Goal: Task Accomplishment & Management: Complete application form

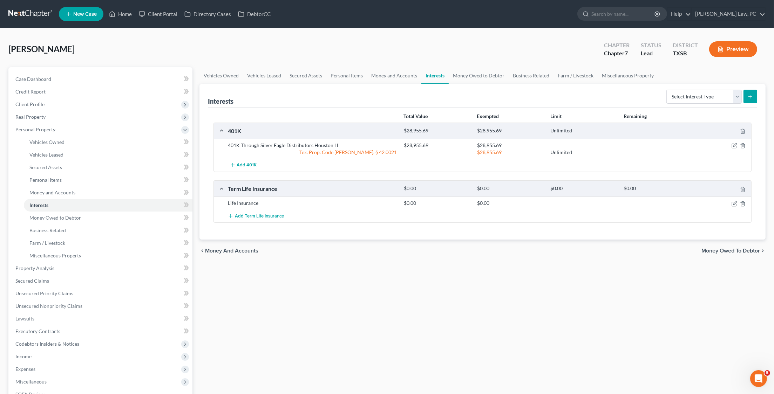
click at [40, 13] on link at bounding box center [30, 14] width 45 height 13
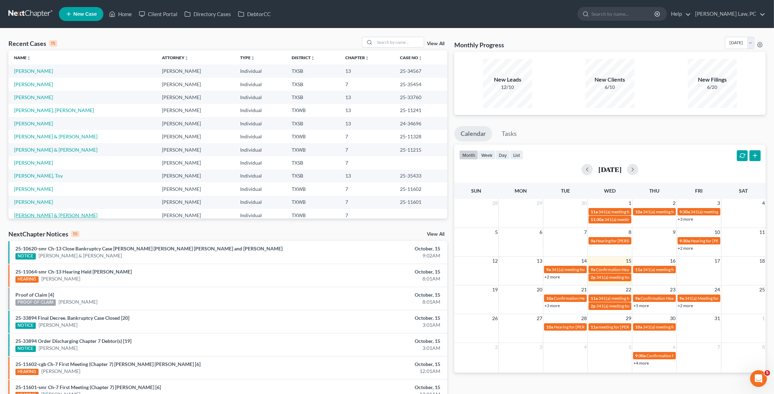
click at [31, 212] on link "Horner, William & Gloria" at bounding box center [55, 215] width 83 height 6
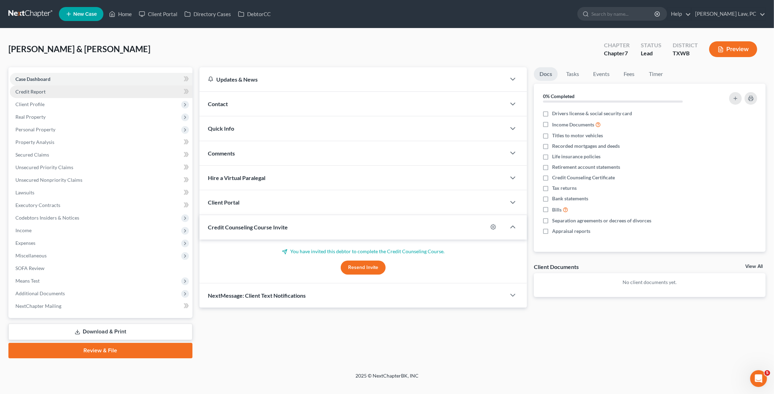
click at [45, 92] on span "Credit Report" at bounding box center [30, 92] width 30 height 6
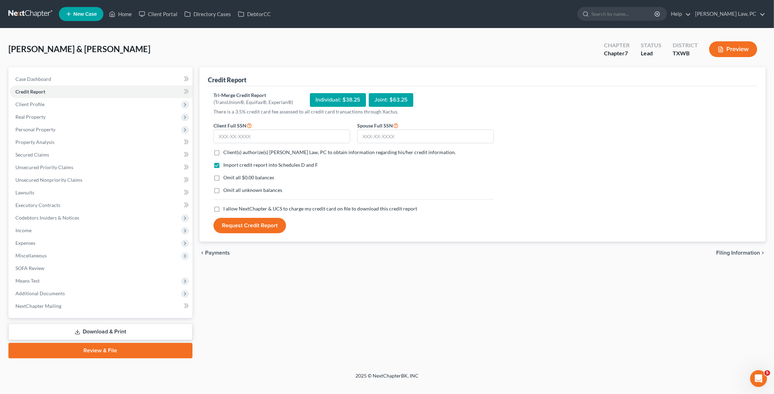
click at [223, 150] on label "Client(s) authorize(s) Hooman Khoshnood Law, PC to obtain information regarding…" at bounding box center [339, 152] width 232 height 7
click at [226, 150] on input "Client(s) authorize(s) Hooman Khoshnood Law, PC to obtain information regarding…" at bounding box center [228, 151] width 5 height 5
checkbox input "true"
click at [223, 206] on label "I allow NextChapter & UCS to charge my credit card on file to download this cre…" at bounding box center [320, 208] width 194 height 7
click at [226, 206] on input "I allow NextChapter & UCS to charge my credit card on file to download this cre…" at bounding box center [228, 207] width 5 height 5
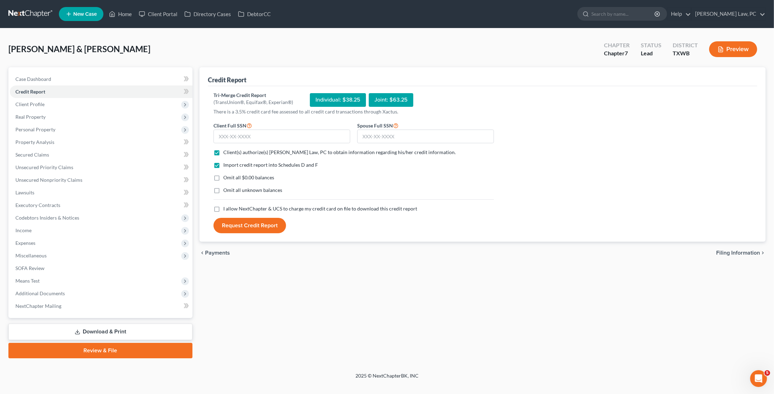
checkbox input "true"
click at [239, 134] on input "text" at bounding box center [282, 137] width 137 height 14
type input "457-85-8835"
click at [444, 134] on input "text" at bounding box center [425, 137] width 137 height 14
type input "463-91-6053"
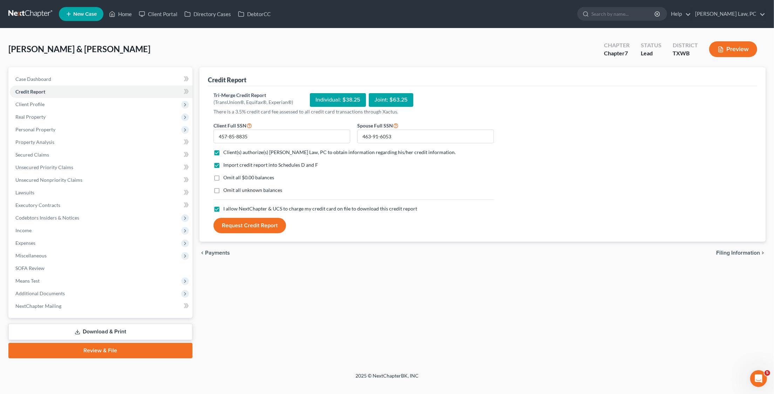
click at [247, 230] on button "Request Credit Report" at bounding box center [250, 225] width 73 height 15
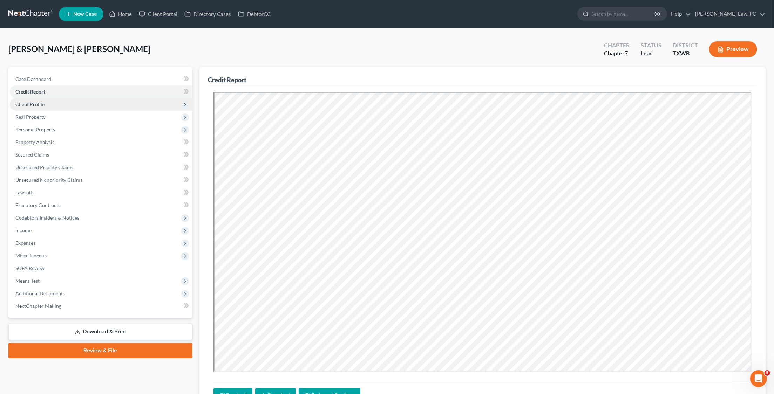
click at [96, 104] on span "Client Profile" at bounding box center [101, 104] width 183 height 13
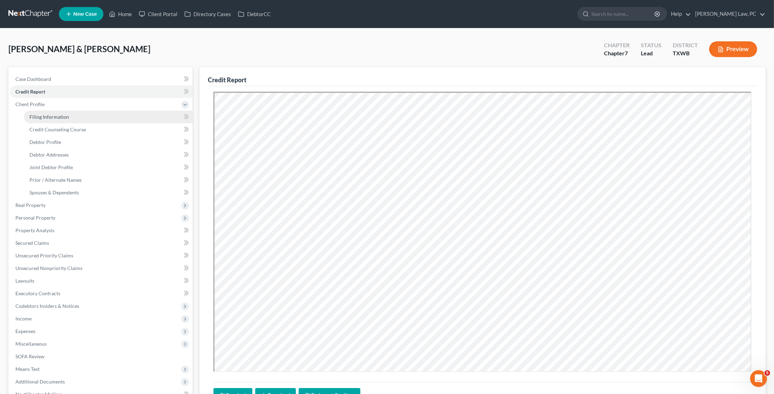
click at [90, 114] on link "Filing Information" at bounding box center [108, 117] width 169 height 13
select select "1"
select select "0"
select select "45"
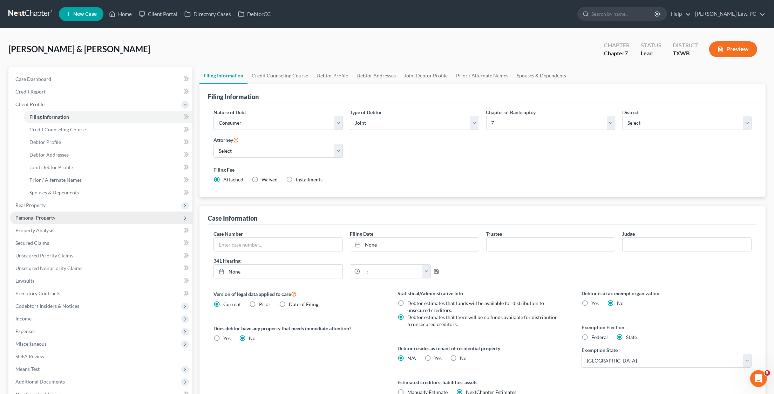
click at [46, 215] on span "Personal Property" at bounding box center [35, 218] width 40 height 6
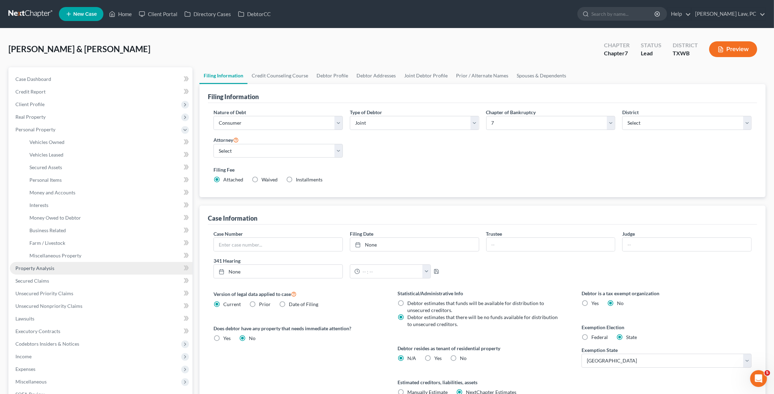
click at [39, 265] on span "Property Analysis" at bounding box center [34, 268] width 39 height 6
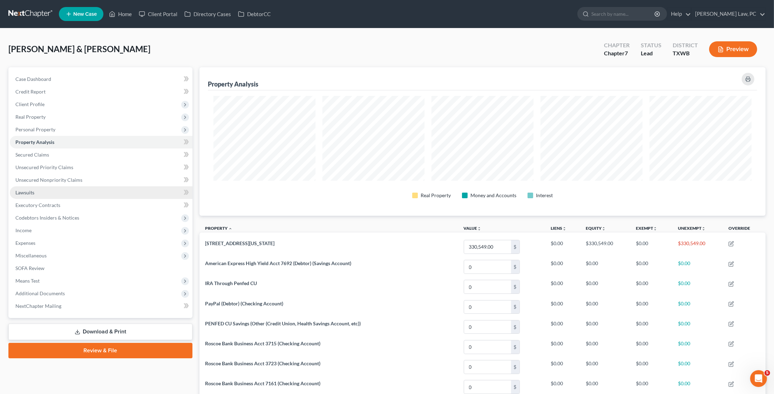
scroll to position [148, 566]
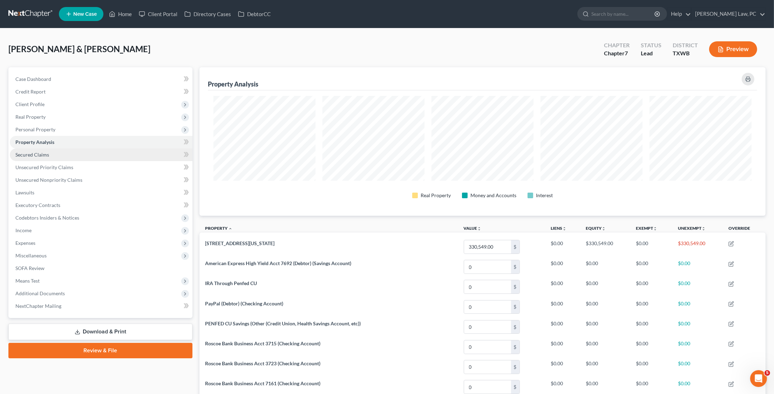
click at [67, 149] on link "Secured Claims" at bounding box center [101, 155] width 183 height 13
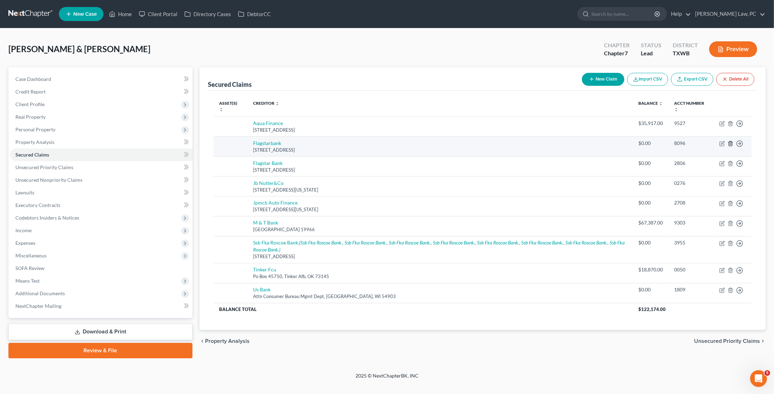
click at [731, 143] on line "button" at bounding box center [731, 143] width 0 height 1
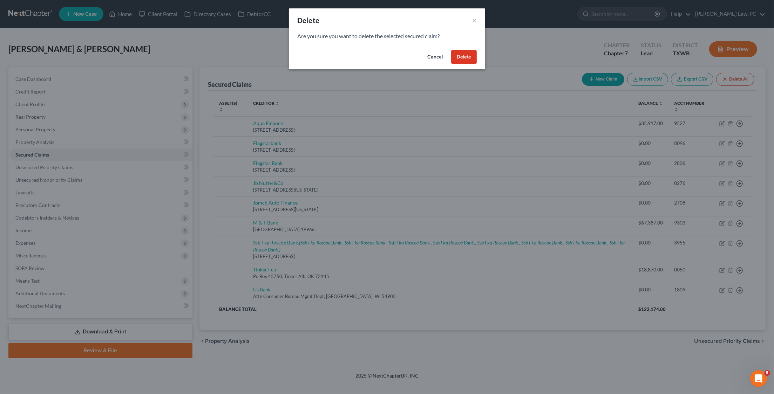
click at [468, 57] on button "Delete" at bounding box center [464, 57] width 26 height 14
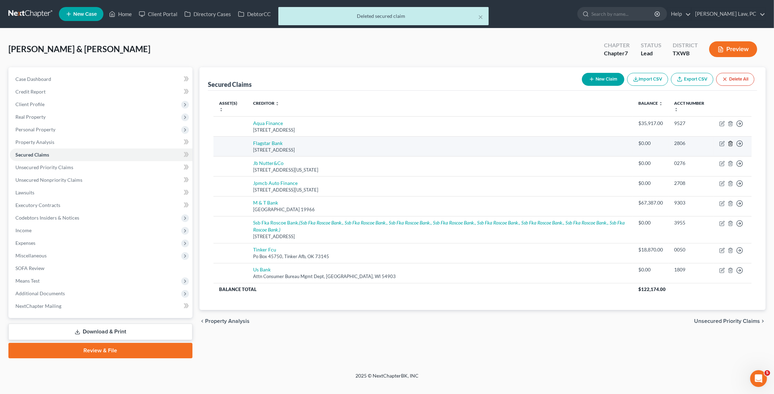
click at [731, 143] on icon "button" at bounding box center [731, 144] width 6 height 6
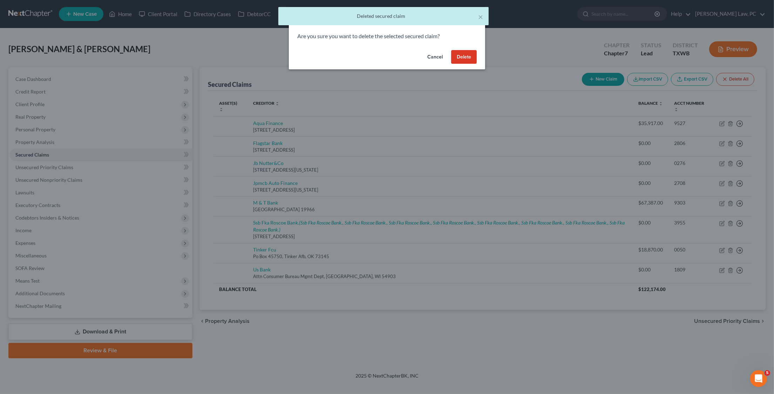
click at [458, 53] on button "Delete" at bounding box center [464, 57] width 26 height 14
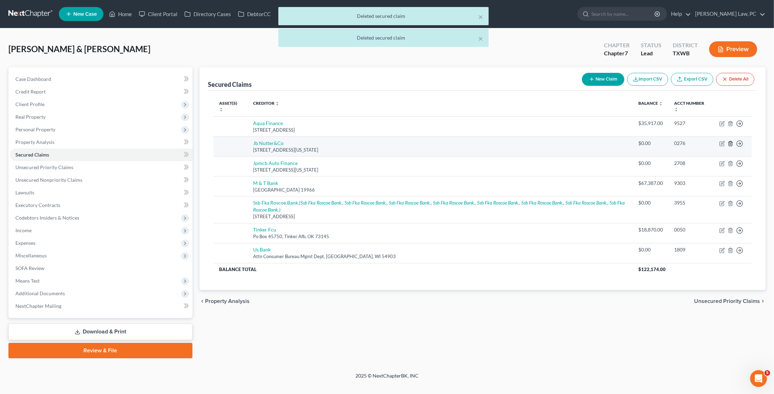
click at [732, 144] on icon "button" at bounding box center [730, 143] width 3 height 5
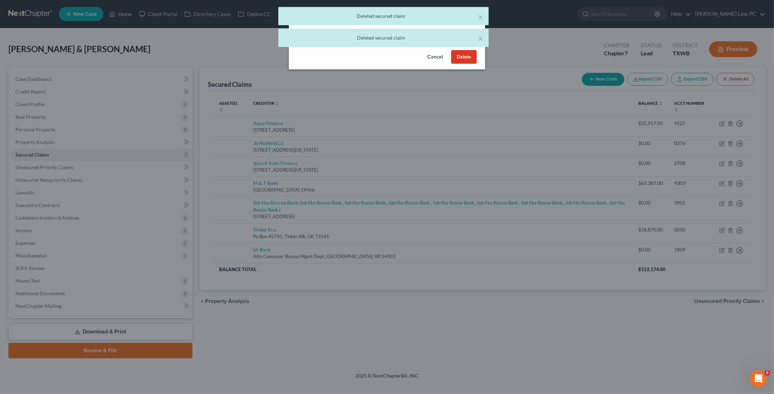
click at [467, 60] on button "Delete" at bounding box center [464, 57] width 26 height 14
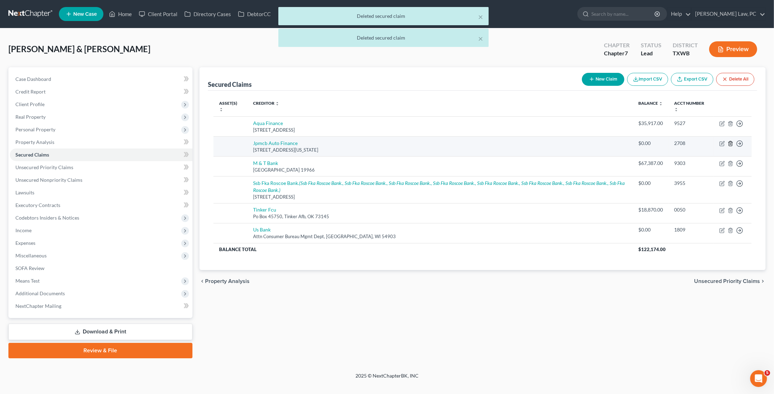
click at [731, 142] on polyline "button" at bounding box center [731, 142] width 4 height 0
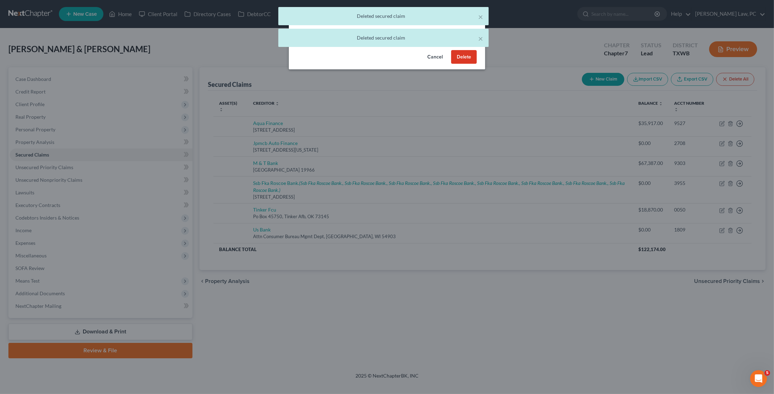
click at [466, 53] on button "Delete" at bounding box center [464, 57] width 26 height 14
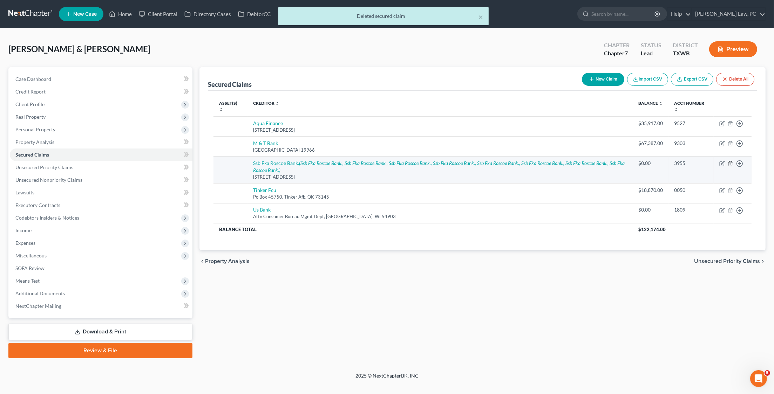
click at [732, 162] on icon "button" at bounding box center [730, 163] width 3 height 5
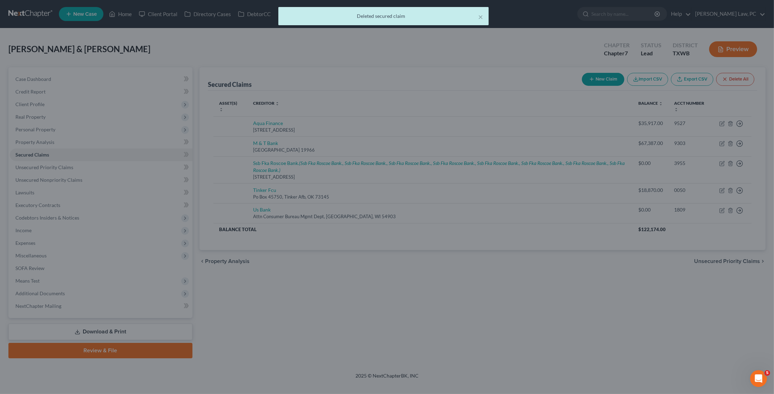
drag, startPoint x: 732, startPoint y: 162, endPoint x: 553, endPoint y: 128, distance: 182.4
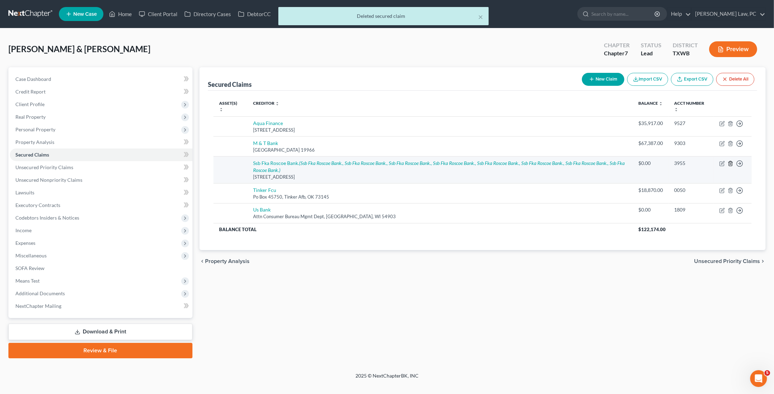
click at [729, 162] on icon "button" at bounding box center [730, 163] width 3 height 5
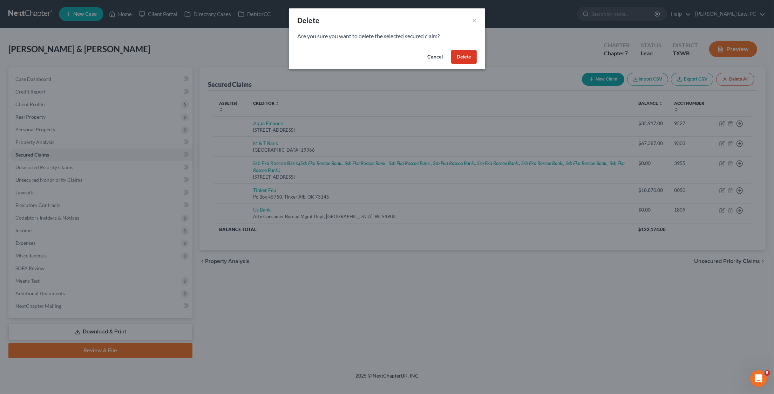
click at [468, 56] on button "Delete" at bounding box center [464, 57] width 26 height 14
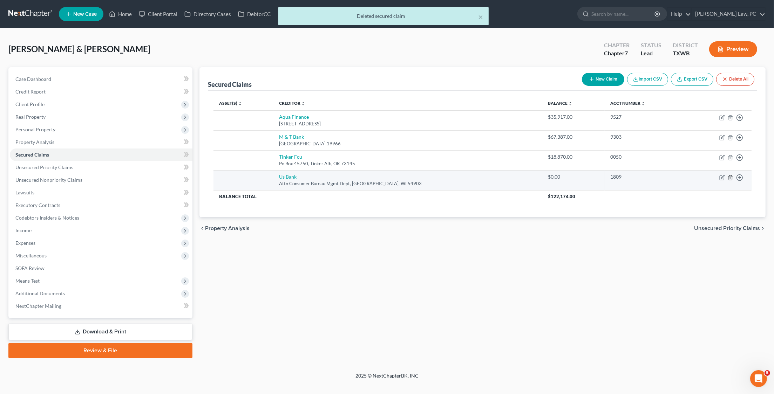
click at [732, 176] on icon "button" at bounding box center [731, 178] width 6 height 6
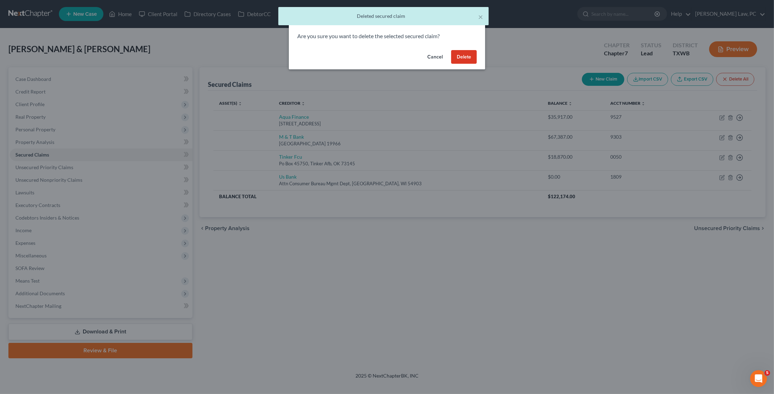
click at [462, 56] on button "Delete" at bounding box center [464, 57] width 26 height 14
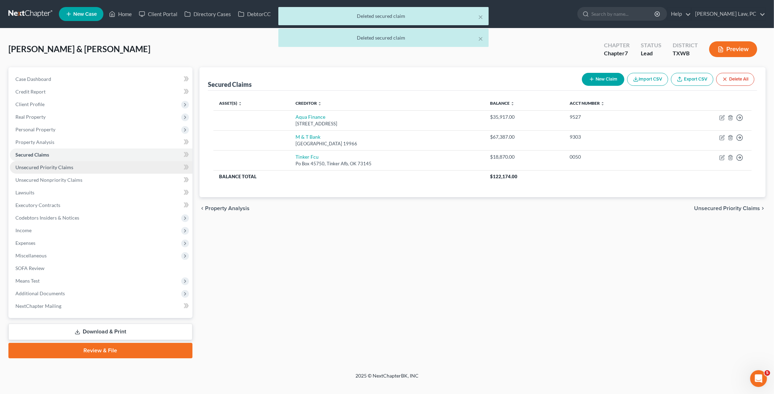
click at [117, 162] on link "Unsecured Priority Claims" at bounding box center [101, 167] width 183 height 13
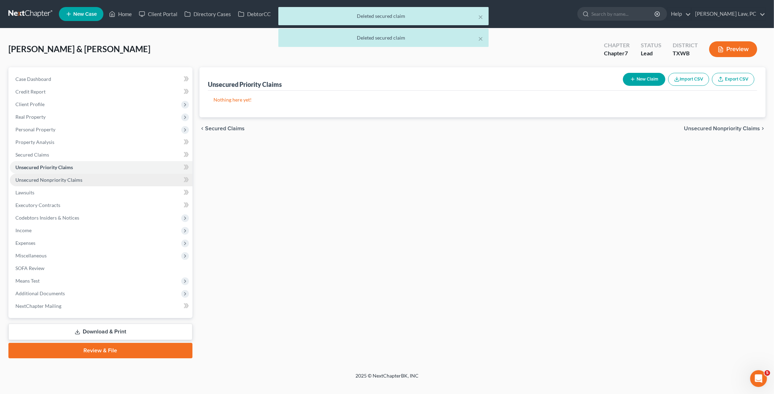
click at [144, 175] on link "Unsecured Nonpriority Claims" at bounding box center [101, 180] width 183 height 13
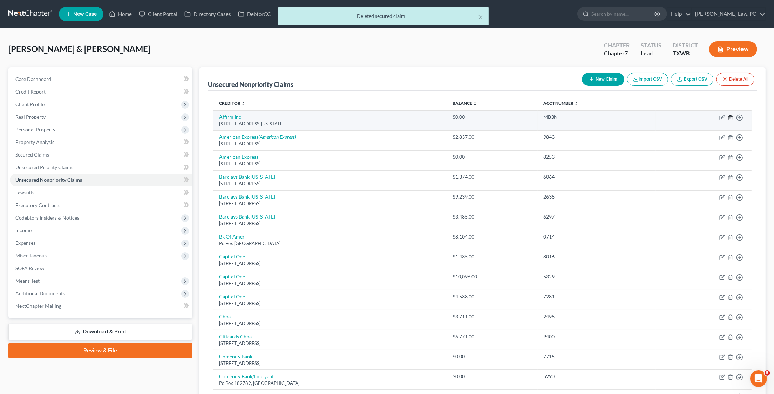
click at [730, 117] on icon "button" at bounding box center [731, 118] width 6 height 6
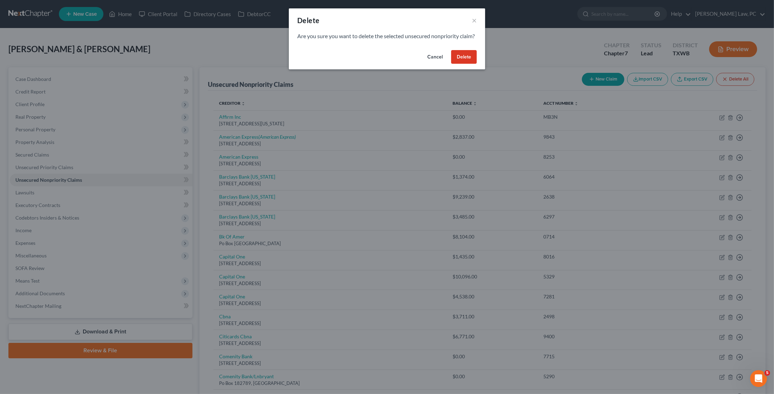
click at [461, 61] on button "Delete" at bounding box center [464, 57] width 26 height 14
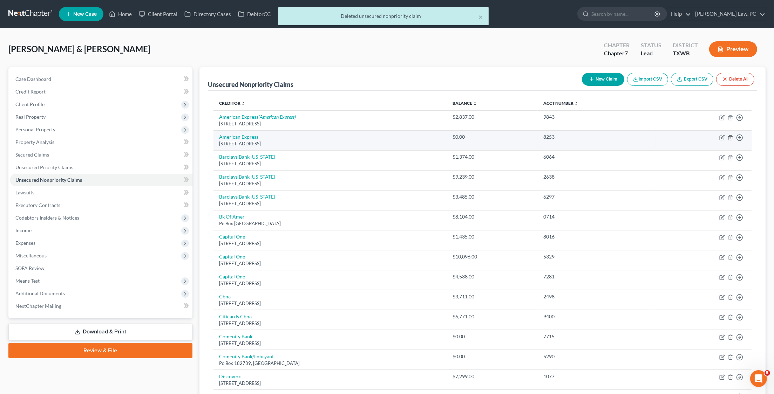
click at [731, 136] on icon "button" at bounding box center [731, 138] width 6 height 6
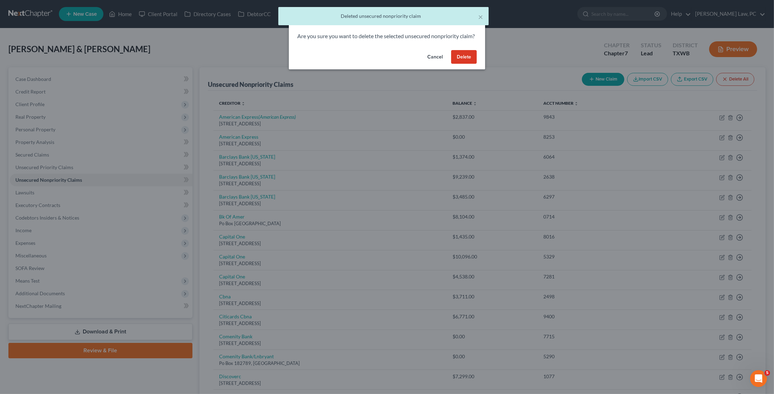
click at [461, 60] on button "Delete" at bounding box center [464, 57] width 26 height 14
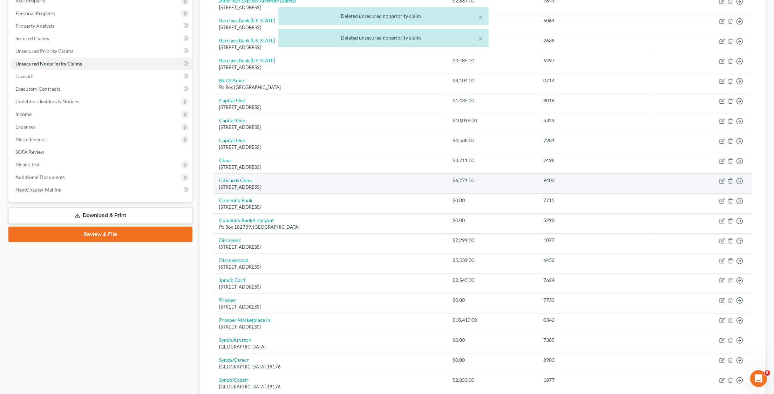
scroll to position [128, 0]
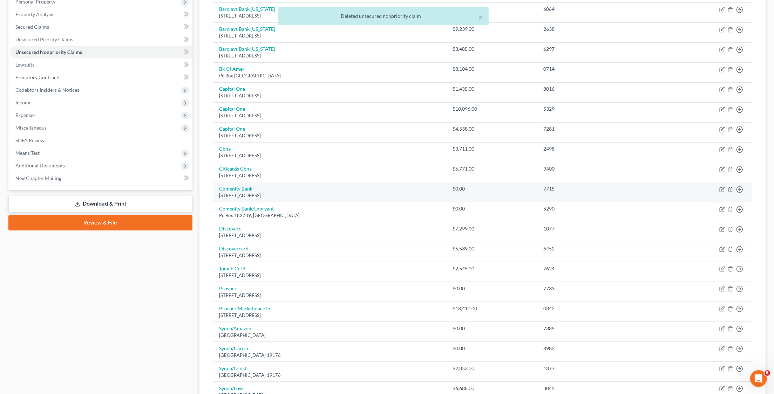
click at [731, 187] on icon "button" at bounding box center [731, 190] width 6 height 6
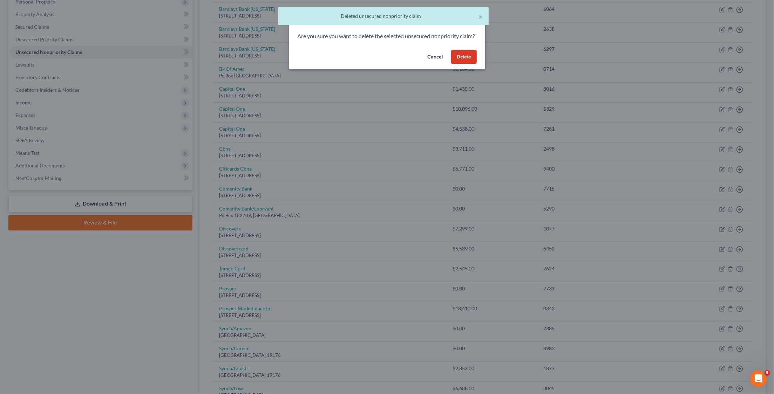
click at [468, 62] on button "Delete" at bounding box center [464, 57] width 26 height 14
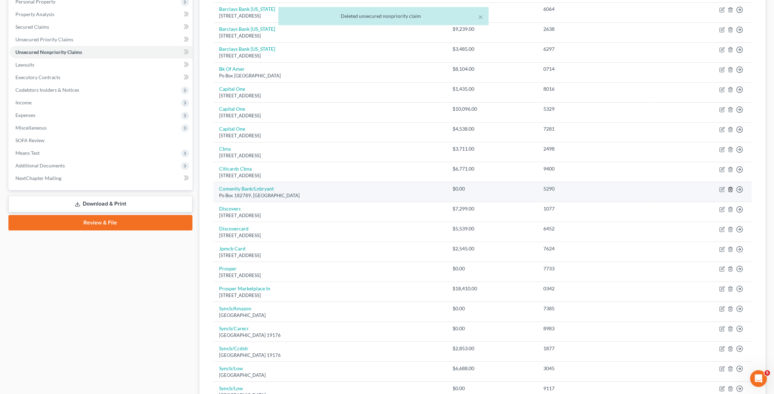
click at [730, 187] on icon "button" at bounding box center [731, 190] width 6 height 6
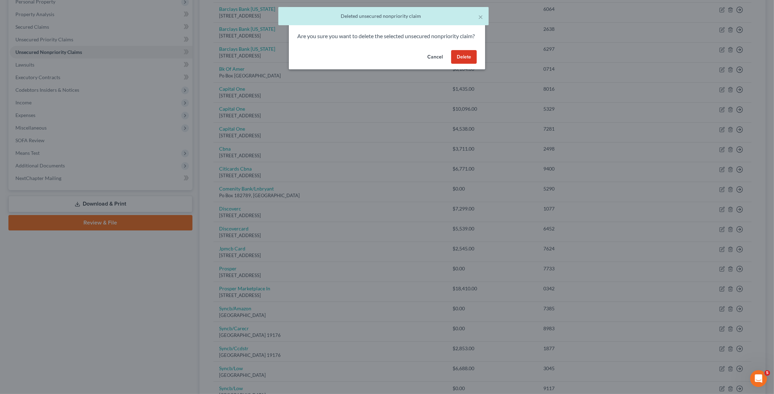
click at [464, 64] on button "Delete" at bounding box center [464, 57] width 26 height 14
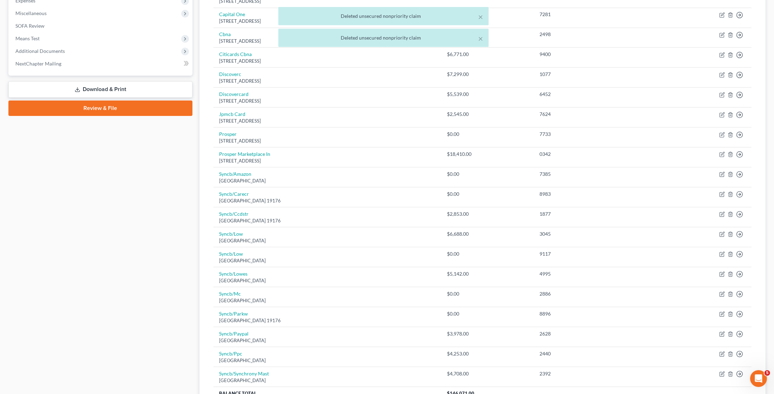
scroll to position [244, 0]
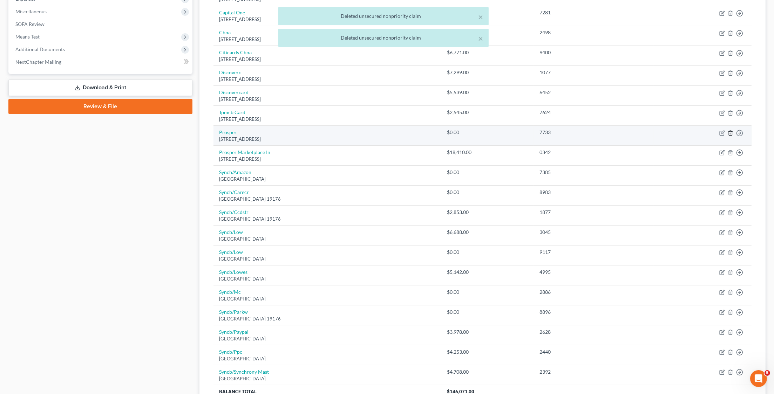
click at [731, 133] on line "button" at bounding box center [731, 133] width 0 height 1
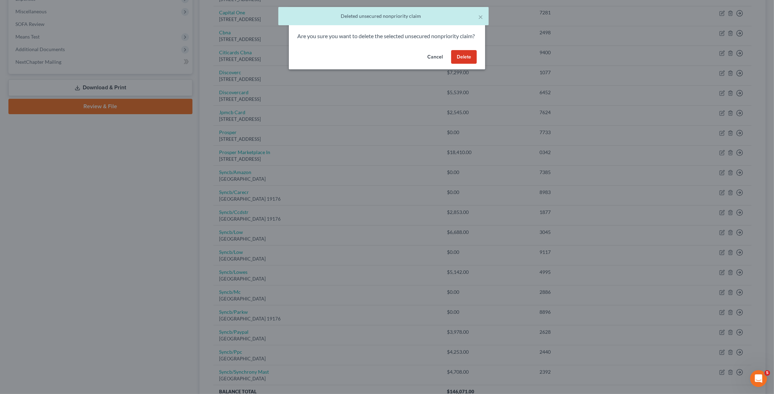
click at [455, 61] on button "Delete" at bounding box center [464, 57] width 26 height 14
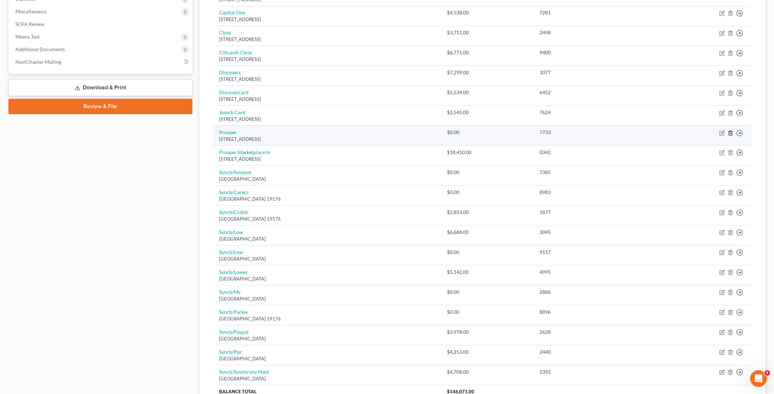
click at [731, 130] on icon "button" at bounding box center [731, 133] width 6 height 6
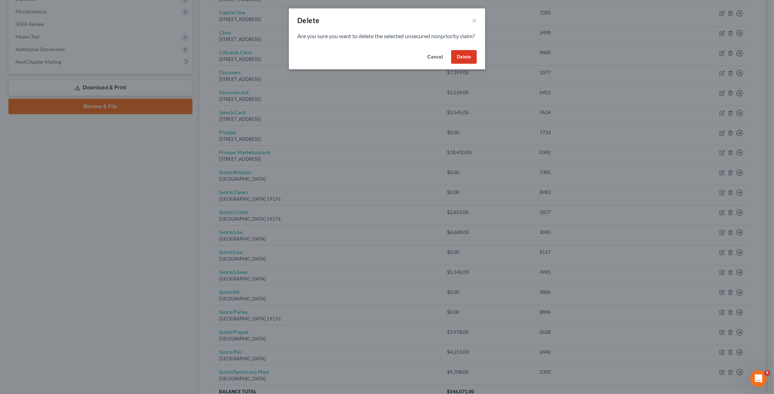
click at [464, 70] on div "Cancel Delete" at bounding box center [387, 58] width 196 height 22
click at [467, 64] on button "Delete" at bounding box center [464, 57] width 26 height 14
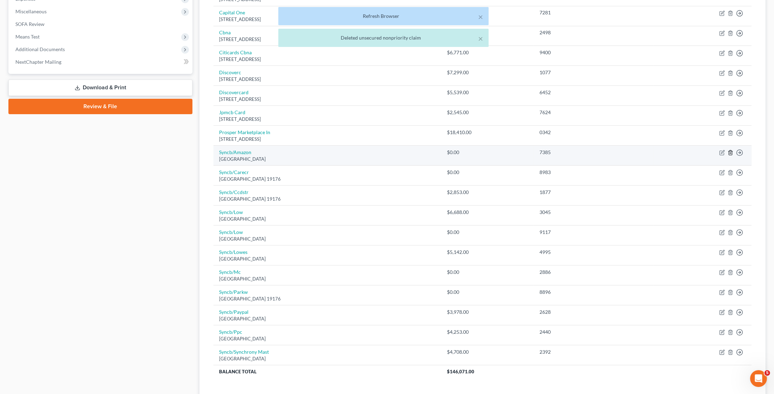
click at [729, 150] on icon "button" at bounding box center [731, 153] width 6 height 6
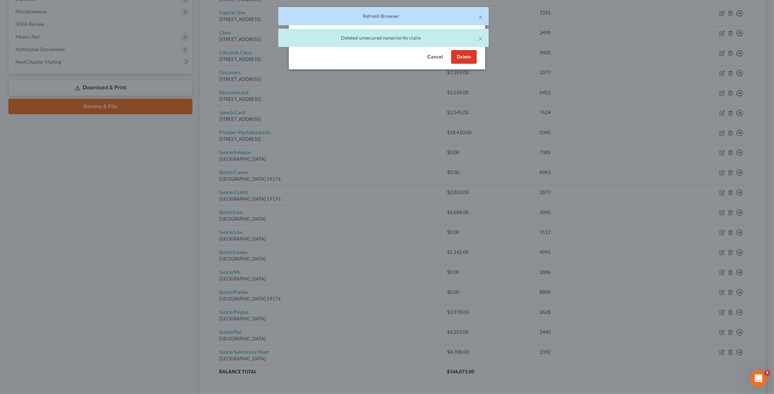
click at [466, 62] on button "Delete" at bounding box center [464, 57] width 26 height 14
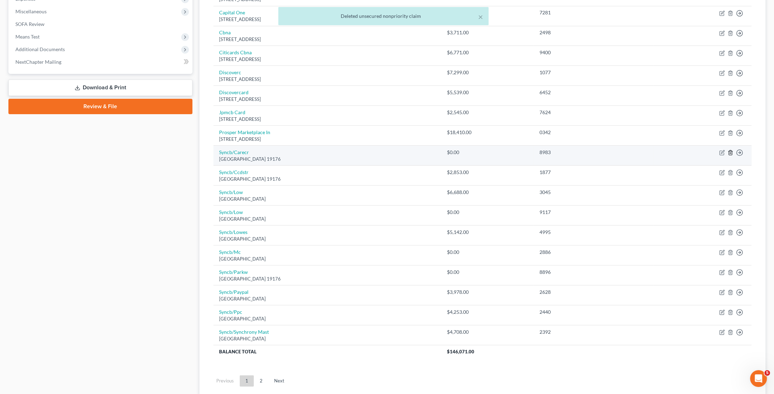
click at [731, 150] on icon "button" at bounding box center [731, 153] width 6 height 6
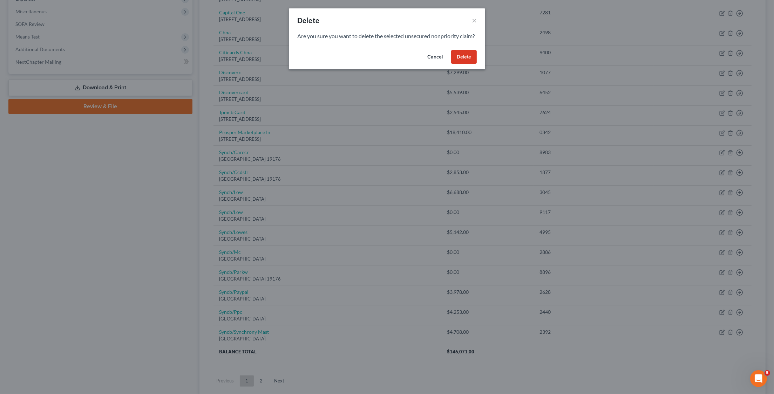
click at [471, 62] on button "Delete" at bounding box center [464, 57] width 26 height 14
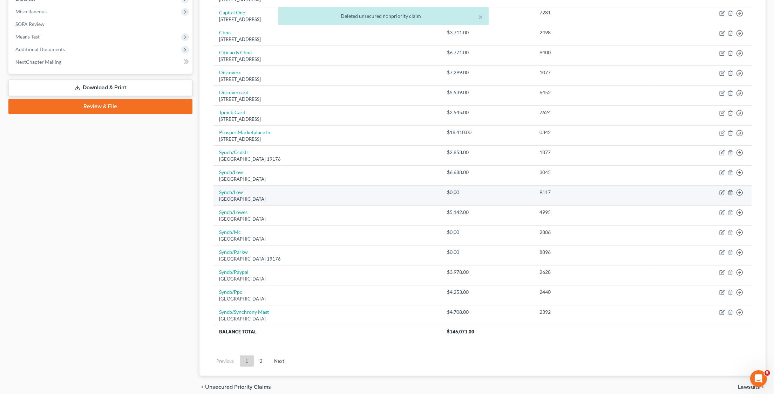
click at [731, 190] on icon "button" at bounding box center [731, 193] width 6 height 6
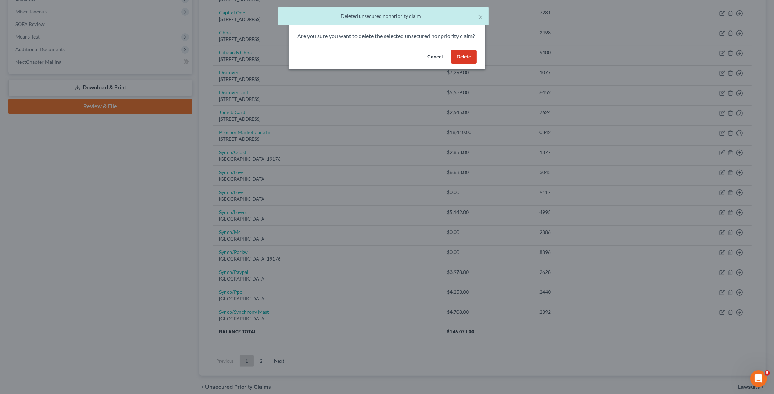
click at [459, 64] on button "Delete" at bounding box center [464, 57] width 26 height 14
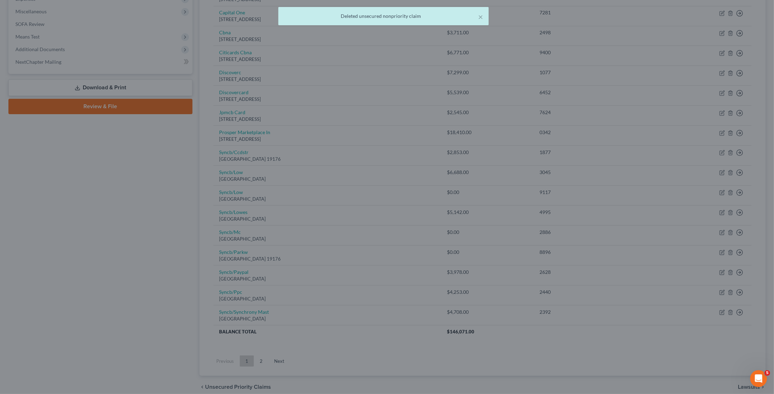
scroll to position [239, 0]
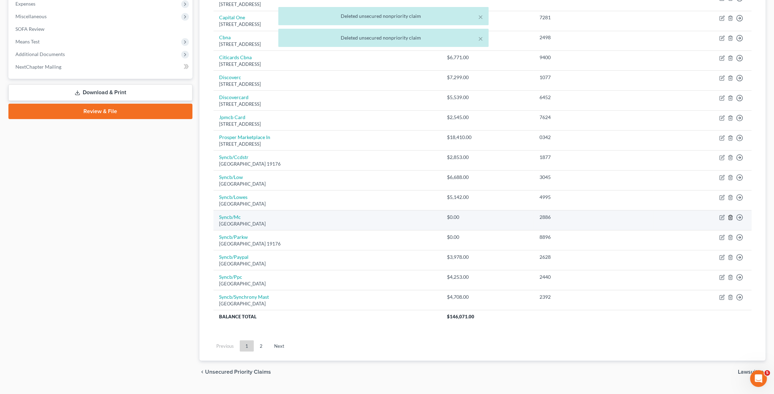
click at [732, 216] on icon "button" at bounding box center [730, 218] width 3 height 5
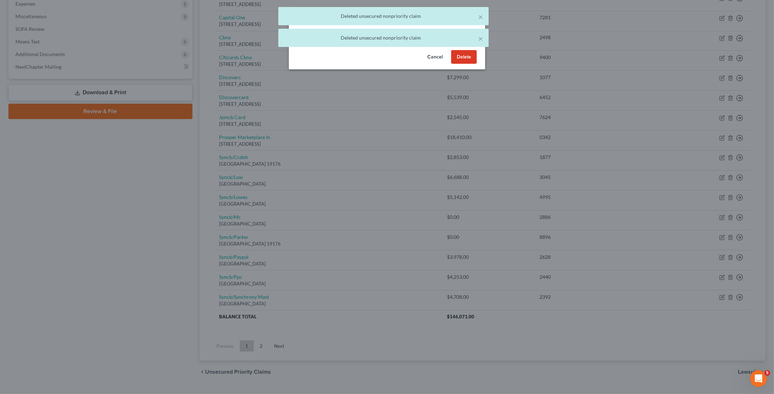
click at [462, 61] on button "Delete" at bounding box center [464, 57] width 26 height 14
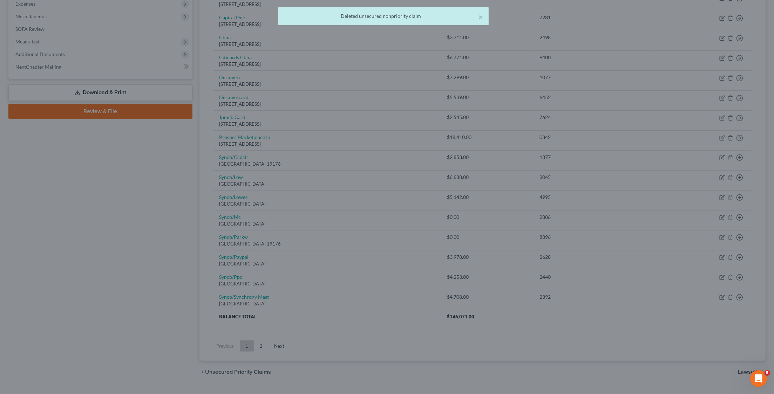
scroll to position [220, 0]
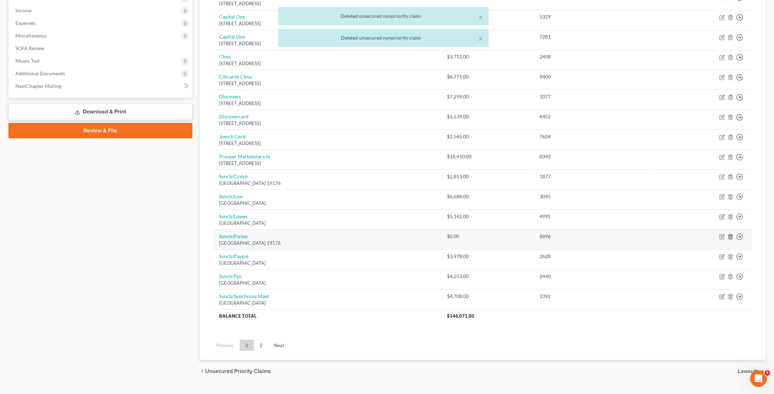
click at [732, 234] on icon "button" at bounding box center [731, 237] width 6 height 6
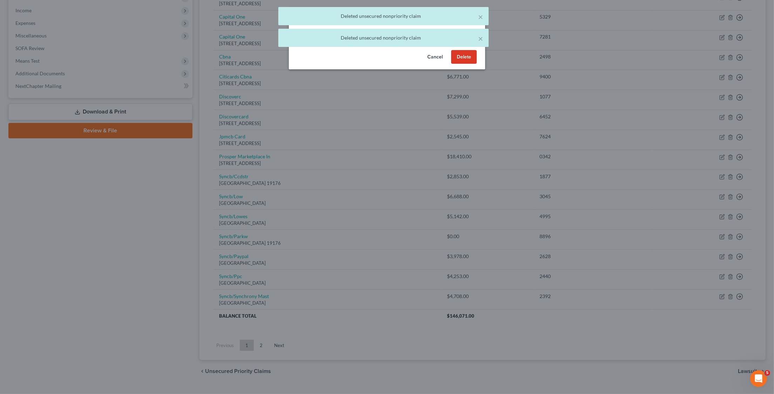
click at [466, 64] on button "Delete" at bounding box center [464, 57] width 26 height 14
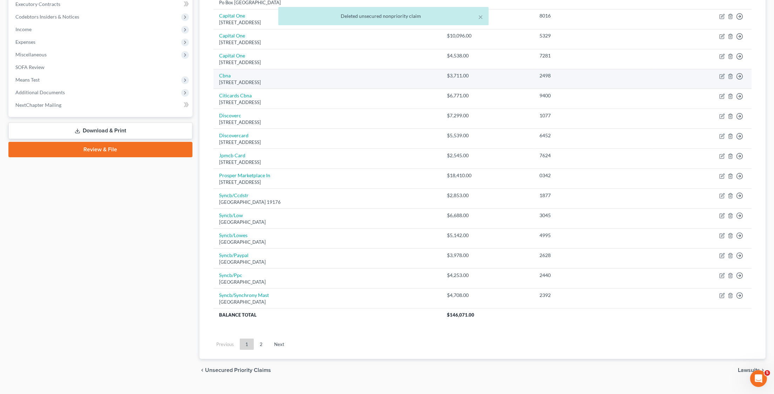
scroll to position [201, 0]
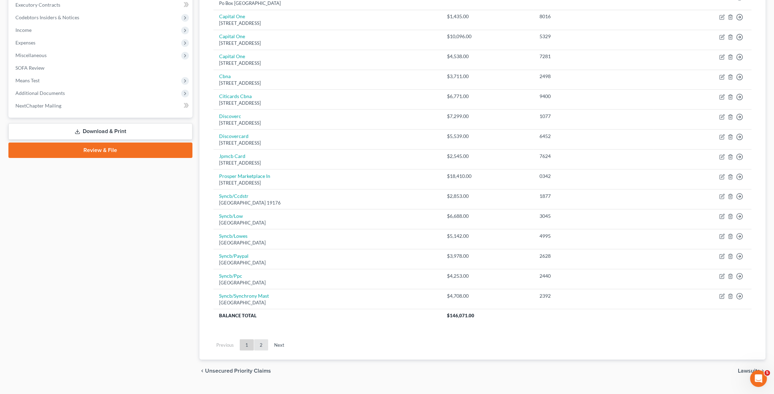
click at [257, 340] on link "2" at bounding box center [261, 345] width 14 height 11
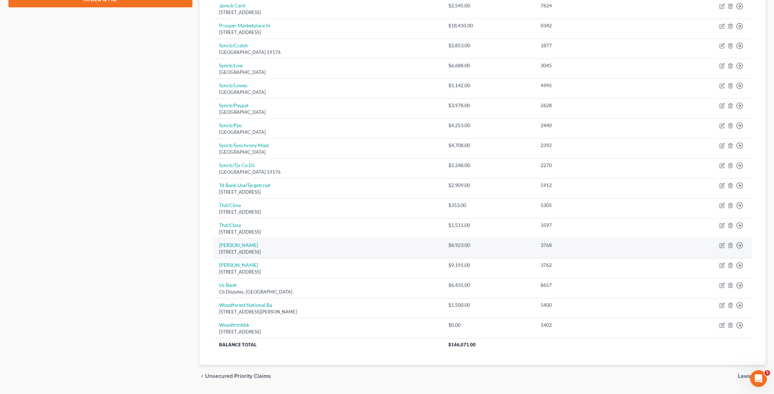
scroll to position [351, 0]
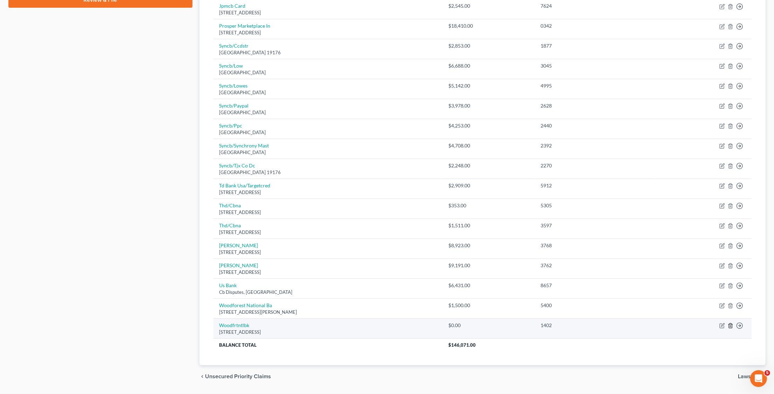
click at [728, 323] on icon "button" at bounding box center [731, 326] width 6 height 6
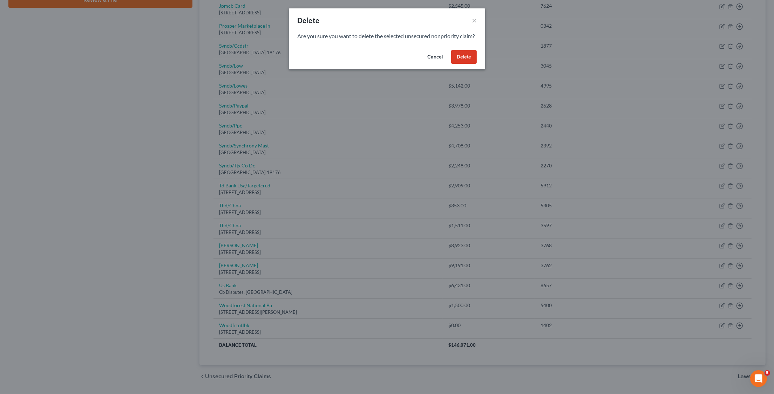
click at [469, 64] on button "Delete" at bounding box center [464, 57] width 26 height 14
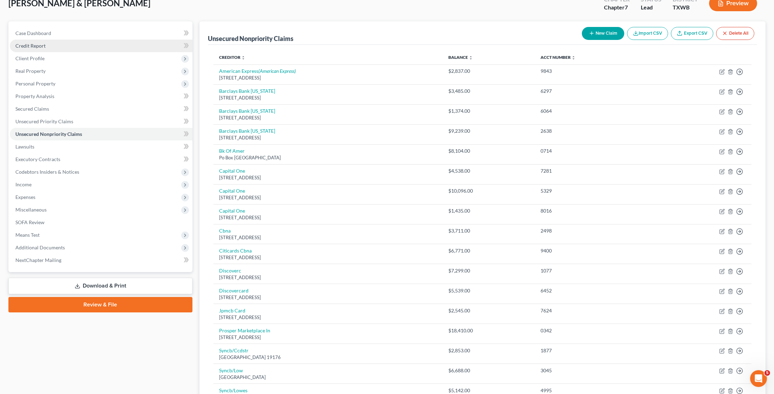
scroll to position [38, 0]
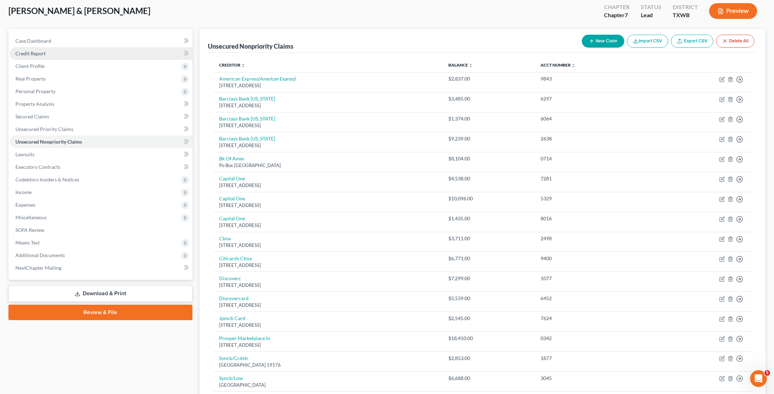
click at [56, 55] on link "Credit Report" at bounding box center [101, 53] width 183 height 13
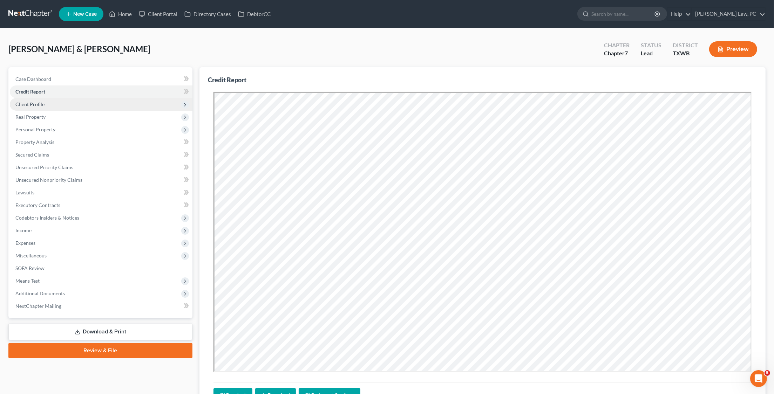
click at [55, 101] on span "Client Profile" at bounding box center [101, 104] width 183 height 13
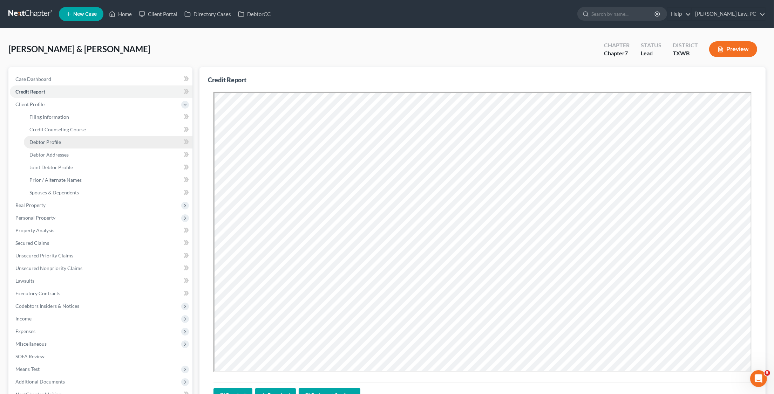
click at [62, 137] on link "Debtor Profile" at bounding box center [108, 142] width 169 height 13
select select "1"
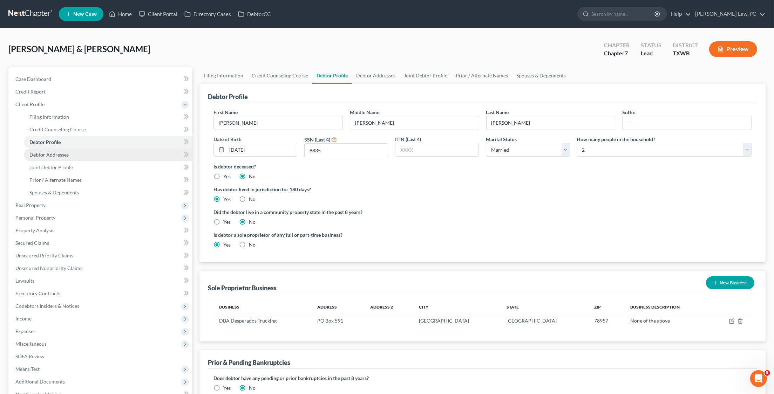
click at [133, 149] on link "Debtor Addresses" at bounding box center [108, 155] width 169 height 13
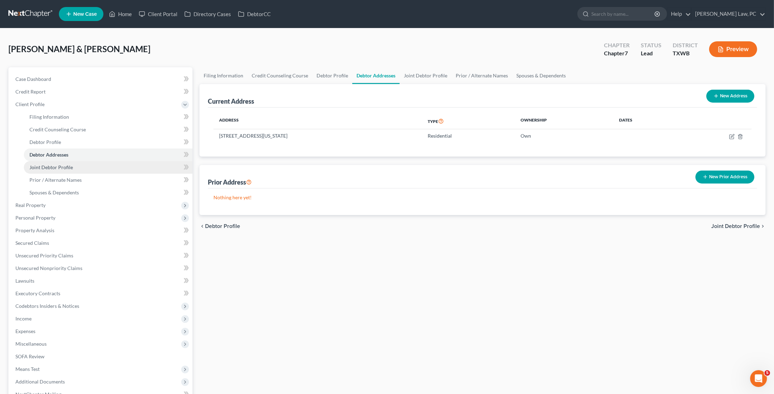
click at [121, 164] on link "Joint Debtor Profile" at bounding box center [108, 167] width 169 height 13
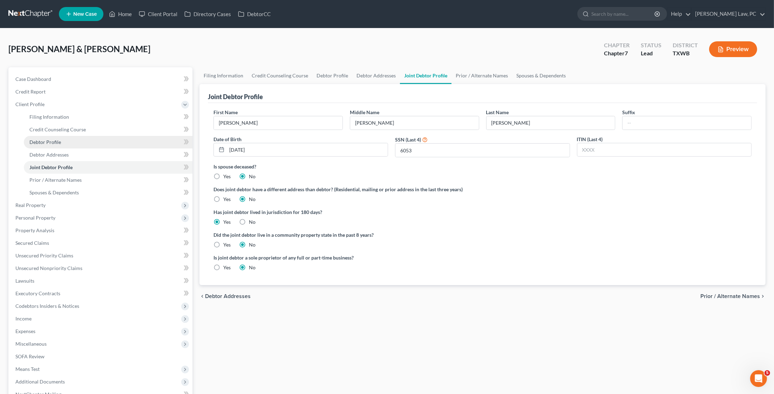
click at [65, 141] on link "Debtor Profile" at bounding box center [108, 142] width 169 height 13
select select "1"
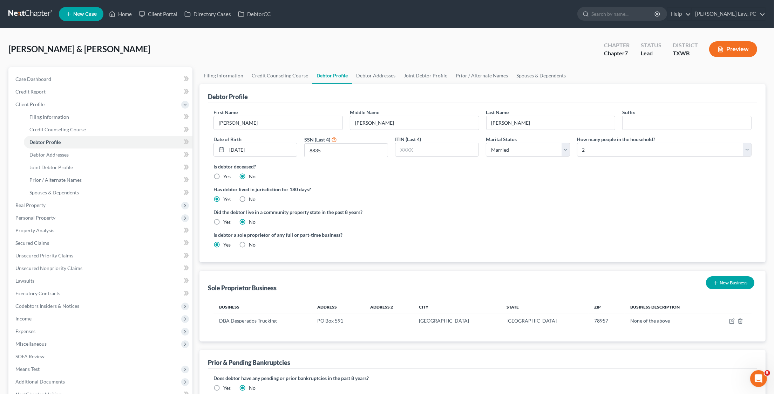
click at [223, 220] on label "Yes" at bounding box center [226, 222] width 7 height 7
click at [226, 220] on input "Yes" at bounding box center [228, 221] width 5 height 5
radio input "true"
radio input "false"
click at [61, 152] on span "Debtor Addresses" at bounding box center [48, 155] width 39 height 6
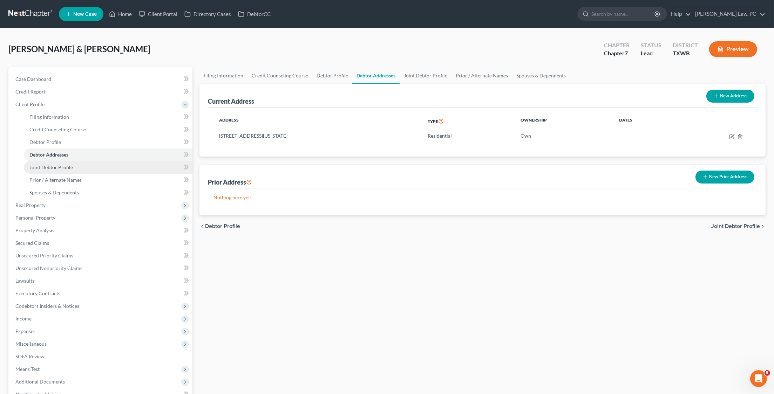
click at [66, 164] on span "Joint Debtor Profile" at bounding box center [50, 167] width 43 height 6
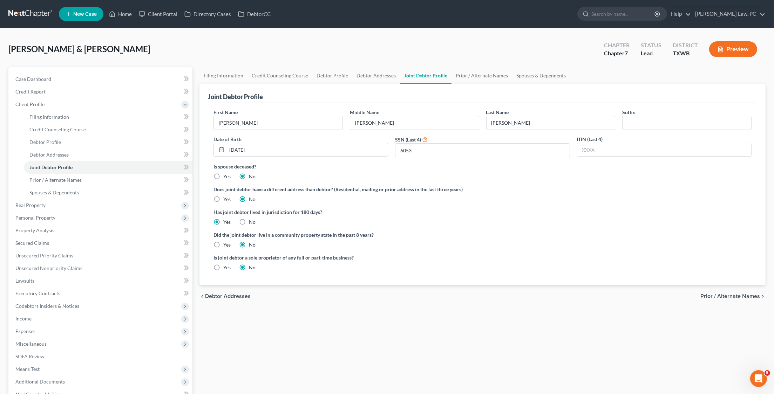
click at [223, 243] on label "Yes" at bounding box center [226, 245] width 7 height 7
click at [226, 243] on input "Yes" at bounding box center [228, 244] width 5 height 5
radio input "true"
radio input "false"
click at [94, 174] on link "Prior / Alternate Names" at bounding box center [108, 180] width 169 height 13
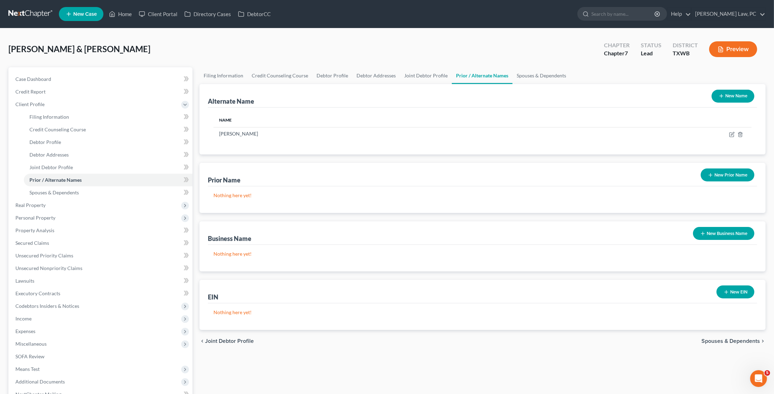
click at [722, 174] on button "New Prior Name" at bounding box center [728, 175] width 54 height 13
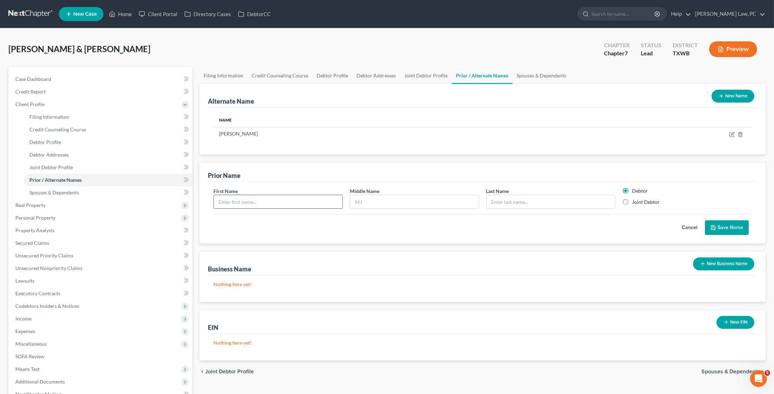
click at [272, 202] on input "text" at bounding box center [278, 201] width 129 height 13
click at [561, 202] on input "text" at bounding box center [551, 201] width 129 height 13
type input "d"
type input "De Leon"
click at [261, 201] on input "text" at bounding box center [278, 201] width 129 height 13
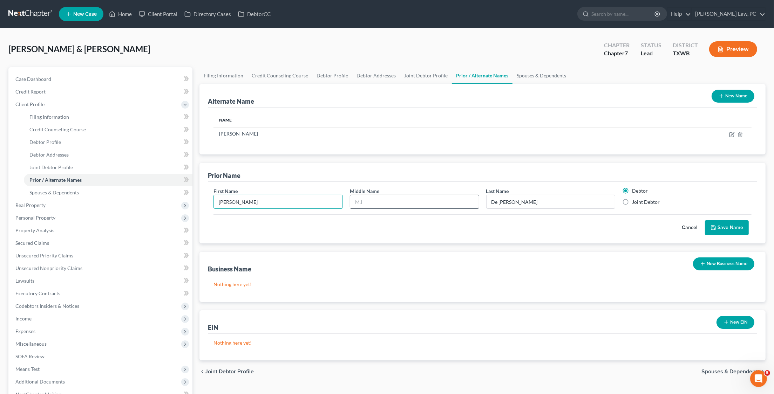
type input "Gloria"
click at [368, 202] on input "text" at bounding box center [414, 201] width 129 height 13
type input "Ann"
click at [722, 226] on button "Save Name" at bounding box center [727, 228] width 44 height 15
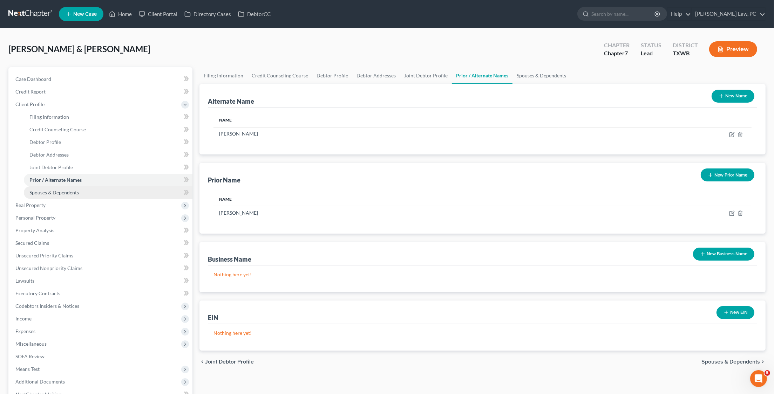
click at [121, 188] on link "Spouses & Dependents" at bounding box center [108, 193] width 169 height 13
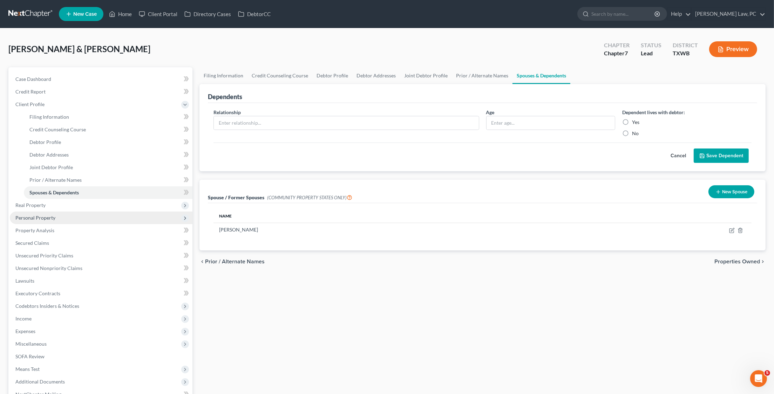
click at [38, 215] on span "Personal Property" at bounding box center [35, 218] width 40 height 6
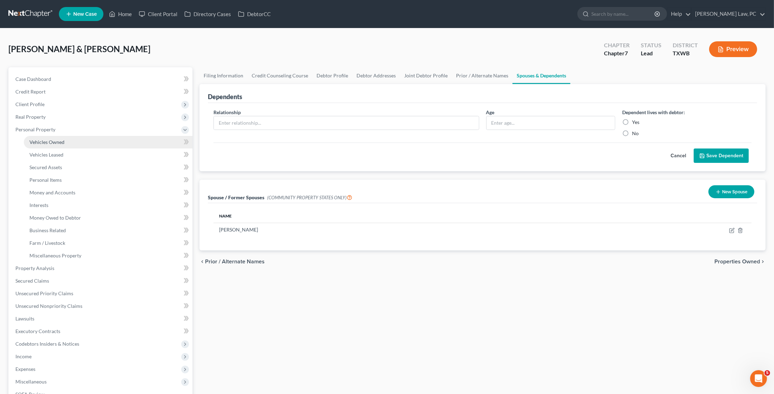
click at [68, 139] on link "Vehicles Owned" at bounding box center [108, 142] width 169 height 13
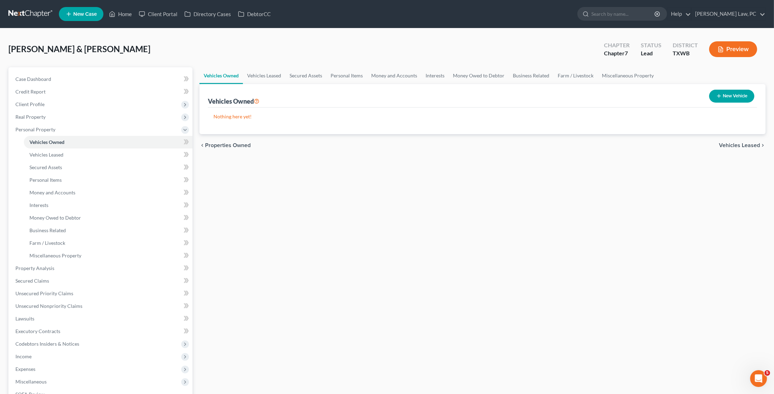
click at [735, 96] on button "New Vehicle" at bounding box center [731, 96] width 45 height 13
select select "0"
select select "2"
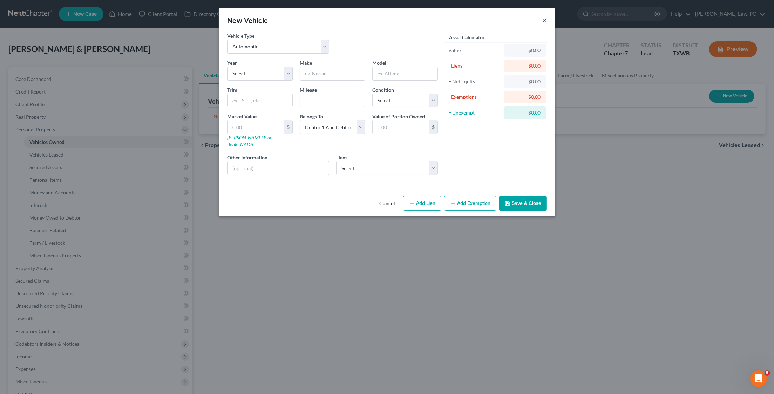
click at [544, 21] on button "×" at bounding box center [544, 20] width 5 height 8
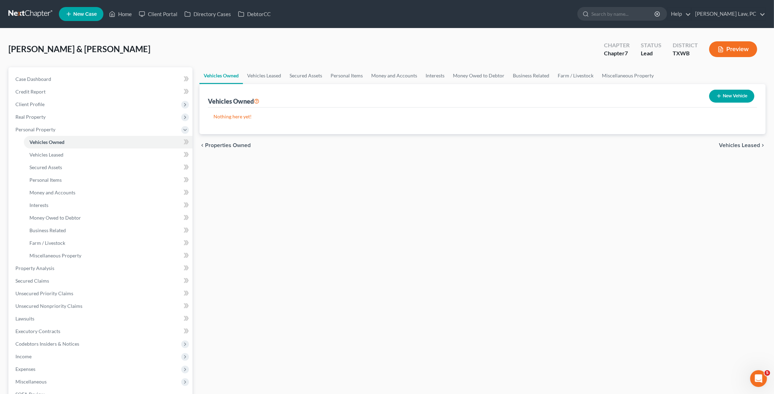
click at [720, 101] on button "New Vehicle" at bounding box center [731, 96] width 45 height 13
select select "0"
select select "2"
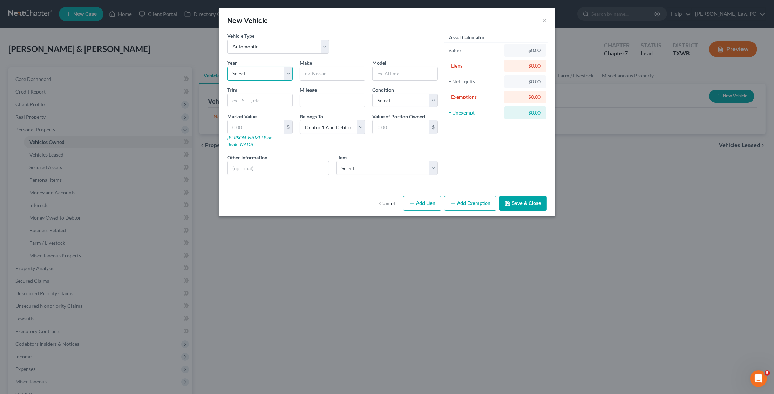
select select "12"
click at [337, 70] on input "text" at bounding box center [332, 73] width 65 height 13
type input "Ford"
click at [388, 69] on input "text" at bounding box center [405, 73] width 65 height 13
type input "Expedition"
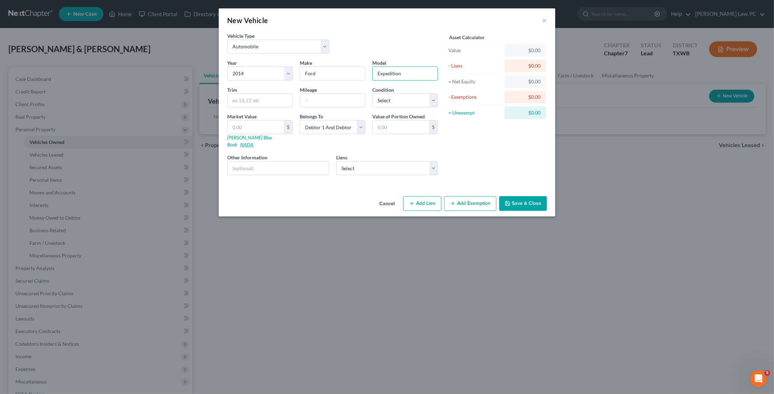
click at [254, 142] on link "NADA" at bounding box center [246, 145] width 13 height 6
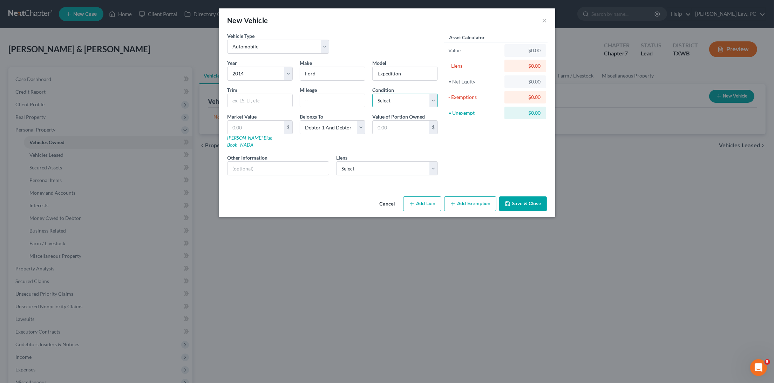
select select "3"
click at [261, 99] on input "text" at bounding box center [260, 100] width 65 height 13
paste input "6,250"
type input "6,250"
drag, startPoint x: 249, startPoint y: 99, endPoint x: 225, endPoint y: 99, distance: 23.8
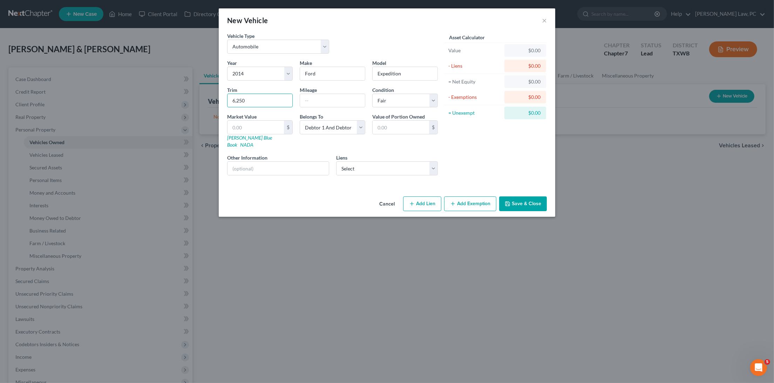
click at [225, 99] on div "Trim 6,250" at bounding box center [260, 96] width 73 height 21
click at [242, 121] on input "text" at bounding box center [256, 127] width 56 height 13
paste input "6,250"
type input "6,250"
type input "6,250.00"
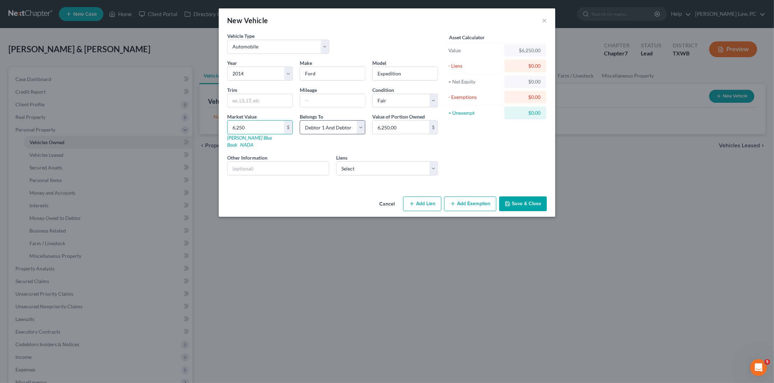
type input "6,250"
click at [257, 101] on input "text" at bounding box center [260, 100] width 65 height 13
click at [421, 75] on input "Expedition" at bounding box center [405, 73] width 65 height 13
type input "Expedition EL"
click at [272, 102] on input "text" at bounding box center [260, 100] width 65 height 13
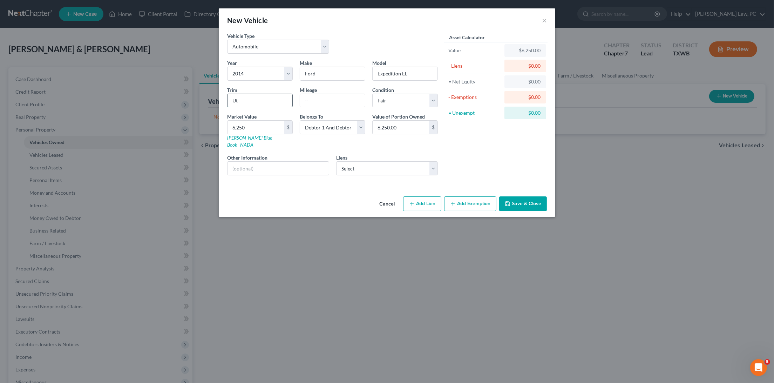
type input "U"
type input "4D XL 2WD"
click at [527, 196] on button "Save & Close" at bounding box center [523, 203] width 48 height 15
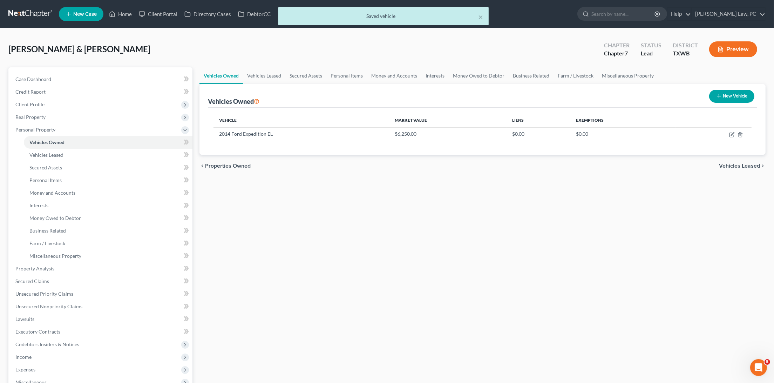
click at [735, 97] on button "New Vehicle" at bounding box center [731, 96] width 45 height 13
select select "0"
select select "2"
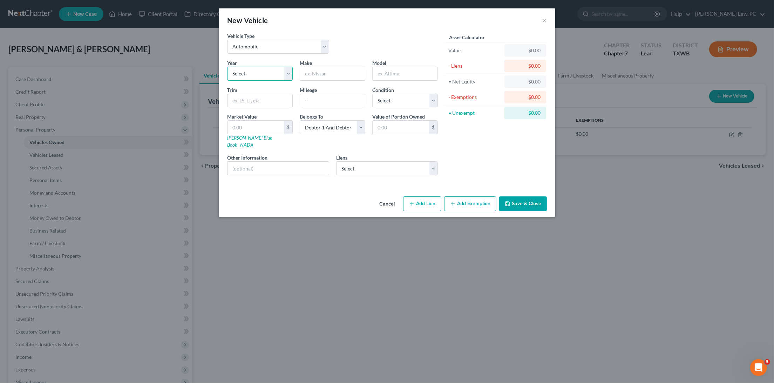
select select "24"
click at [333, 73] on input "text" at bounding box center [332, 73] width 65 height 13
type input "Ford"
click at [381, 75] on input "text" at bounding box center [405, 73] width 65 height 13
type input "F-350"
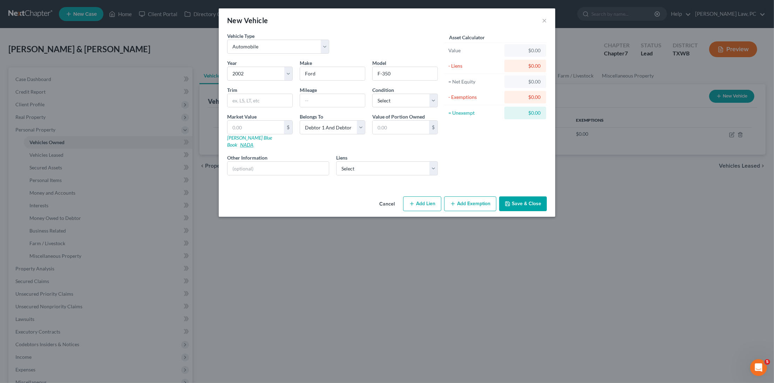
click at [254, 142] on link "NADA" at bounding box center [246, 145] width 13 height 6
select select "2"
click at [267, 99] on input "text" at bounding box center [260, 100] width 65 height 13
click at [398, 74] on input "F-350" at bounding box center [405, 73] width 65 height 13
click at [275, 99] on input "text" at bounding box center [260, 100] width 65 height 13
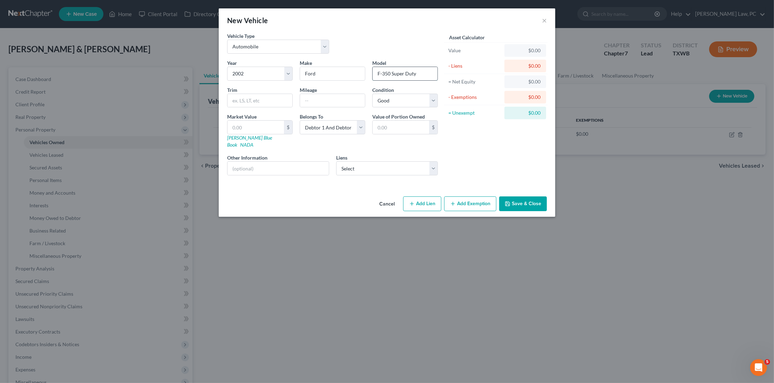
drag, startPoint x: 419, startPoint y: 74, endPoint x: 390, endPoint y: 74, distance: 29.8
click at [390, 74] on input "F-350 Super Duty" at bounding box center [405, 73] width 65 height 13
type input "F-350"
click at [262, 103] on input "text" at bounding box center [260, 100] width 65 height 13
type input "Super Duty XLT 1 Ton Pickup 4WD Turbo Diesel"
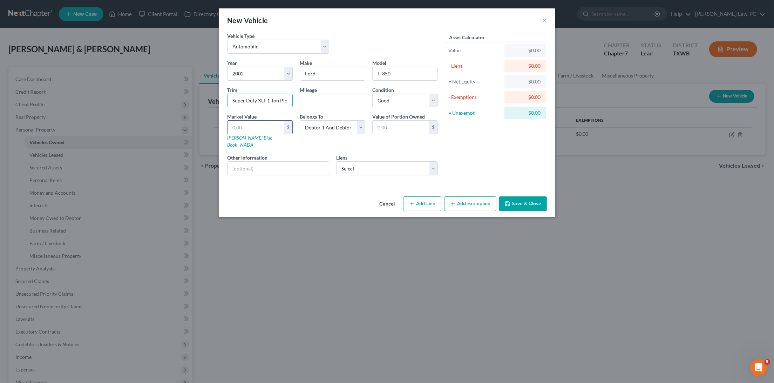
click at [272, 123] on input "text" at bounding box center [256, 127] width 56 height 13
paste input "10,700"
type input "10,700"
type input "10,700.00"
type input "10,700"
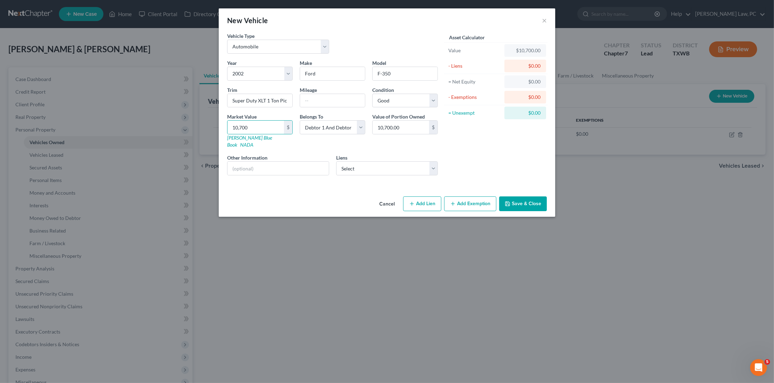
click at [528, 196] on button "Save & Close" at bounding box center [523, 203] width 48 height 15
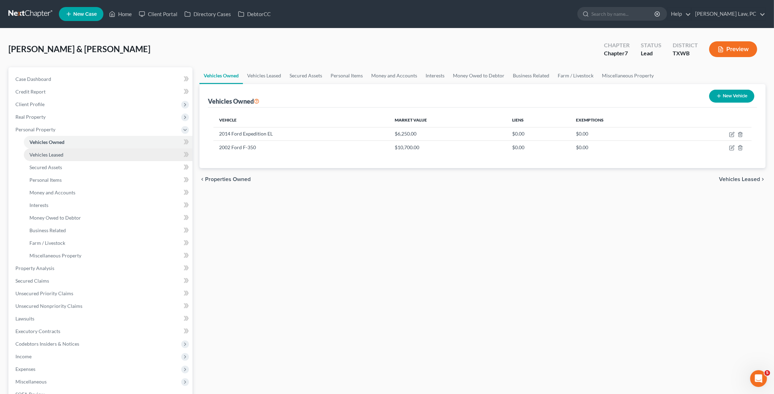
click at [119, 150] on link "Vehicles Leased" at bounding box center [108, 155] width 169 height 13
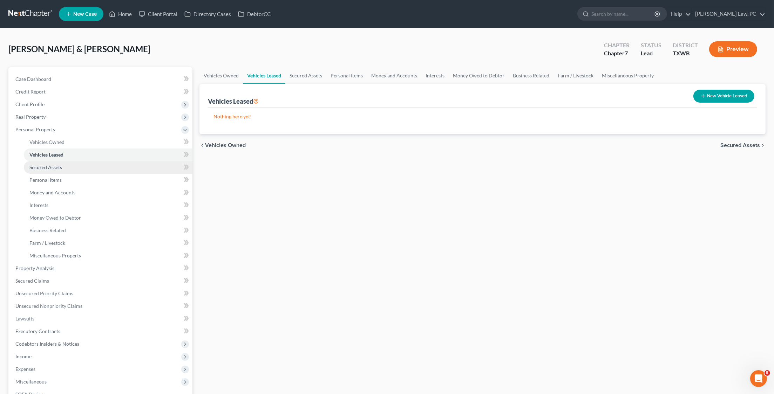
click at [106, 165] on link "Secured Assets" at bounding box center [108, 167] width 169 height 13
click at [67, 151] on link "Vehicles Leased" at bounding box center [108, 155] width 169 height 13
click at [57, 177] on span "Personal Items" at bounding box center [45, 180] width 32 height 6
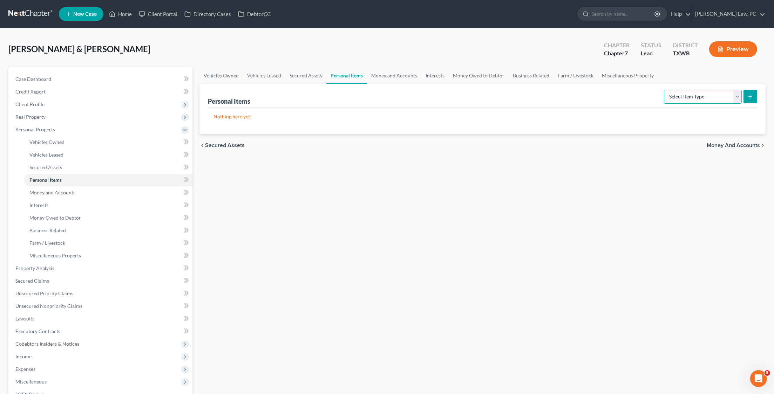
select select "clothing"
click at [752, 97] on icon "submit" at bounding box center [751, 97] width 6 height 6
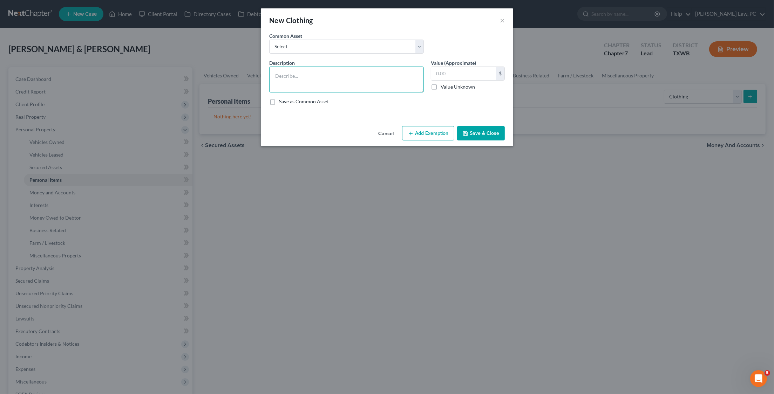
click at [344, 85] on textarea at bounding box center [346, 80] width 155 height 26
type textarea "General Clothing"
click at [473, 73] on input "text" at bounding box center [463, 73] width 65 height 13
type input "3,000"
click at [486, 134] on button "Save & Close" at bounding box center [481, 133] width 48 height 15
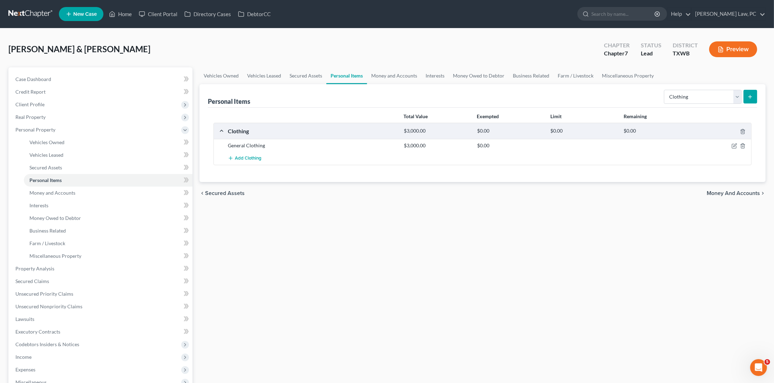
click at [751, 97] on icon "submit" at bounding box center [751, 97] width 6 height 6
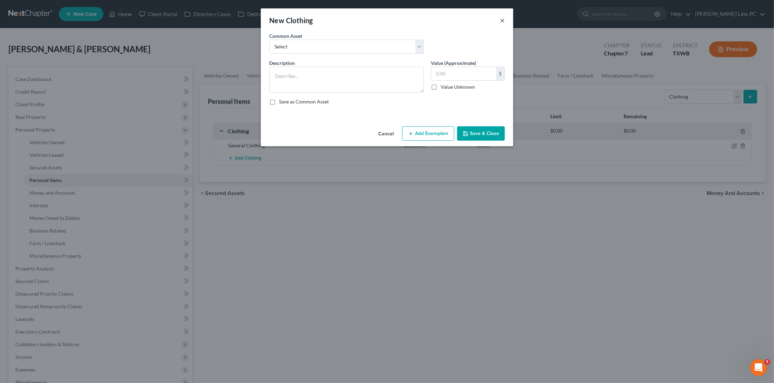
click at [501, 19] on button "×" at bounding box center [502, 20] width 5 height 8
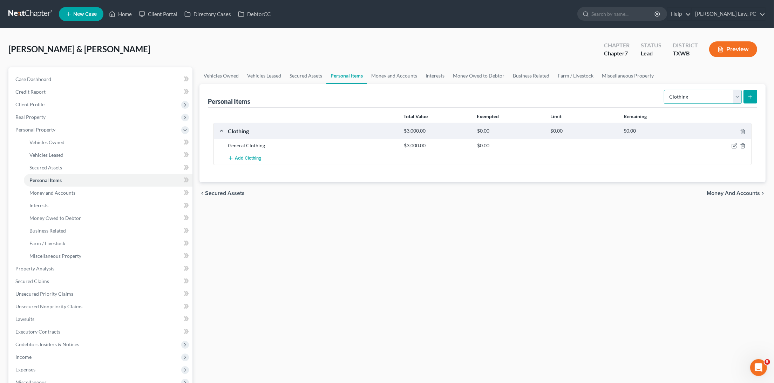
select select "collectibles_of_value"
click at [753, 98] on icon "submit" at bounding box center [751, 97] width 6 height 6
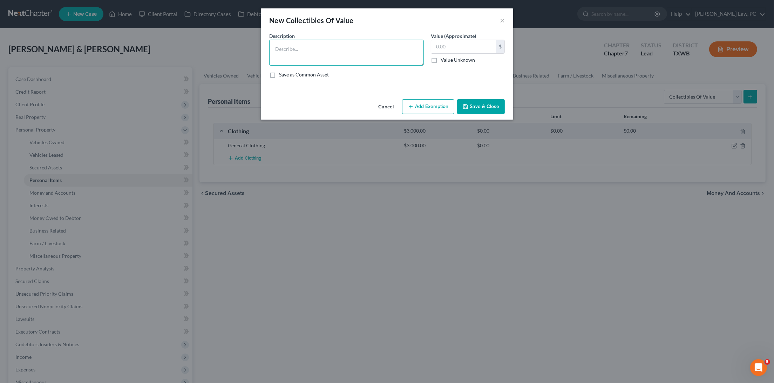
click at [375, 46] on textarea at bounding box center [346, 53] width 155 height 26
click at [473, 46] on input "text" at bounding box center [463, 46] width 65 height 13
click at [315, 48] on textarea "4 pieces of art" at bounding box center [346, 53] width 155 height 26
drag, startPoint x: 380, startPoint y: 48, endPoint x: 373, endPoint y: 48, distance: 6.3
click at [373, 48] on textarea "4 pieces of art: 1 Peter Pan Thomas Kinkade $500, 1" at bounding box center [346, 53] width 155 height 26
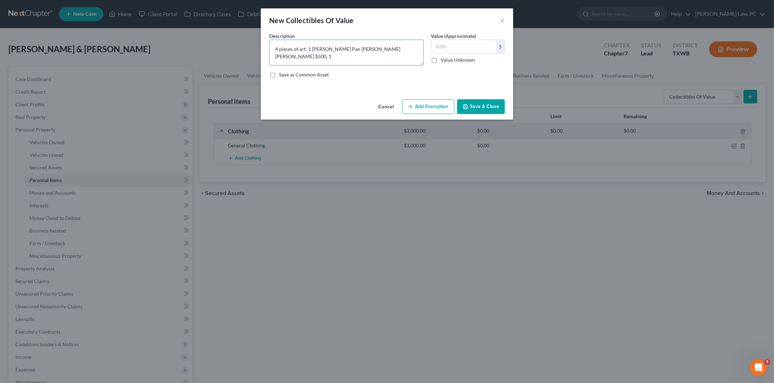
click at [387, 49] on textarea "4 pieces of art: 1 Peter Pan Thomas Kinkade $500, 1" at bounding box center [346, 53] width 155 height 26
type textarea "4 pieces of art: 1 Peter Pan Thomas Kinkade $500, 1 Lion King Theme Kinkade $50…"
click at [452, 45] on input "text" at bounding box center [463, 46] width 65 height 13
type input "2,100"
click at [481, 106] on button "Save & Close" at bounding box center [481, 106] width 48 height 15
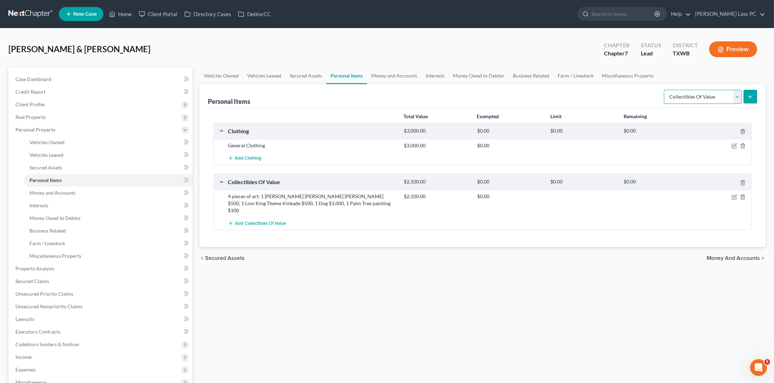
select select "electronics"
click at [750, 94] on icon "submit" at bounding box center [751, 97] width 6 height 6
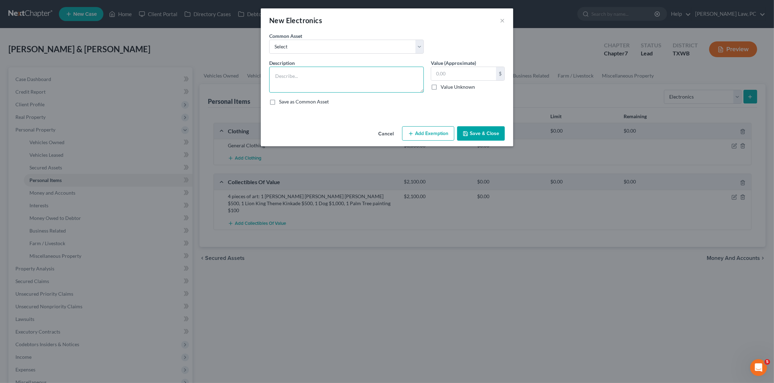
click at [381, 76] on textarea at bounding box center [346, 80] width 155 height 26
click at [276, 73] on textarea "TV" at bounding box center [346, 80] width 155 height 26
click at [324, 75] on textarea "2 TV" at bounding box center [346, 80] width 155 height 26
click at [347, 75] on textarea "2 TV $100, 2 Cellphones $100, 1 ear buds" at bounding box center [346, 80] width 155 height 26
click at [391, 74] on textarea "2 TV $100, 2 Cellphones $100, 1 pair of ear buds" at bounding box center [346, 80] width 155 height 26
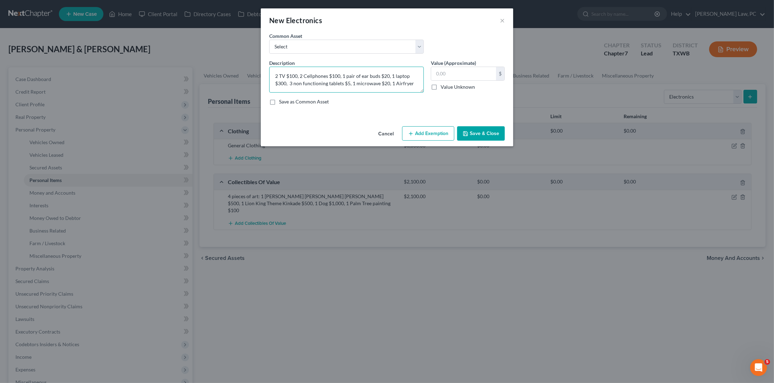
click at [396, 82] on textarea "2 TV $100, 2 Cellphones $100, 1 pair of ear buds $20, 1 laptop $300, 3 non func…" at bounding box center [346, 80] width 155 height 26
click at [415, 80] on textarea "2 TV $100, 2 Cellphones $100, 1 pair of ear buds $20, 1 laptop $300, 3 non func…" at bounding box center [346, 80] width 155 height 26
click at [401, 80] on textarea "2 TV $100, 2 Cellphones $100, 1 pair of ear buds $20, 1 laptop $300, 3 non func…" at bounding box center [346, 80] width 155 height 26
click at [420, 81] on textarea "2 TV $100, 2 Cellphones $100, 1 pair of ear buds $20, 1 laptop $300, 3 non func…" at bounding box center [346, 80] width 155 height 26
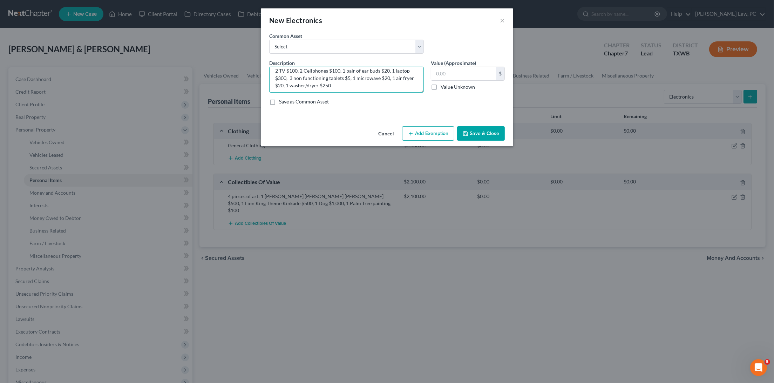
type textarea "2 TV $100, 2 Cellphones $100, 1 pair of ear buds $20, 1 laptop $300, 3 non func…"
click at [478, 136] on button "Save & Close" at bounding box center [481, 133] width 48 height 15
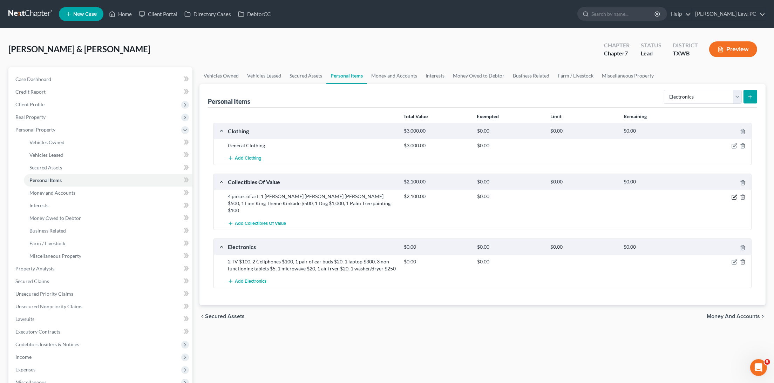
click at [735, 195] on icon "button" at bounding box center [735, 197] width 6 height 6
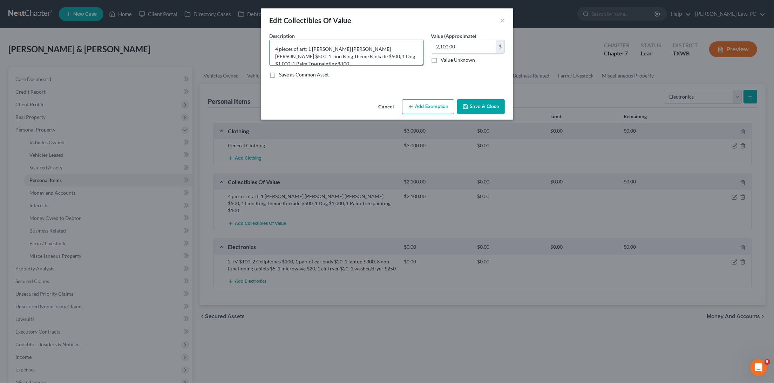
click at [418, 57] on textarea "4 pieces of art: 1 Peter Pan Thomas Kinkade $500, 1 Lion King Theme Kinkade $50…" at bounding box center [346, 53] width 155 height 26
type textarea "4 pieces of art: 1 Peter Pan Thomas Kinkade $500, 1 Lion King Theme Kinkade $50…"
drag, startPoint x: 467, startPoint y: 44, endPoint x: 432, endPoint y: 45, distance: 35.1
click at [432, 45] on input "2,100.00" at bounding box center [463, 46] width 65 height 13
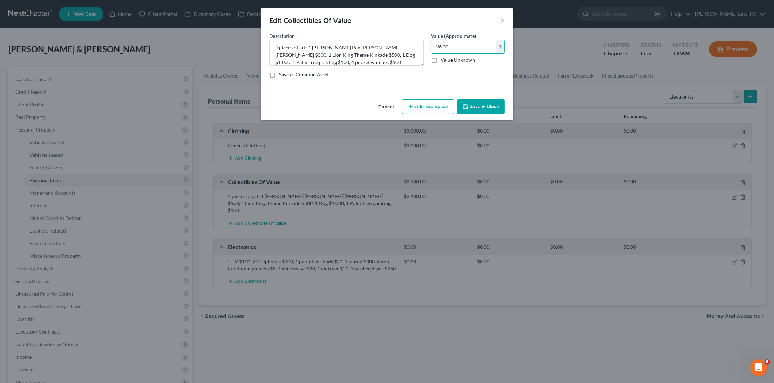
type input "2,600"
click at [480, 111] on button "Save & Close" at bounding box center [481, 106] width 48 height 15
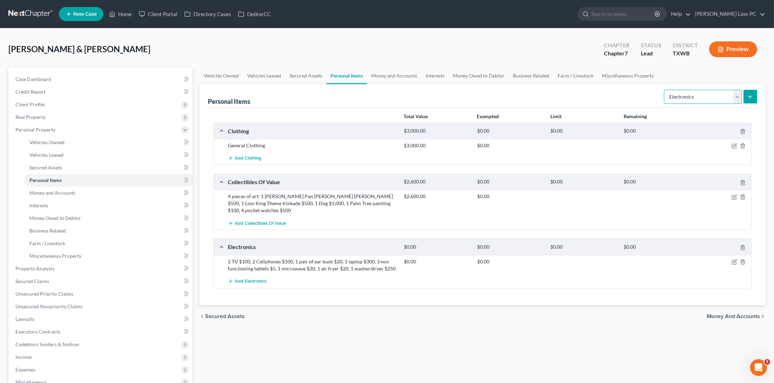
select select "firearms"
click at [751, 99] on icon "submit" at bounding box center [751, 97] width 6 height 6
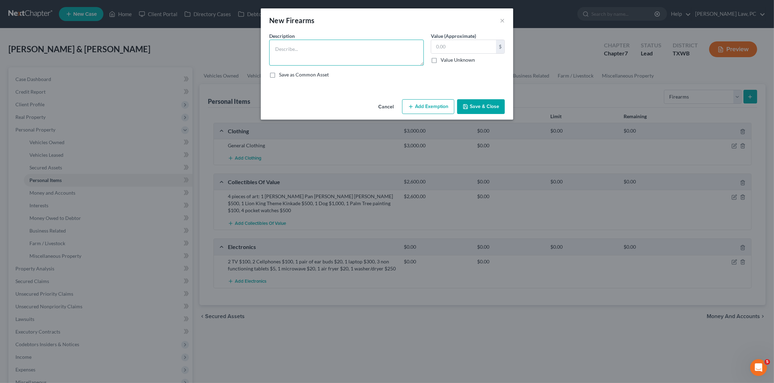
click at [346, 55] on textarea at bounding box center [346, 53] width 155 height 26
click at [300, 49] on textarea "4 hand guns, 1 rifle, 4 boxes" at bounding box center [346, 53] width 155 height 26
click at [328, 49] on textarea "4 hand guns $800, 1 rifle, 4 boxes" at bounding box center [346, 53] width 155 height 26
click at [369, 50] on textarea "4 hand guns $800, 1 rifle $400, 4 boxes" at bounding box center [346, 53] width 155 height 26
click at [457, 47] on input "text" at bounding box center [463, 46] width 65 height 13
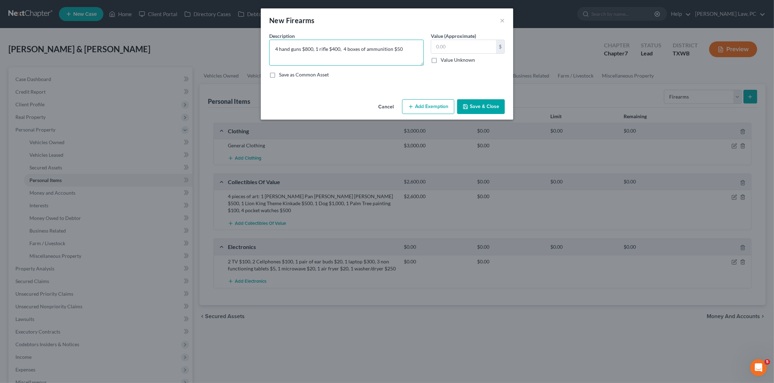
click at [398, 48] on textarea "4 hand guns $800, 1 rifle $400, 4 boxes of ammunition $50" at bounding box center [346, 53] width 155 height 26
type textarea "4 hand guns $800, 1 rifle $400, 4 boxes of ammunition $60"
click at [445, 46] on input "text" at bounding box center [463, 46] width 65 height 13
type input "1,260"
click at [483, 104] on button "Save & Close" at bounding box center [481, 106] width 48 height 15
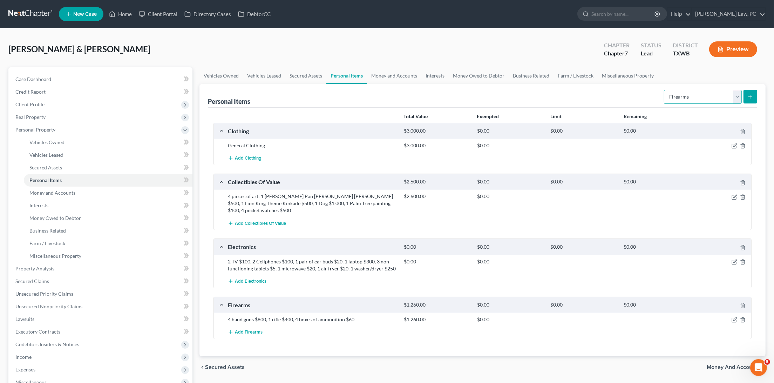
select select "household_goods"
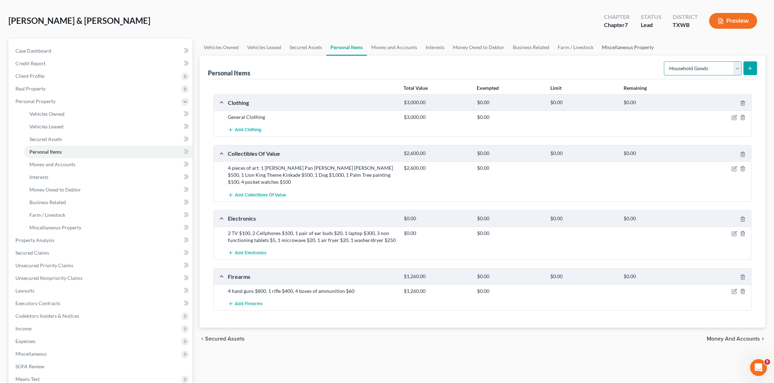
scroll to position [29, 0]
click at [751, 69] on icon "submit" at bounding box center [751, 68] width 6 height 6
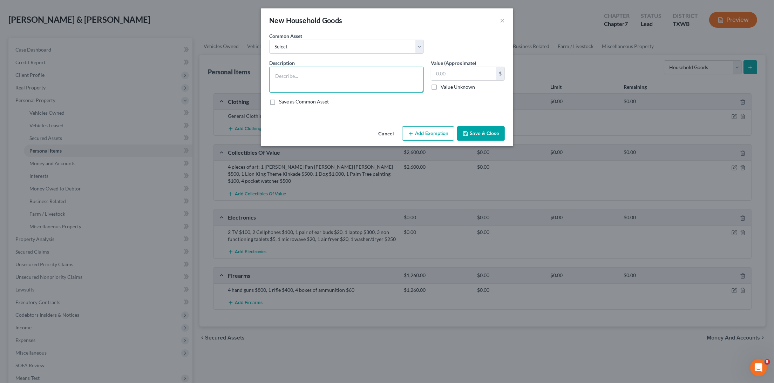
click at [331, 80] on textarea at bounding box center [346, 80] width 155 height 26
click at [501, 22] on button "×" at bounding box center [502, 20] width 5 height 8
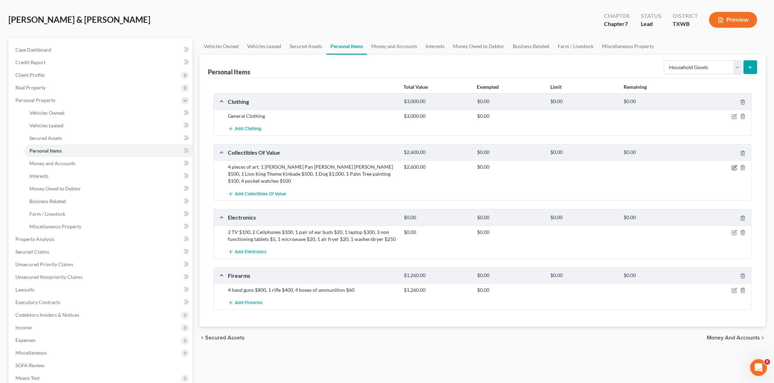
click at [732, 166] on icon "button" at bounding box center [735, 168] width 6 height 6
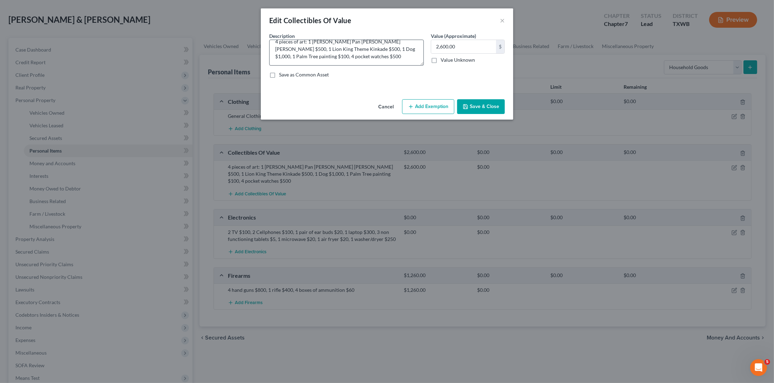
scroll to position [7, 0]
click at [328, 55] on textarea "4 pieces of art: 1 Peter Pan Thomas Kinkade $500, 1 Lion King Theme Kinkade $50…" at bounding box center [346, 53] width 155 height 26
click at [324, 56] on textarea "4 pieces of art: 1 Peter Pan Thomas Kinkade $500, 1 Lion King Theme Kinkade $50…" at bounding box center [346, 53] width 155 height 26
click at [378, 57] on textarea "4 pieces of art: 1 Peter Pan Thomas Kinkade $500, 1 Lion King Theme Kinkade $50…" at bounding box center [346, 53] width 155 height 26
click at [327, 55] on textarea "4 pieces of art: 1 Peter Pan Thomas Kinkade $500, 1 Lion King Theme Kinkade $50…" at bounding box center [346, 53] width 155 height 26
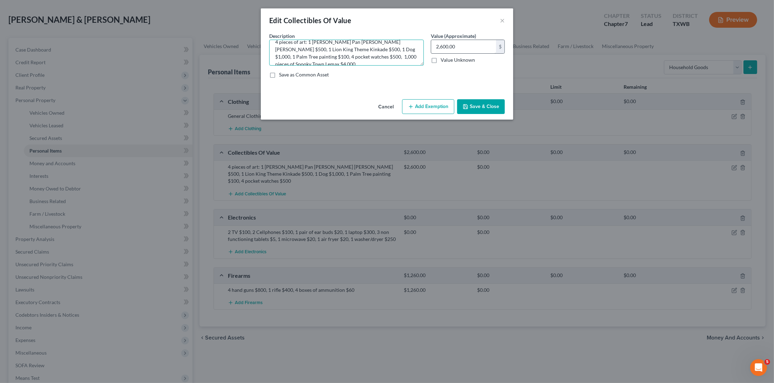
type textarea "4 pieces of art: 1 [PERSON_NAME] Pan [PERSON_NAME] [PERSON_NAME] $500, 1 Lion K…"
drag, startPoint x: 463, startPoint y: 46, endPoint x: 431, endPoint y: 46, distance: 32.3
click at [431, 46] on div "2,600.00 $" at bounding box center [468, 47] width 74 height 14
type input "8,600"
click at [492, 106] on button "Save & Close" at bounding box center [481, 106] width 48 height 15
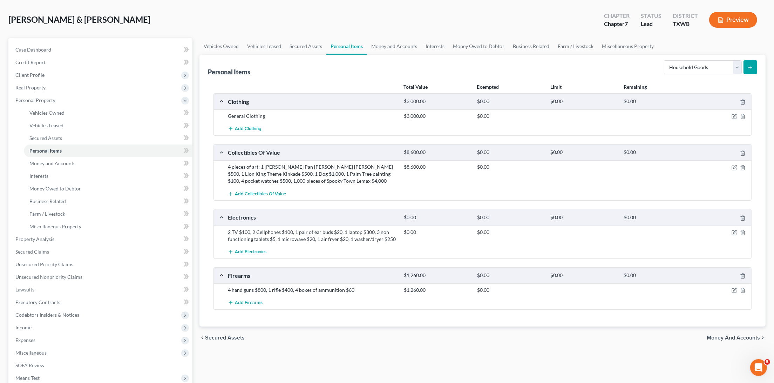
click at [750, 66] on line "submit" at bounding box center [750, 67] width 0 height 3
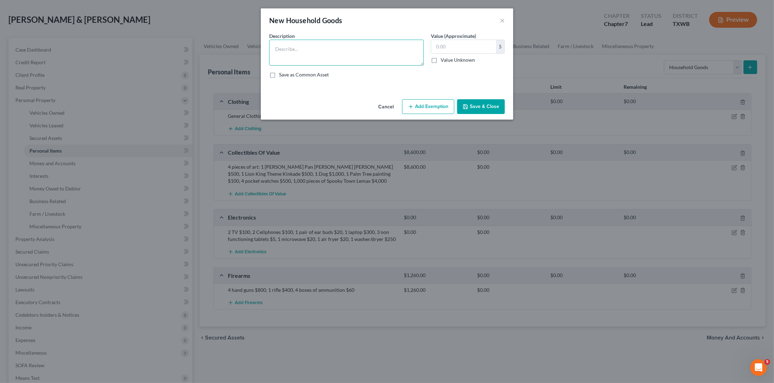
click at [346, 56] on textarea at bounding box center [346, 53] width 155 height 26
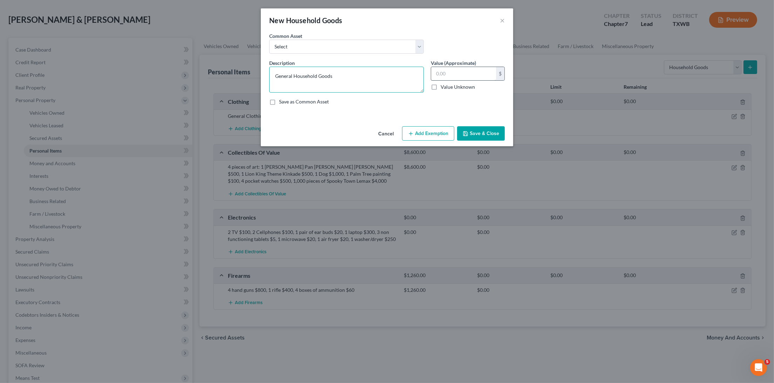
type textarea "General Household Goods"
click at [451, 73] on input "text" at bounding box center [463, 73] width 65 height 13
type input "3,000"
click at [468, 131] on icon "button" at bounding box center [466, 134] width 6 height 6
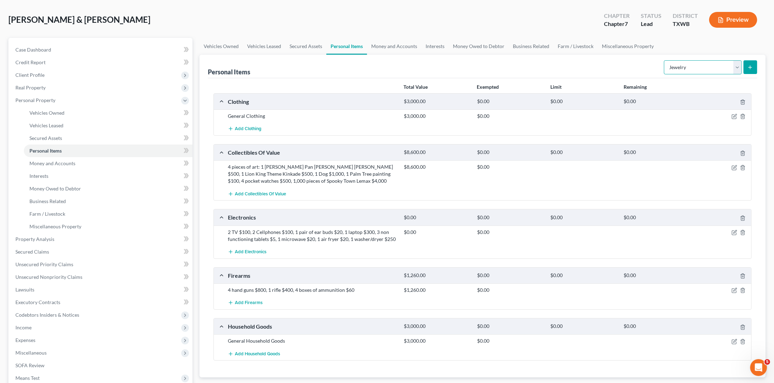
select select "pets"
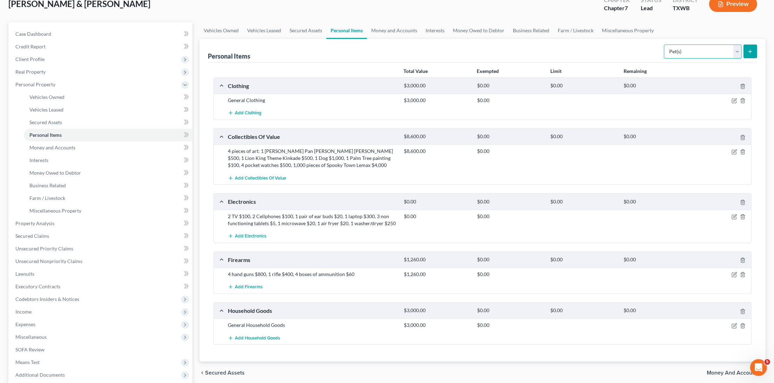
scroll to position [40, 0]
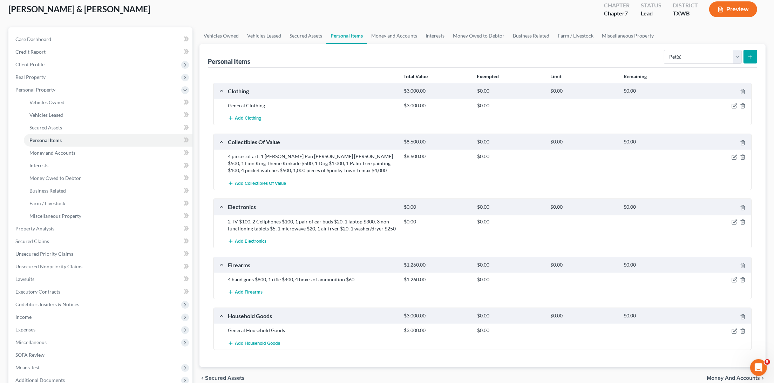
click at [751, 57] on icon "submit" at bounding box center [751, 57] width 6 height 6
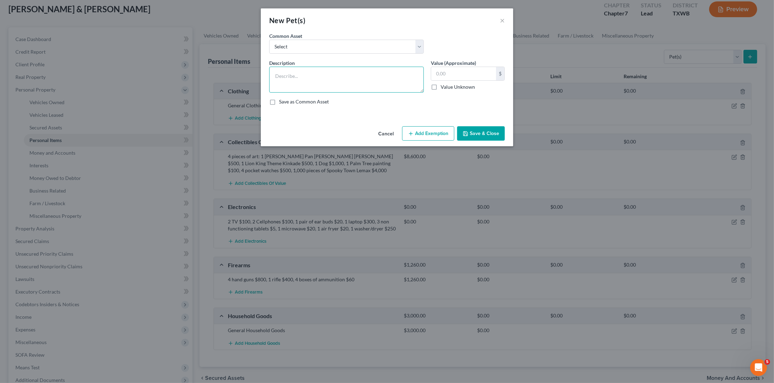
click at [341, 75] on textarea at bounding box center [346, 80] width 155 height 26
type textarea "3 dogs (No economical value)"
click at [470, 129] on button "Save & Close" at bounding box center [481, 133] width 48 height 15
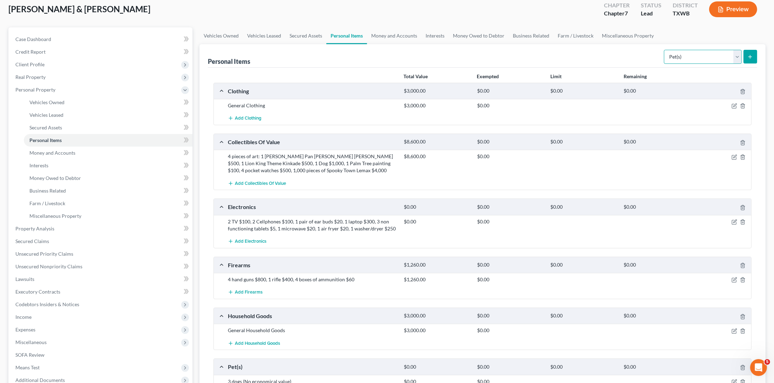
select select "sports_and_hobby_equipment"
click at [750, 56] on line "submit" at bounding box center [750, 56] width 0 height 3
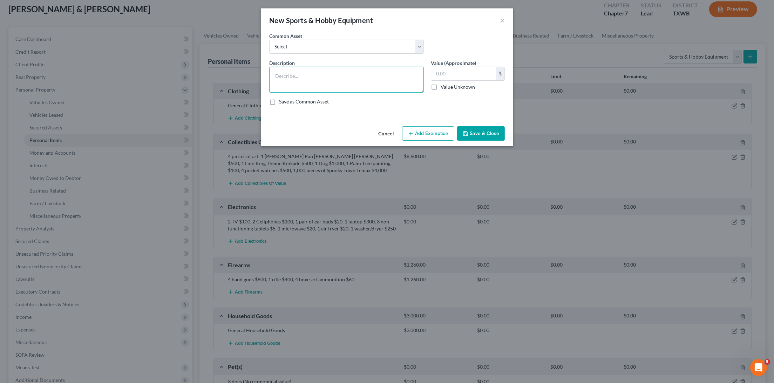
click at [375, 76] on textarea at bounding box center [346, 80] width 155 height 26
type textarea "1"
click at [273, 76] on textarea "Fishing pole" at bounding box center [346, 80] width 155 height 26
click at [317, 74] on textarea "4 Fishing pole" at bounding box center [346, 80] width 155 height 26
type textarea "4 Fishing pole"
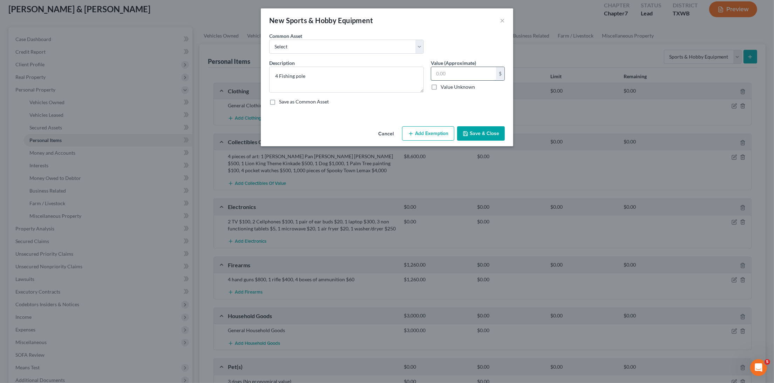
click at [460, 73] on input "text" at bounding box center [463, 73] width 65 height 13
type input "50"
click at [475, 131] on button "Save & Close" at bounding box center [481, 133] width 48 height 15
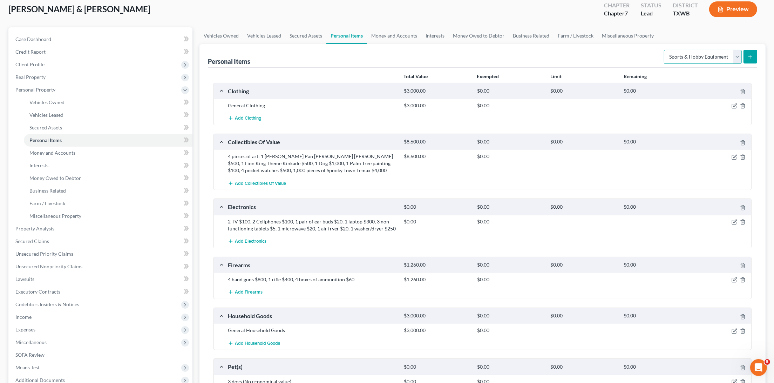
select select "jewelry"
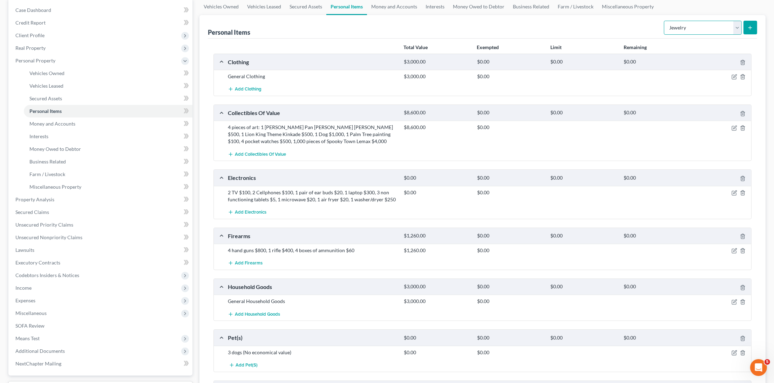
scroll to position [62, 0]
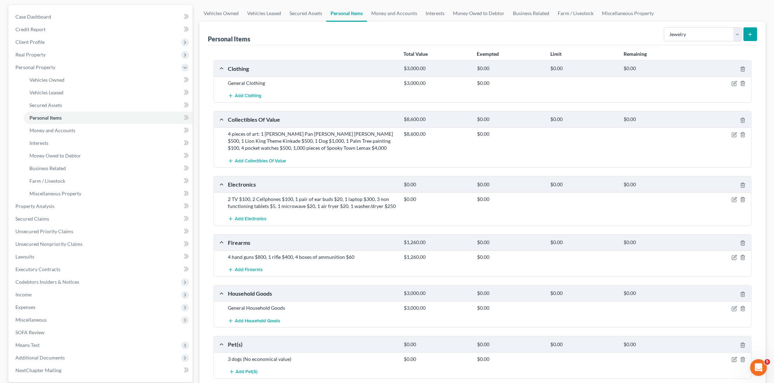
click at [755, 35] on button "submit" at bounding box center [751, 34] width 14 height 14
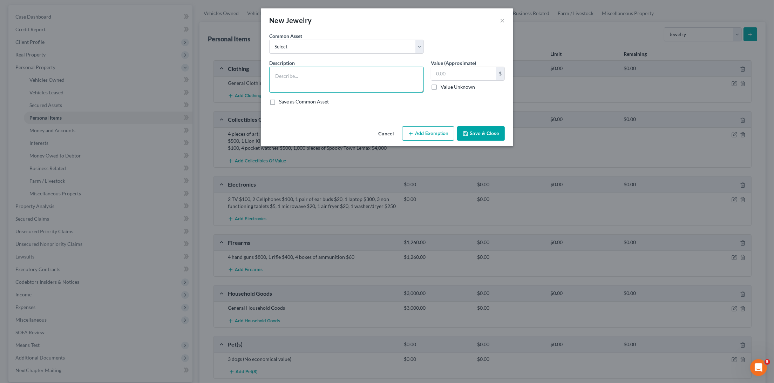
click at [338, 81] on textarea at bounding box center [346, 80] width 155 height 26
click at [329, 75] on textarea "1 Wedding ring and band $" at bounding box center [346, 80] width 155 height 26
click at [328, 74] on textarea "1 Wedding ring and band set$" at bounding box center [346, 80] width 155 height 26
click at [280, 76] on textarea "1 Wedding ring and band set$" at bounding box center [346, 80] width 155 height 26
click at [321, 74] on textarea "1 Gold Wedding ring and band set$" at bounding box center [346, 80] width 155 height 26
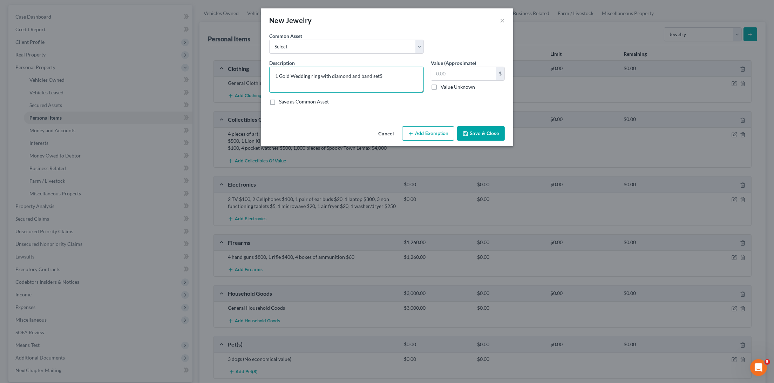
click at [360, 76] on textarea "1 Gold Wedding ring with diamond and band set$" at bounding box center [346, 80] width 155 height 26
click at [394, 75] on textarea "1 Gold Wedding ring with diamond and gold band set$" at bounding box center [346, 80] width 155 height 26
click at [392, 74] on textarea "1 Gold Wedding ring with diamond and gold band set$2,000" at bounding box center [346, 80] width 155 height 26
click at [411, 75] on textarea "1 Gold Wedding ring with diamond and gold band set$1,000" at bounding box center [346, 80] width 155 height 26
click at [319, 82] on textarea "1 Gold Wedding ring with diamond and gold band set$1,000, 1 Gold necklace $100,…" at bounding box center [346, 80] width 155 height 26
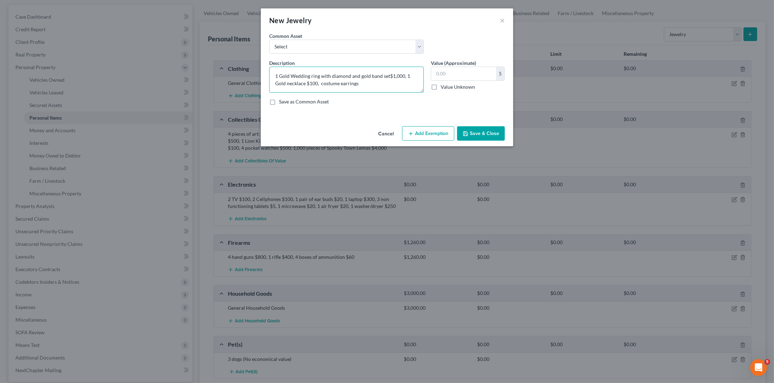
click at [371, 81] on textarea "1 Gold Wedding ring with diamond and gold band set$1,000, 1 Gold necklace $100,…" at bounding box center [346, 80] width 155 height 26
click at [319, 81] on textarea "1 Gold Wedding ring with diamond and gold band set$1,000, 1 Gold necklace $100,…" at bounding box center [346, 80] width 155 height 26
click at [392, 82] on textarea "1 Gold Wedding ring with diamond and gold band set$1,000, 1 Gold necklace $100,…" at bounding box center [346, 80] width 155 height 26
click at [387, 81] on textarea "1 Gold Wedding ring with diamond and gold band set$1,000, 1 Gold necklace $100,…" at bounding box center [346, 80] width 155 height 26
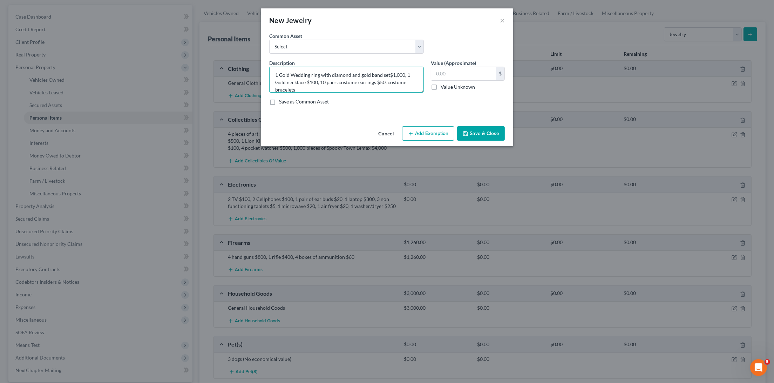
drag, startPoint x: 388, startPoint y: 90, endPoint x: 387, endPoint y: 81, distance: 8.9
click at [387, 81] on textarea "1 Gold Wedding ring with diamond and gold band set$1,000, 1 Gold necklace $100,…" at bounding box center [346, 80] width 155 height 26
click at [321, 80] on textarea "1 Gold Wedding ring with diamond and gold band set$1,000, 1 Gold necklace $100,…" at bounding box center [346, 80] width 155 height 26
click at [336, 81] on textarea "1 Gold Wedding ring with diamond and gold band set$1,000, 1 Gold necklace $100,…" at bounding box center [346, 80] width 155 height 26
click at [370, 82] on textarea "1 Gold Wedding ring with diamond and gold band set$1,000, 1 Gold necklace $100,…" at bounding box center [346, 80] width 155 height 26
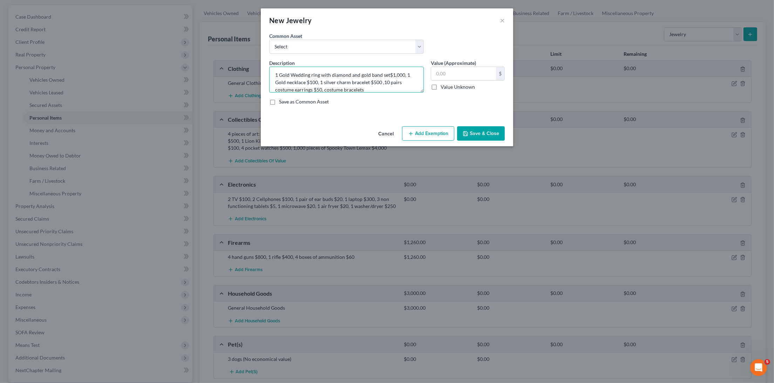
click at [372, 87] on textarea "1 Gold Wedding ring with diamond and gold band set$1,000, 1 Gold necklace $100,…" at bounding box center [346, 80] width 155 height 26
drag, startPoint x: 339, startPoint y: 94, endPoint x: 325, endPoint y: 86, distance: 16.0
click at [325, 86] on textarea "1 Gold Wedding ring with diamond and gold band set$1,000, 1 Gold necklace $100,…" at bounding box center [346, 80] width 155 height 26
click at [384, 87] on textarea "1 Gold Wedding ring with diamond and gold band set$1,000, 1 Gold necklace $100,…" at bounding box center [346, 80] width 155 height 26
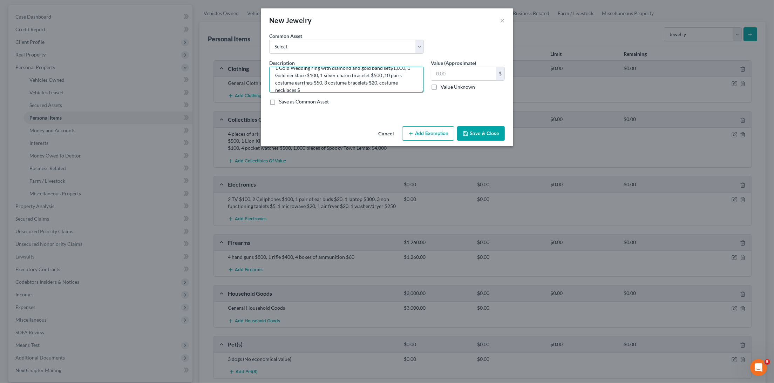
click at [379, 79] on textarea "1 Gold Wedding ring with diamond and gold band set$1,000, 1 Gold necklace $100,…" at bounding box center [346, 80] width 155 height 26
click at [343, 88] on textarea "1 Gold Wedding ring with diamond and gold band set$1,000, 1 Gold necklace $100,…" at bounding box center [346, 80] width 155 height 26
click at [306, 87] on textarea "1 Gold Wedding ring with diamond and gold band set$1,000, 1 Gold necklace $100,…" at bounding box center [346, 80] width 155 height 26
click at [366, 85] on textarea "1 Gold Wedding ring with diamond and gold band set$1,000, 1 Gold necklace $100,…" at bounding box center [346, 80] width 155 height 26
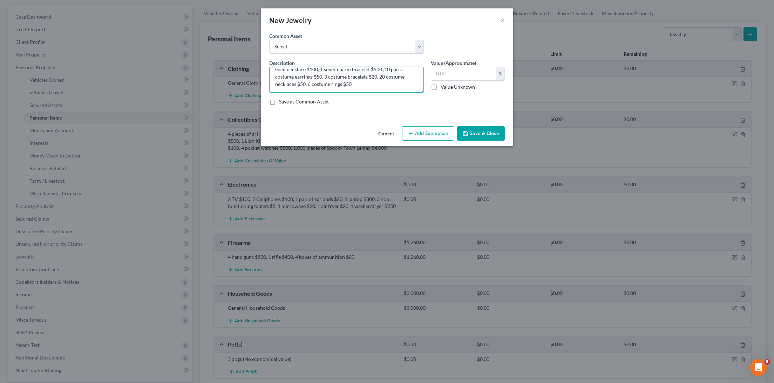
type textarea "1 Gold Wedding ring with diamond and gold band set$1,000, 1 Gold necklace $100,…"
click at [493, 131] on button "Save & Close" at bounding box center [481, 133] width 48 height 15
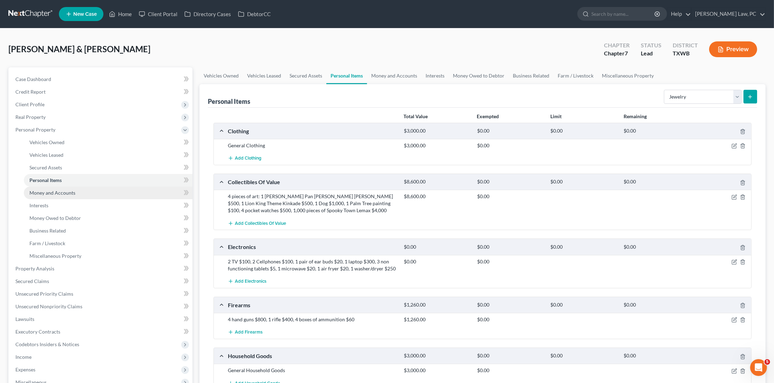
scroll to position [0, 0]
click at [78, 187] on link "Money and Accounts" at bounding box center [108, 193] width 169 height 13
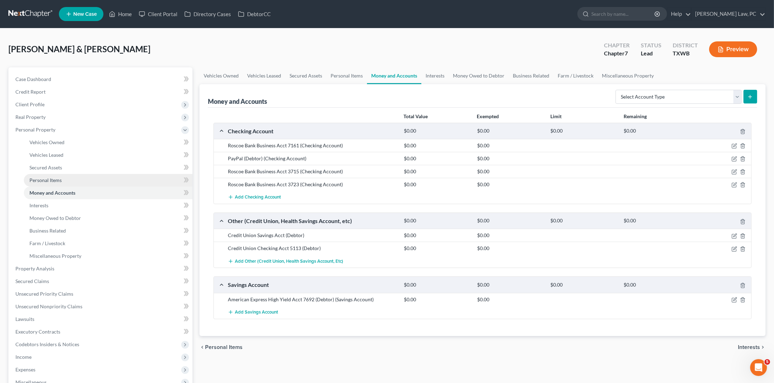
click at [55, 178] on span "Personal Items" at bounding box center [45, 180] width 32 height 6
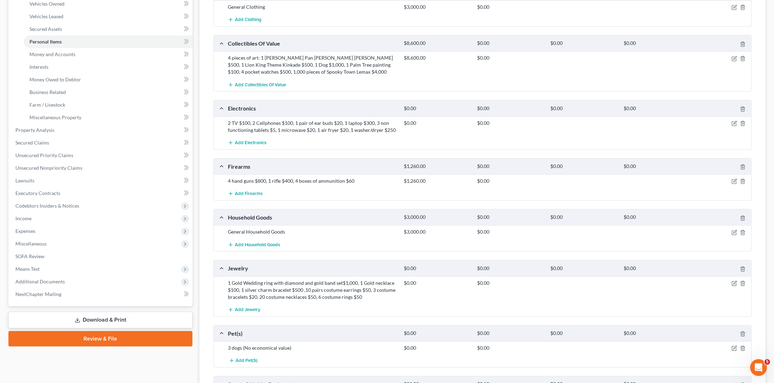
scroll to position [139, 0]
click at [732, 281] on icon "button" at bounding box center [734, 283] width 4 height 4
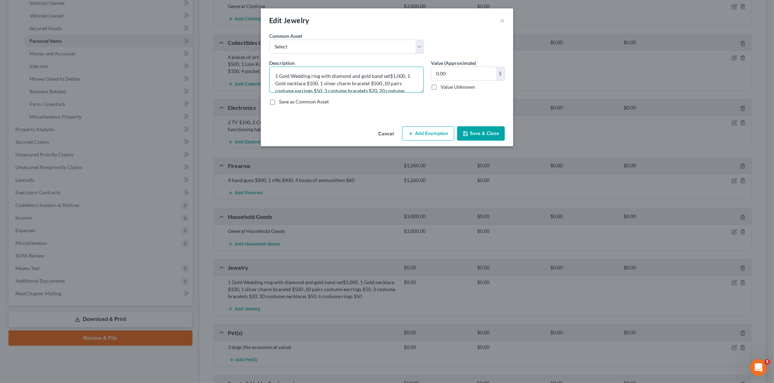
click at [401, 79] on textarea "1 Gold Wedding ring with diamond and gold band set$1,000, 1 Gold necklace $100,…" at bounding box center [346, 80] width 155 height 26
type textarea "1 Gold Wedding ring with diamond and gold band set$1,000, 1 Gold necklace $100,…"
click at [487, 130] on button "Save & Close" at bounding box center [481, 133] width 48 height 15
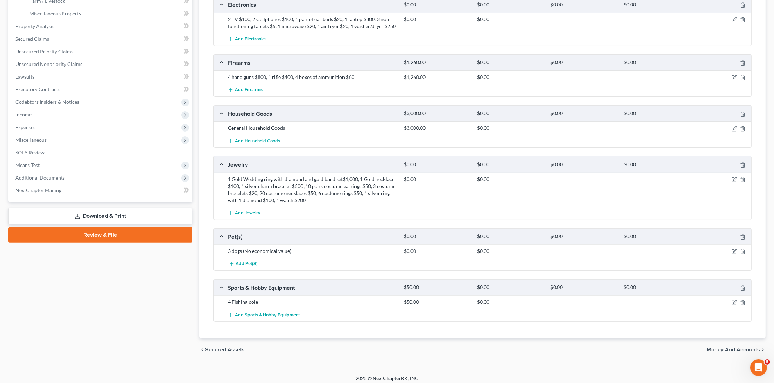
scroll to position [242, 0]
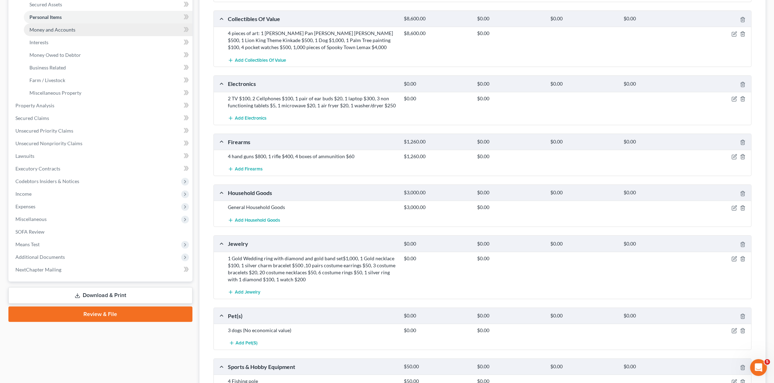
click at [48, 27] on span "Money and Accounts" at bounding box center [52, 30] width 46 height 6
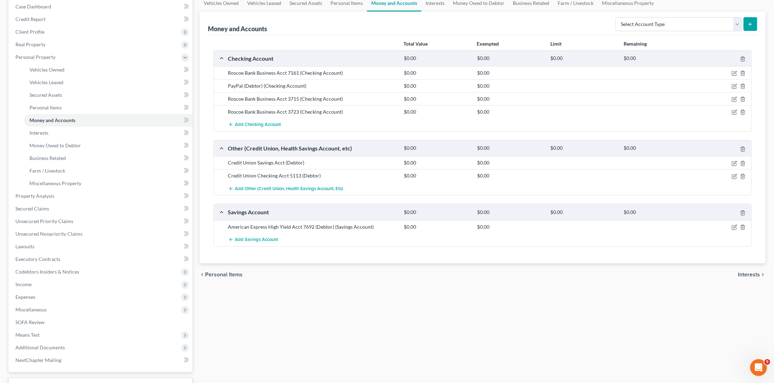
scroll to position [76, 0]
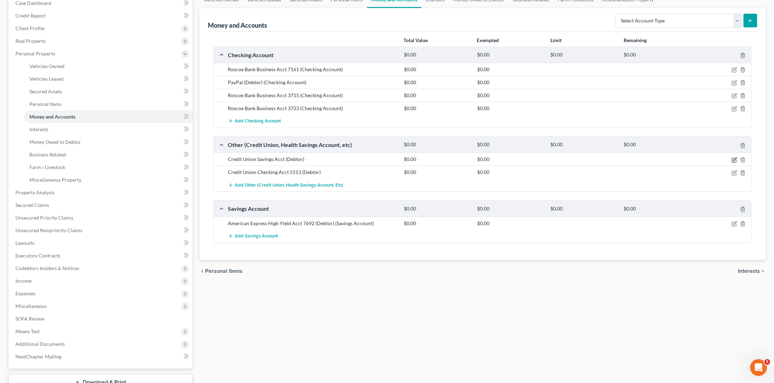
click at [736, 157] on icon "button" at bounding box center [735, 160] width 6 height 6
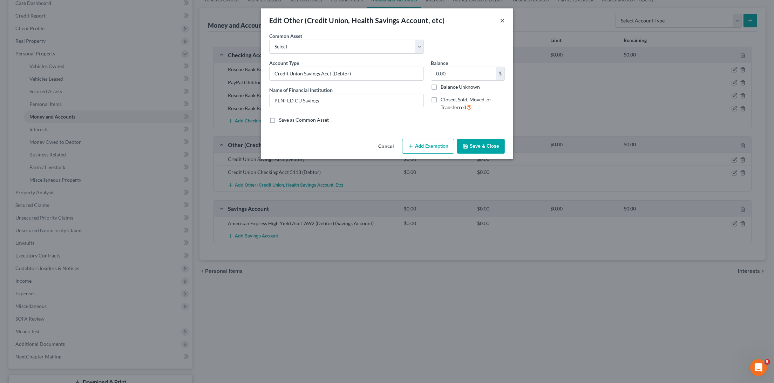
click at [502, 20] on button "×" at bounding box center [502, 20] width 5 height 8
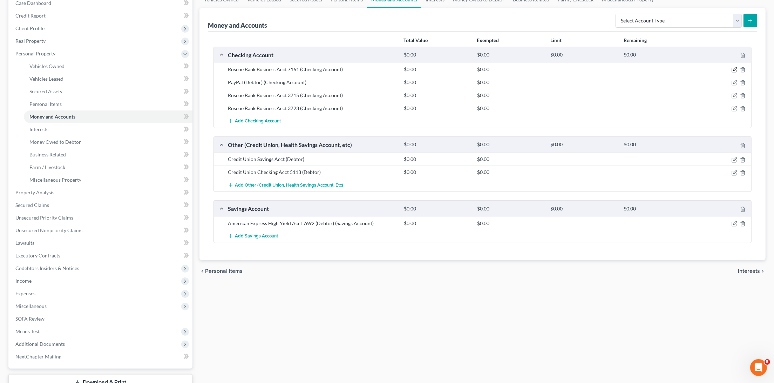
click at [735, 68] on icon "button" at bounding box center [735, 69] width 3 height 3
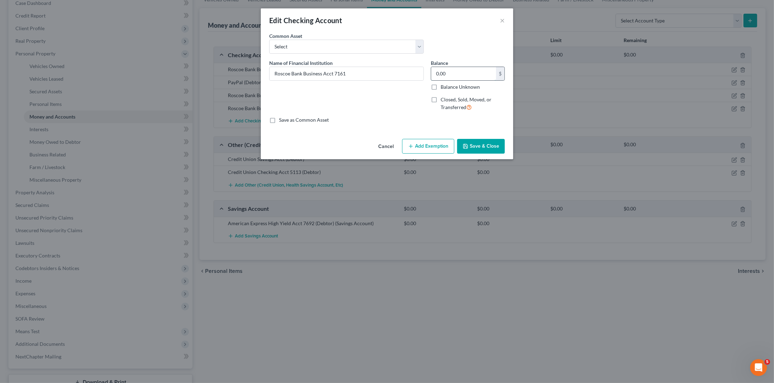
drag, startPoint x: 453, startPoint y: 74, endPoint x: 433, endPoint y: 73, distance: 19.3
click at [433, 73] on input "0.00" at bounding box center [463, 73] width 65 height 13
type input "3,363.88"
click at [482, 144] on button "Save & Close" at bounding box center [481, 146] width 48 height 15
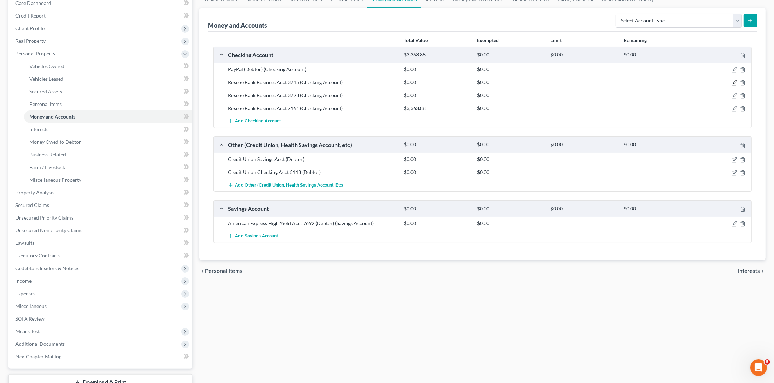
click at [732, 80] on icon "button" at bounding box center [735, 83] width 6 height 6
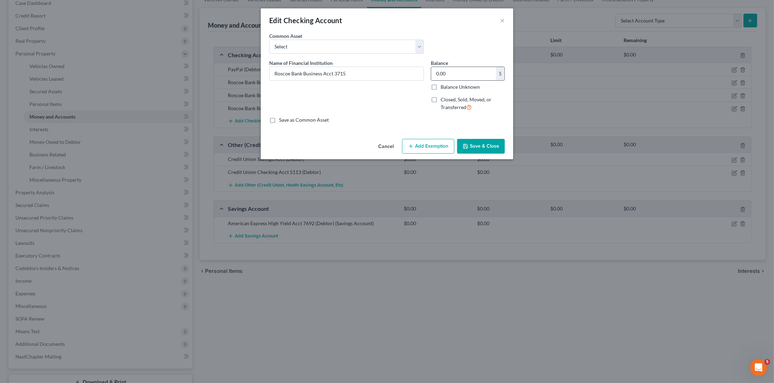
click at [457, 78] on input "0.00" at bounding box center [463, 73] width 65 height 13
drag, startPoint x: 455, startPoint y: 72, endPoint x: 428, endPoint y: 72, distance: 26.3
click at [428, 72] on div "Balance 0.00 $ Balance Unknown Balance Undetermined 0.00 $ Balance Unknown Clos…" at bounding box center [467, 88] width 81 height 58
type input "105.10"
click at [482, 144] on button "Save & Close" at bounding box center [481, 146] width 48 height 15
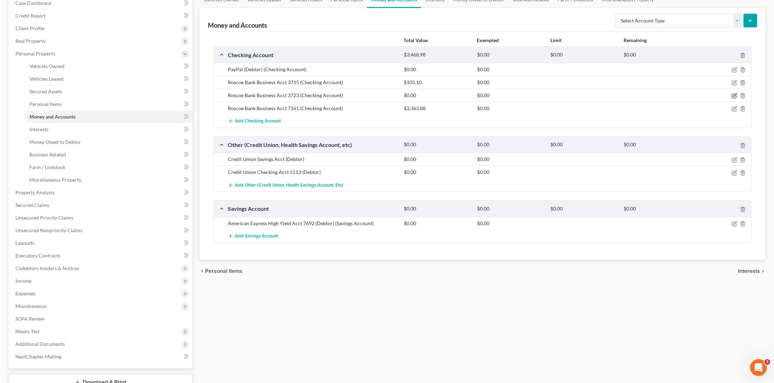
click at [735, 94] on icon "button" at bounding box center [735, 96] width 6 height 6
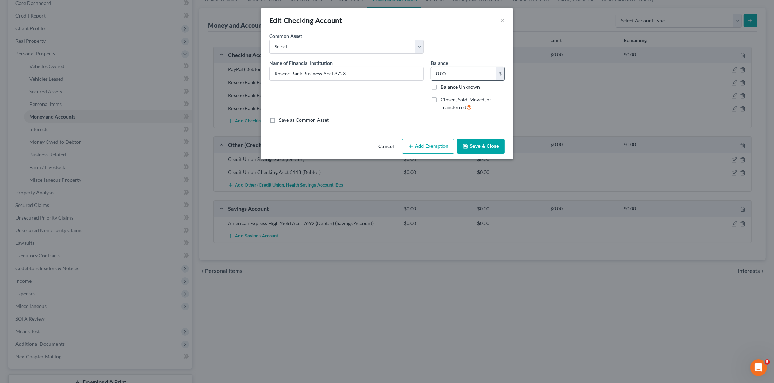
click at [462, 74] on input "0.00" at bounding box center [463, 73] width 65 height 13
type input "7.23"
click at [489, 146] on button "Save & Close" at bounding box center [481, 146] width 48 height 15
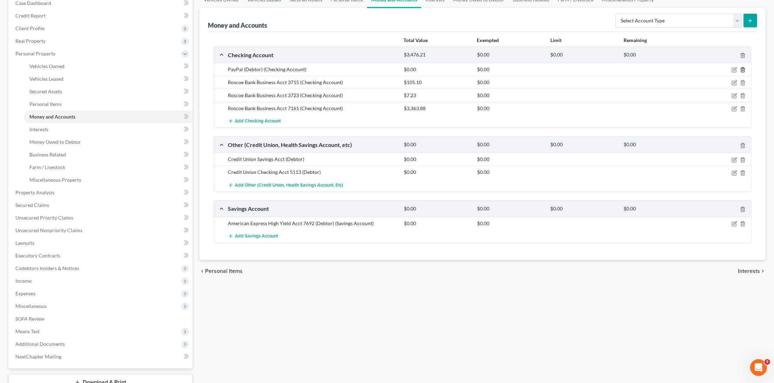
click at [743, 69] on icon "button" at bounding box center [743, 70] width 6 height 6
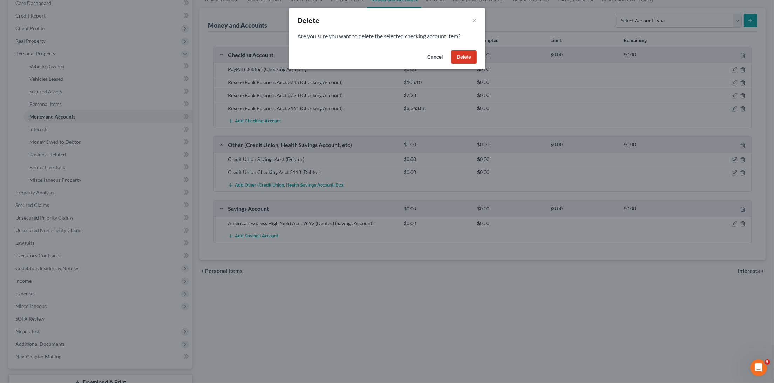
click at [466, 58] on button "Delete" at bounding box center [464, 57] width 26 height 14
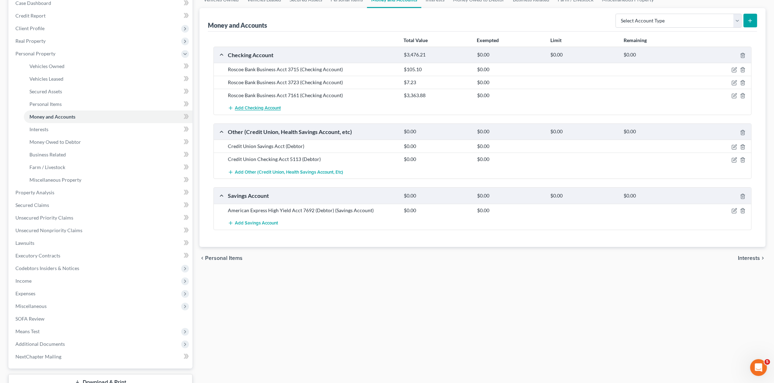
click at [256, 108] on span "Add Checking Account" at bounding box center [258, 109] width 46 height 6
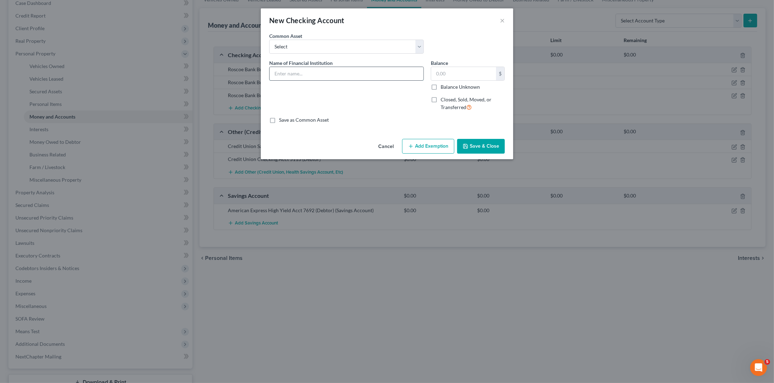
click at [314, 70] on input "text" at bounding box center [347, 73] width 154 height 13
type input "Venmo (Debtor)"
click at [473, 144] on button "Save & Close" at bounding box center [481, 146] width 48 height 15
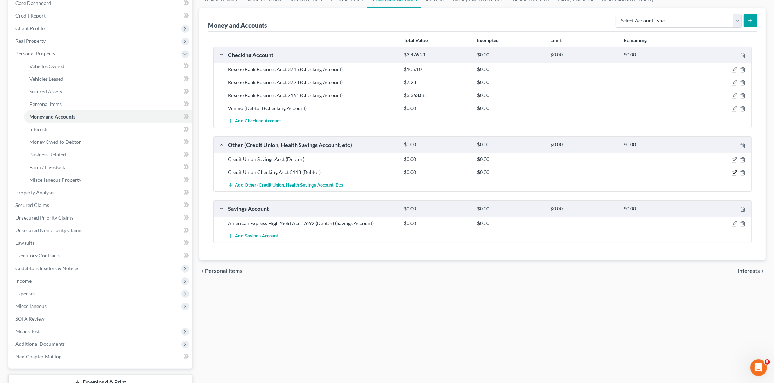
click at [735, 170] on icon "button" at bounding box center [735, 173] width 6 height 6
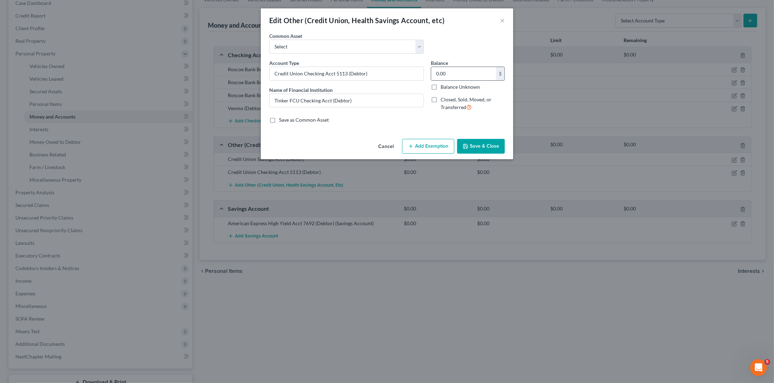
click at [449, 74] on input "0.00" at bounding box center [463, 73] width 65 height 13
click at [449, 73] on input "0.00" at bounding box center [463, 73] width 65 height 13
type input "49.54"
click at [478, 143] on button "Save & Close" at bounding box center [481, 146] width 48 height 15
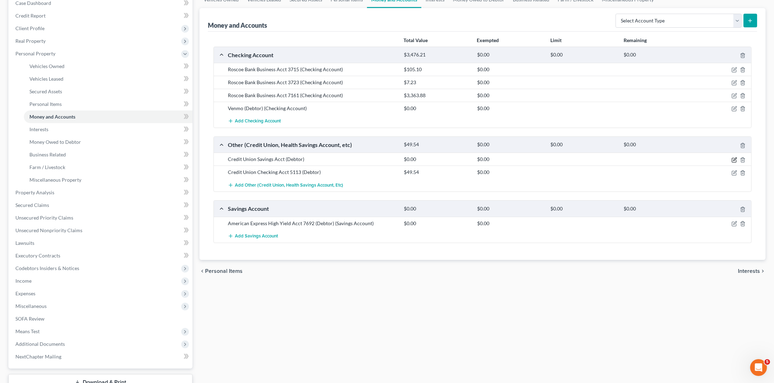
click at [734, 157] on icon "button" at bounding box center [735, 158] width 3 height 3
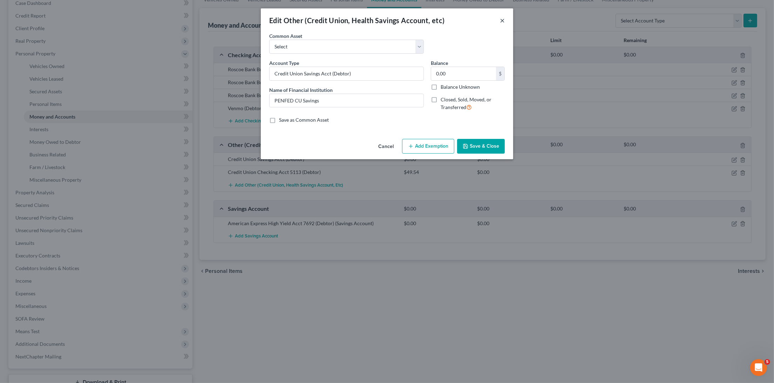
click at [503, 22] on button "×" at bounding box center [502, 20] width 5 height 8
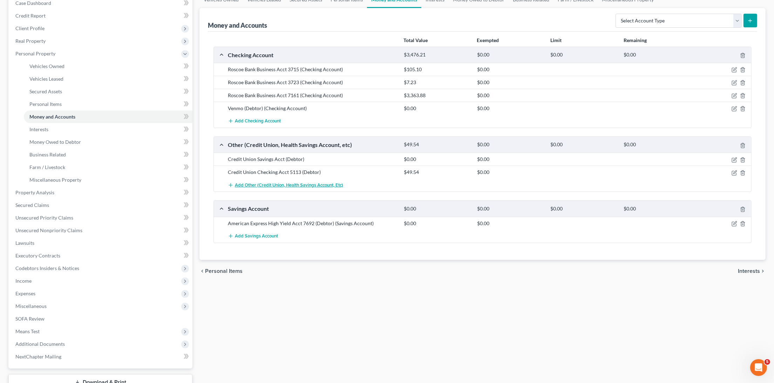
click at [269, 183] on span "Add Other (Credit Union, Health Savings Account, etc)" at bounding box center [289, 185] width 108 height 6
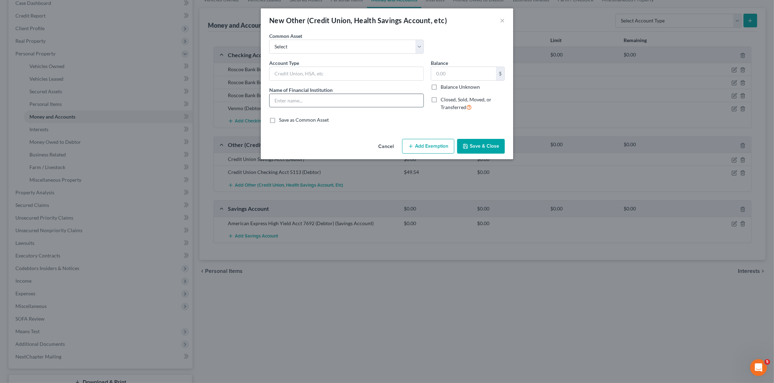
click at [322, 102] on input "text" at bounding box center [347, 100] width 154 height 13
click at [289, 100] on input "TinkerFCU" at bounding box center [347, 100] width 154 height 13
click at [300, 99] on input "Tinker FCU" at bounding box center [347, 100] width 154 height 13
drag, startPoint x: 337, startPoint y: 99, endPoint x: 321, endPoint y: 99, distance: 16.1
click at [321, 99] on input "Tinker FCU Checking Acct" at bounding box center [347, 100] width 154 height 13
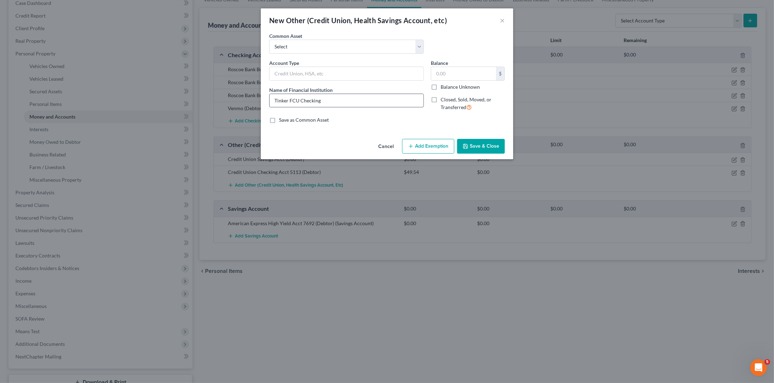
drag, startPoint x: 321, startPoint y: 99, endPoint x: 305, endPoint y: 97, distance: 16.2
click at [305, 97] on input "Tinker FCU Checking" at bounding box center [347, 100] width 154 height 13
type input "Tinker FCU Checking"
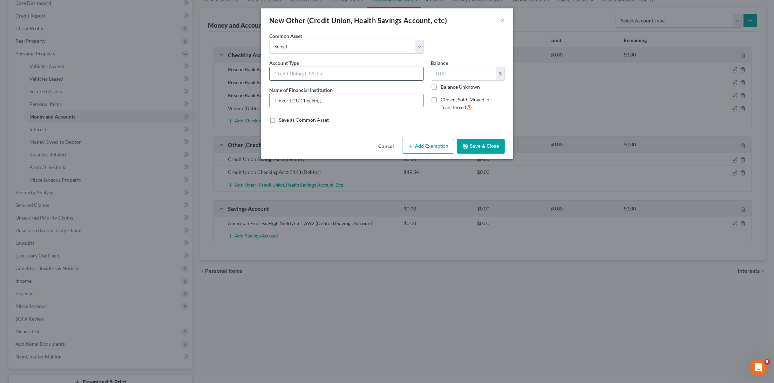
click at [309, 74] on input "text" at bounding box center [347, 73] width 154 height 13
paste input "Tinker FCU Checking"
type input "Tinker FCU Checking"
click at [455, 74] on input "text" at bounding box center [463, 73] width 65 height 13
type input "49.54"
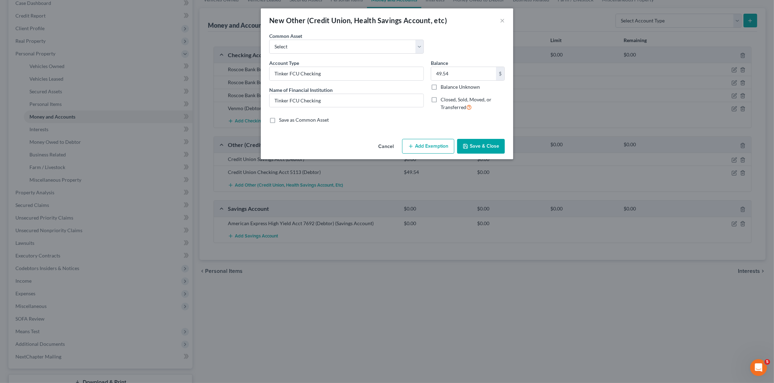
click at [481, 147] on button "Save & Close" at bounding box center [481, 146] width 48 height 15
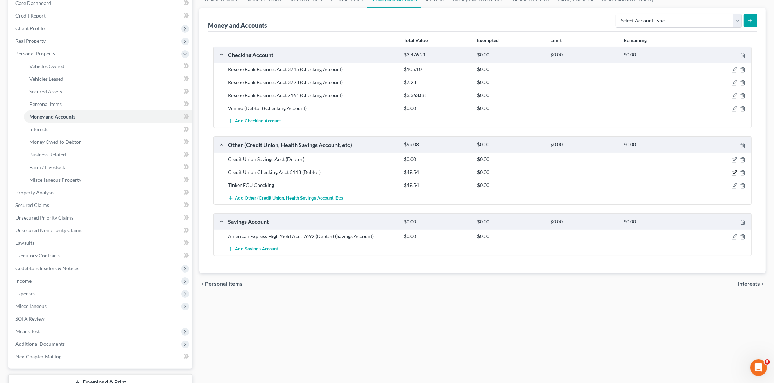
click at [735, 170] on icon "button" at bounding box center [735, 171] width 3 height 3
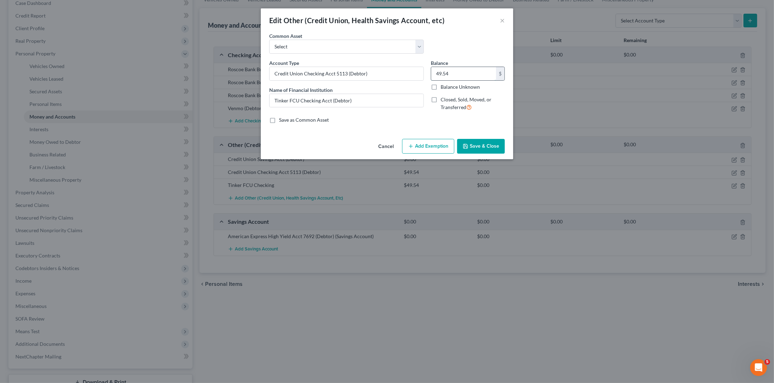
drag, startPoint x: 460, startPoint y: 73, endPoint x: 433, endPoint y: 73, distance: 27.0
click at [433, 73] on input "49.54" at bounding box center [463, 73] width 65 height 13
click at [486, 143] on button "Save & Close" at bounding box center [481, 146] width 48 height 15
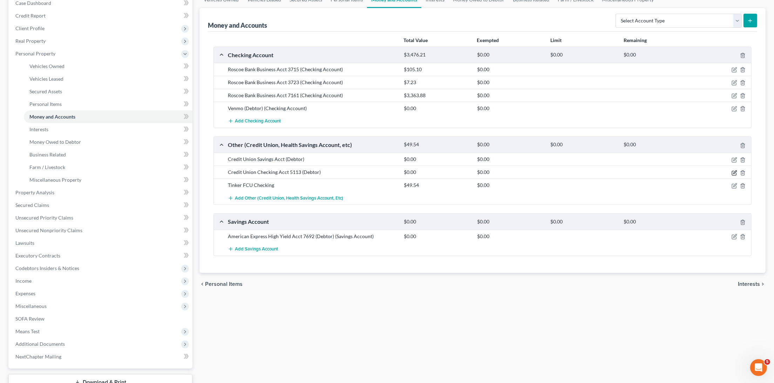
click at [734, 170] on icon "button" at bounding box center [735, 171] width 3 height 3
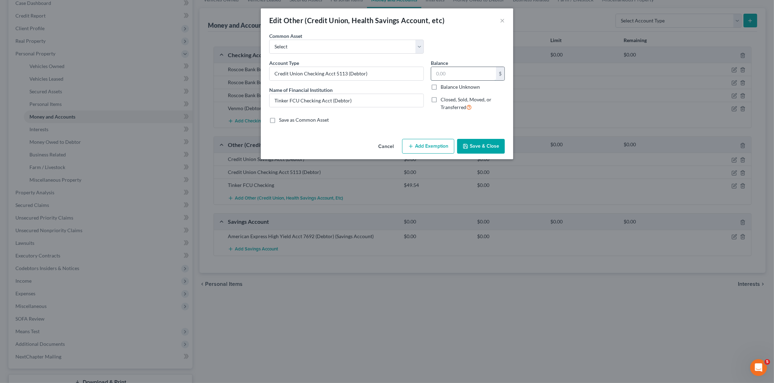
click at [457, 69] on input "text" at bounding box center [463, 73] width 65 height 13
type input "13.32"
click at [481, 146] on button "Save & Close" at bounding box center [481, 146] width 48 height 15
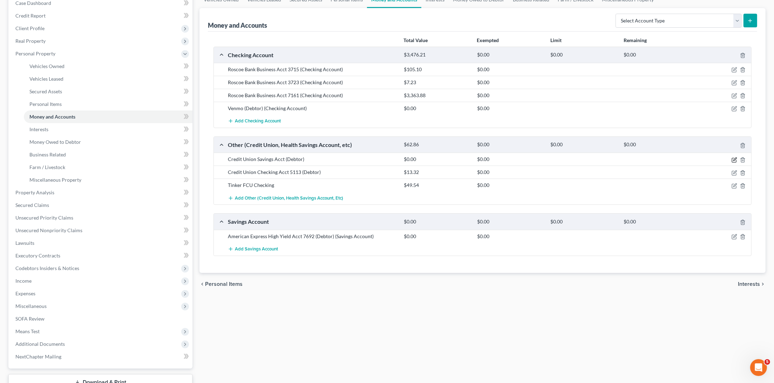
click at [735, 157] on icon "button" at bounding box center [735, 160] width 6 height 6
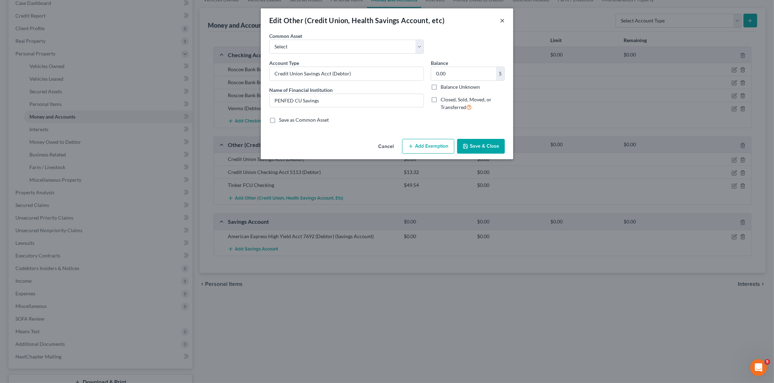
click at [503, 22] on button "×" at bounding box center [502, 20] width 5 height 8
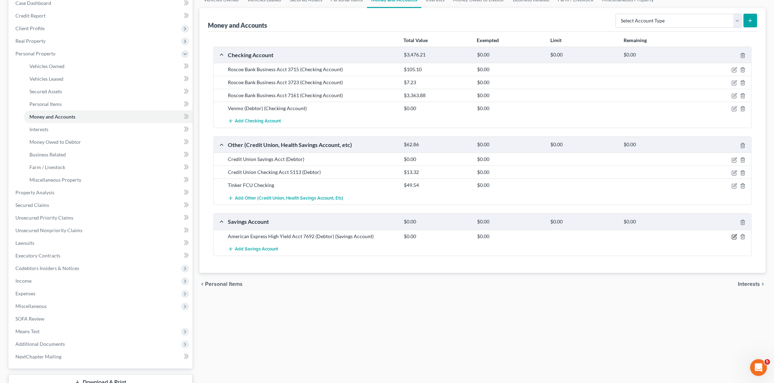
click at [733, 235] on icon "button" at bounding box center [734, 237] width 4 height 4
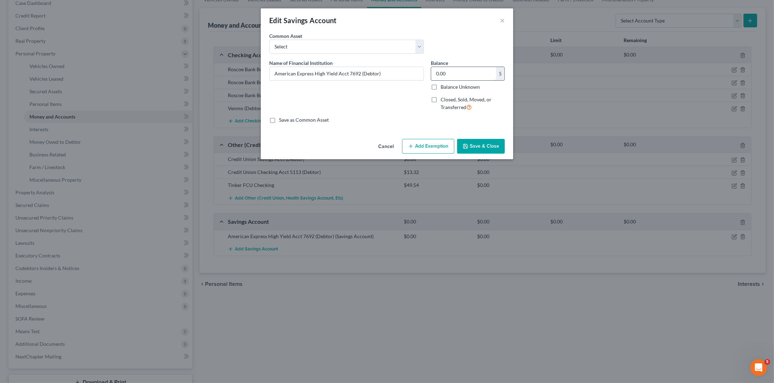
click at [454, 75] on input "0.00" at bounding box center [463, 73] width 65 height 13
type input "5.55"
click at [479, 140] on button "Save & Close" at bounding box center [481, 146] width 48 height 15
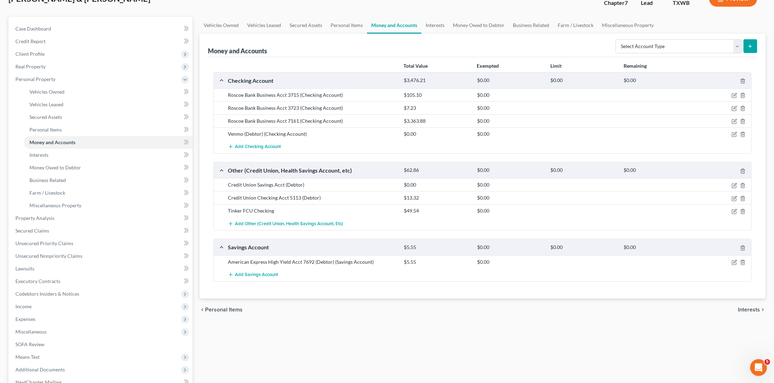
scroll to position [52, 0]
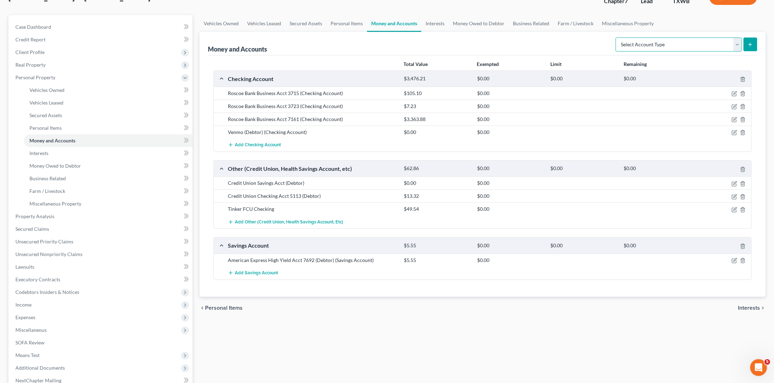
select select "brokerage"
click at [751, 43] on icon "submit" at bounding box center [751, 45] width 6 height 6
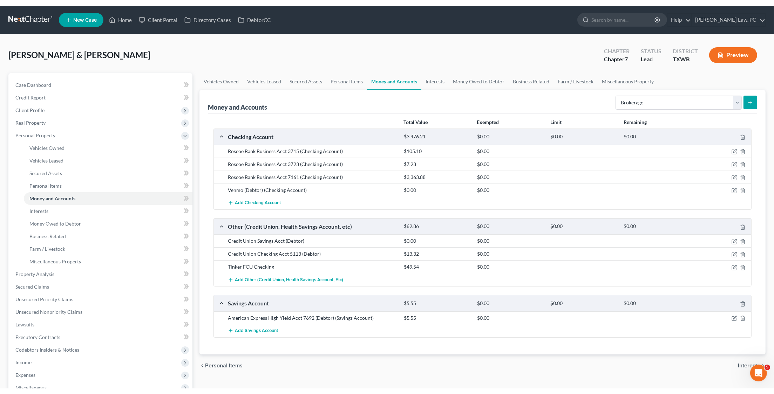
scroll to position [0, 0]
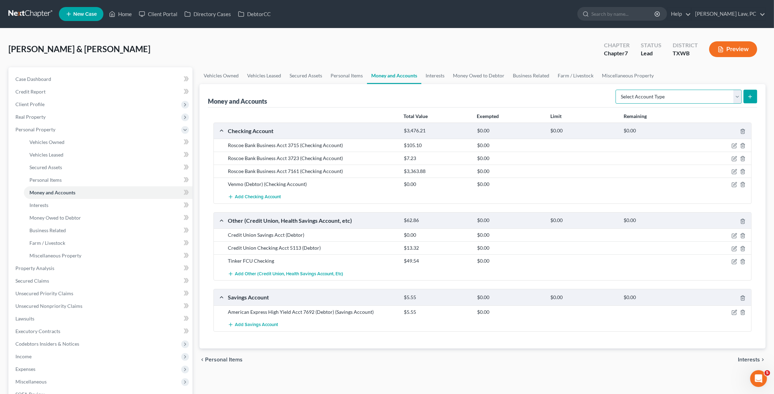
select select "brokerage"
click at [752, 97] on icon "submit" at bounding box center [751, 97] width 6 height 6
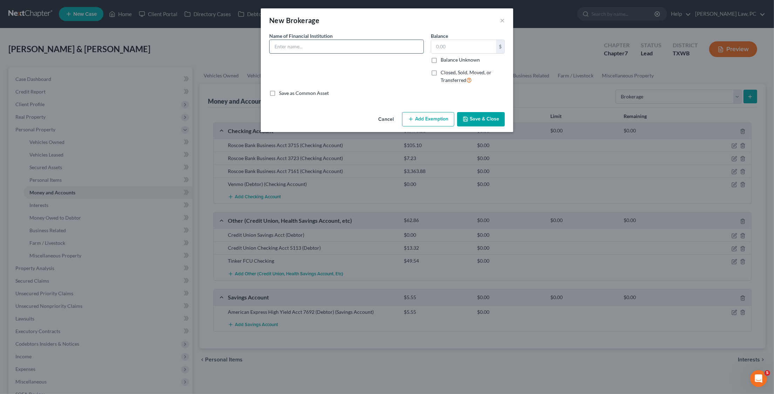
click at [410, 42] on input "text" at bounding box center [347, 46] width 154 height 13
type input "Charles Schwab"
click at [454, 48] on input "text" at bounding box center [463, 46] width 65 height 13
type input "435.26"
click at [381, 47] on input "Charles Schwab" at bounding box center [347, 46] width 154 height 13
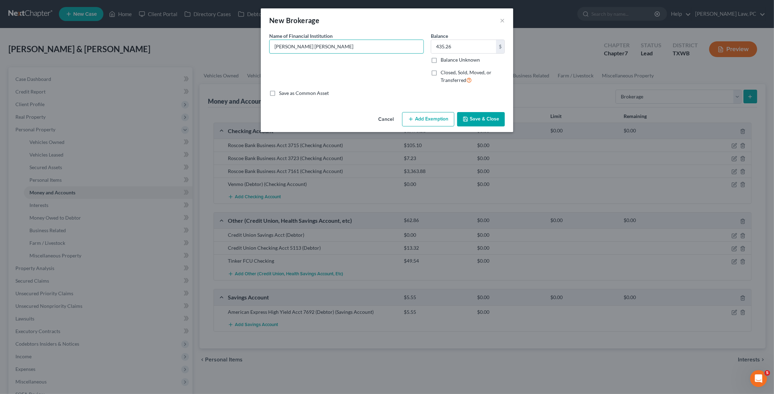
type input "Charles Schwab"
click at [472, 119] on button "Save & Close" at bounding box center [481, 119] width 48 height 15
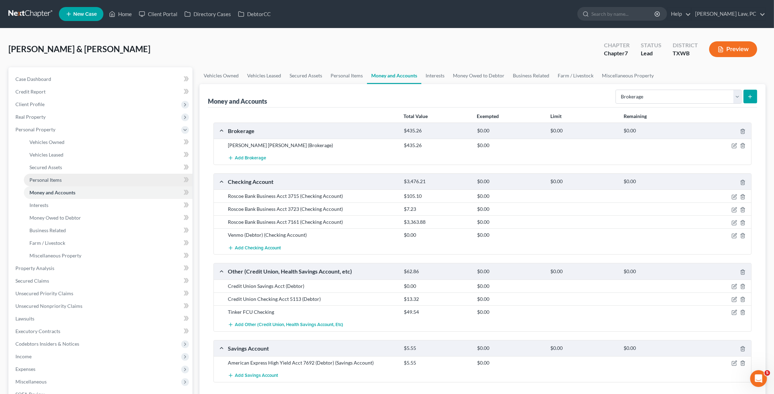
click at [48, 177] on span "Personal Items" at bounding box center [45, 180] width 32 height 6
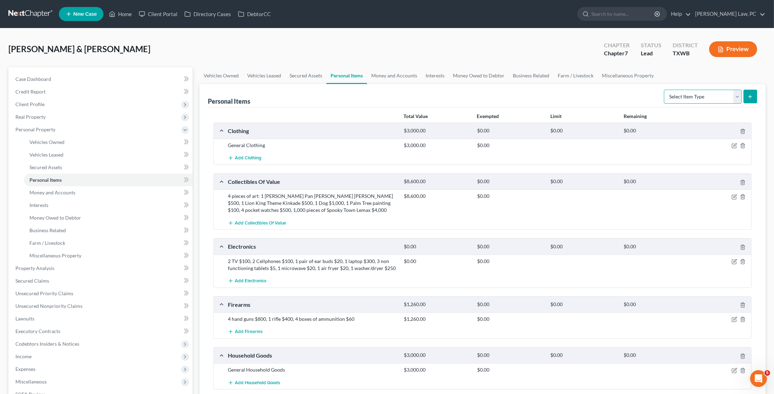
select select "other"
click at [753, 96] on icon "submit" at bounding box center [751, 97] width 6 height 6
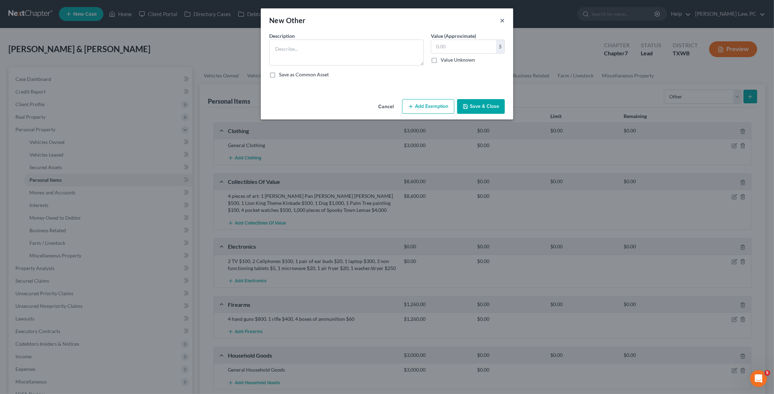
click at [503, 21] on button "×" at bounding box center [502, 20] width 5 height 8
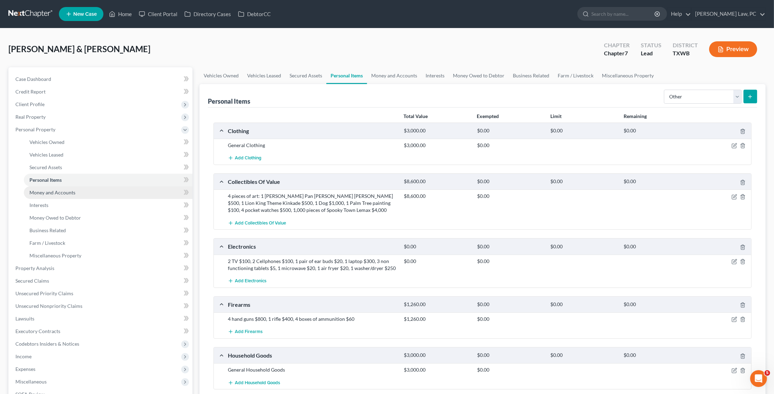
click at [74, 192] on link "Money and Accounts" at bounding box center [108, 193] width 169 height 13
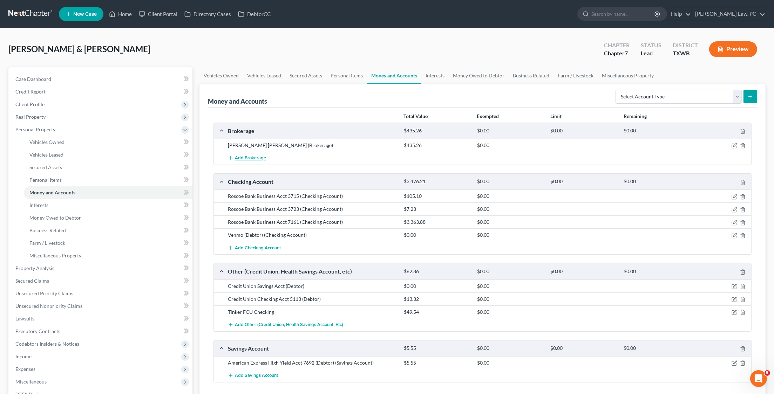
click at [257, 157] on span "Add Brokerage" at bounding box center [250, 159] width 31 height 6
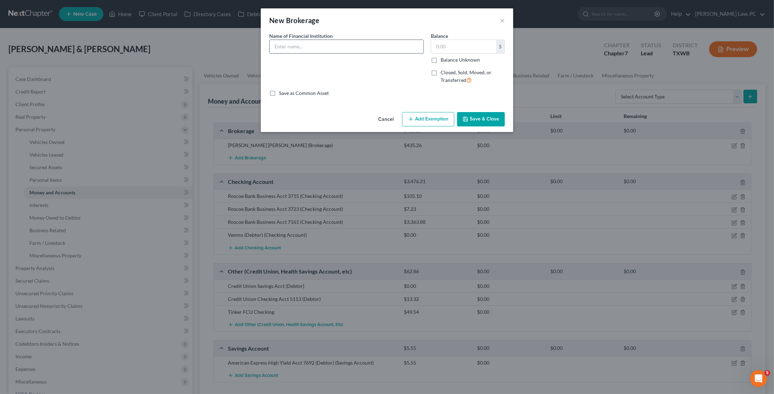
click at [359, 47] on input "text" at bounding box center [347, 46] width 154 height 13
type input "Coinbase"
click at [445, 49] on input "text" at bounding box center [463, 46] width 65 height 13
type input "211.10"
click at [486, 119] on button "Save & Close" at bounding box center [481, 119] width 48 height 15
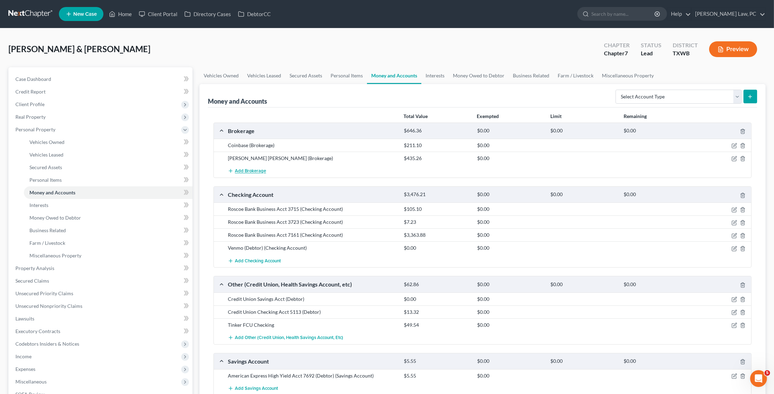
click at [249, 170] on span "Add Brokerage" at bounding box center [250, 172] width 31 height 6
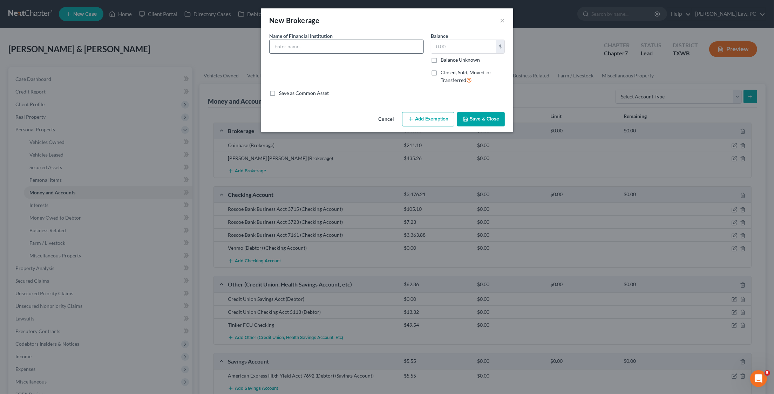
click at [338, 45] on input "text" at bounding box center [347, 46] width 154 height 13
type input "Robinhood"
click at [472, 42] on input "text" at bounding box center [463, 46] width 65 height 13
type input "7.07"
click at [494, 123] on button "Save & Close" at bounding box center [481, 119] width 48 height 15
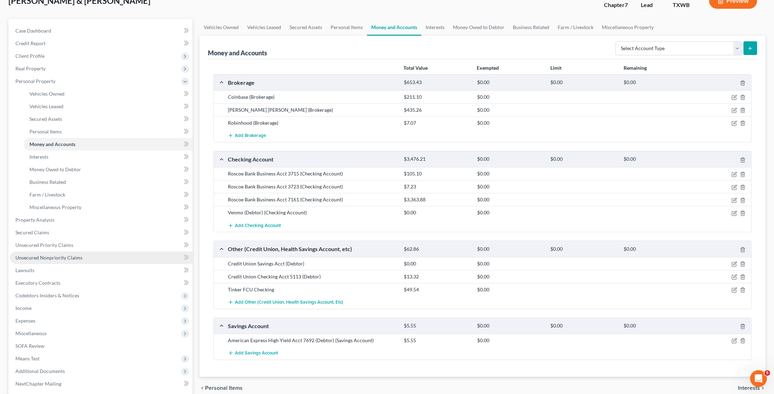
scroll to position [49, 0]
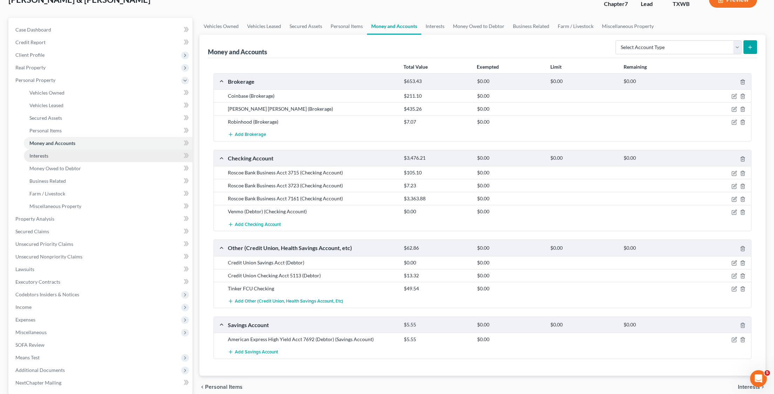
click at [52, 151] on link "Interests" at bounding box center [108, 156] width 169 height 13
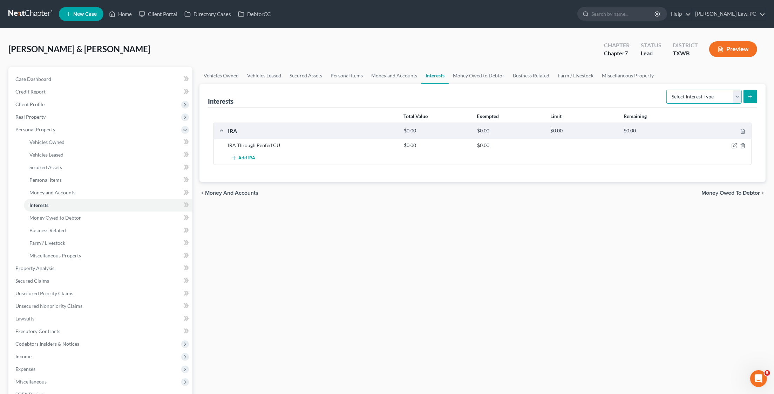
select select "term_life_insurance"
click at [753, 98] on icon "submit" at bounding box center [751, 97] width 6 height 6
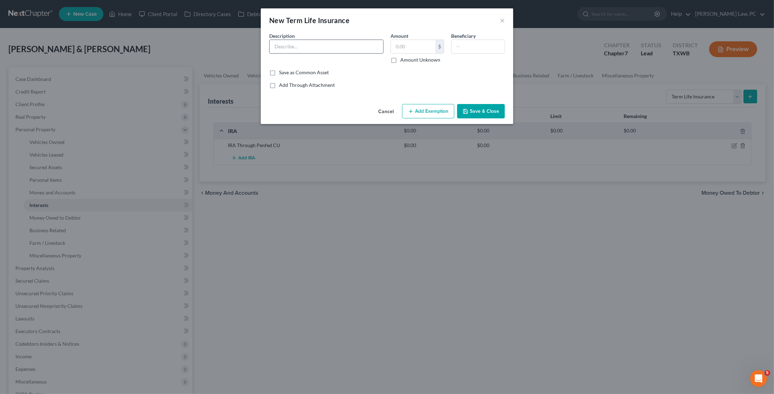
click at [303, 45] on input "text" at bounding box center [327, 46] width 114 height 13
click at [347, 45] on input "Life Insurance through Desperados" at bounding box center [327, 46] width 114 height 13
type input "Life Insurance through Landstar (Debtor)"
click at [417, 47] on input "text" at bounding box center [413, 46] width 45 height 13
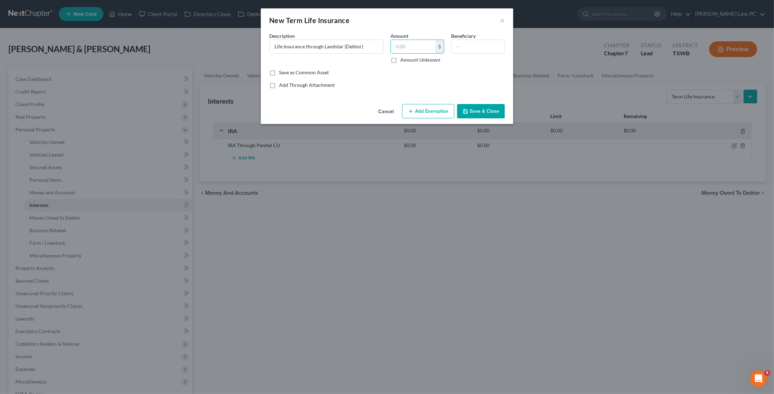
click at [474, 113] on button "Save & Close" at bounding box center [481, 111] width 48 height 15
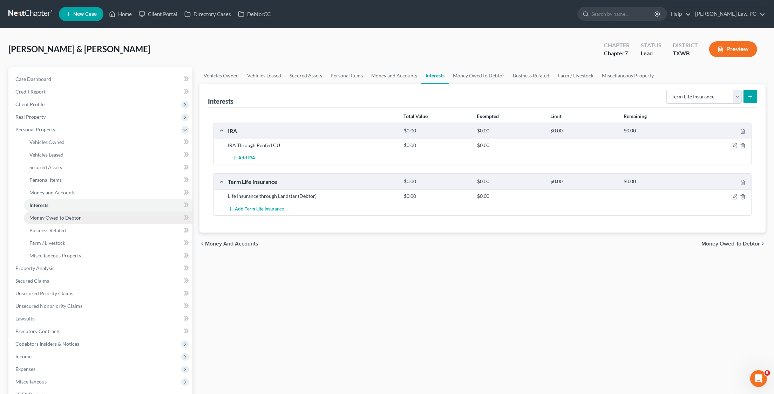
click at [99, 215] on link "Money Owed to Debtor" at bounding box center [108, 218] width 169 height 13
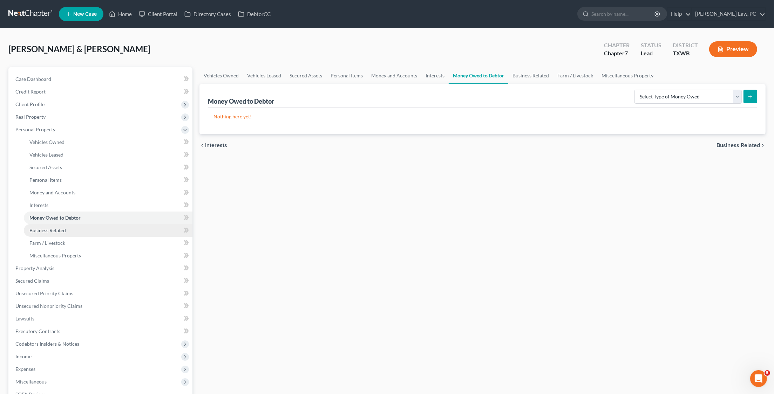
click at [75, 224] on link "Business Related" at bounding box center [108, 230] width 169 height 13
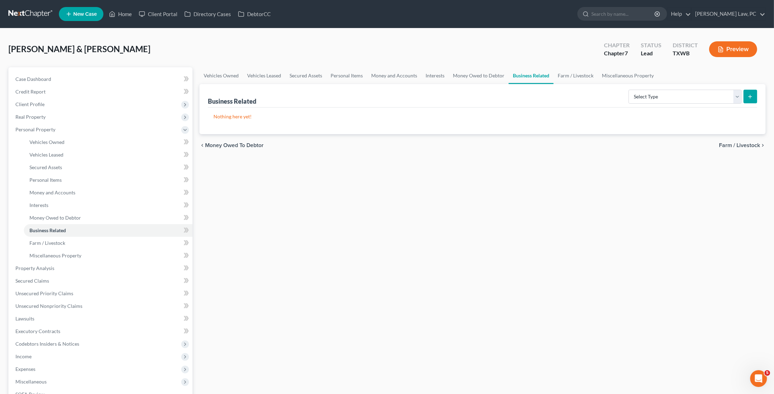
click at [685, 104] on div "Select Type Customer Lists Franchises Inventory Licenses Machinery Office Equip…" at bounding box center [691, 96] width 131 height 19
select select "license"
click at [753, 94] on icon "submit" at bounding box center [751, 97] width 6 height 6
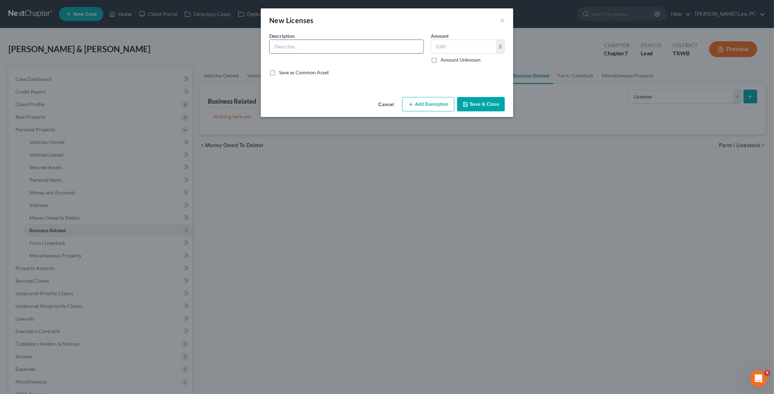
click at [372, 47] on input "text" at bounding box center [347, 46] width 154 height 13
click at [278, 45] on input "CDL License" at bounding box center [347, 46] width 154 height 13
click at [303, 47] on input "Commercial DL License" at bounding box center [347, 46] width 154 height 13
type input "Commercial Driver's License"
click at [481, 101] on button "Save & Close" at bounding box center [481, 104] width 48 height 15
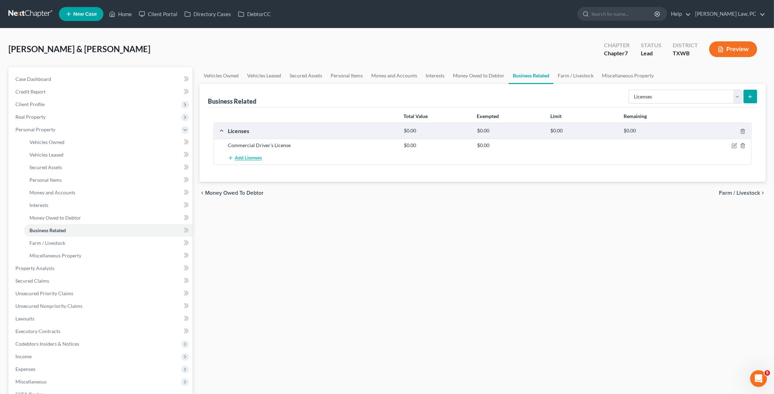
click at [249, 157] on span "Add Licenses" at bounding box center [248, 159] width 27 height 6
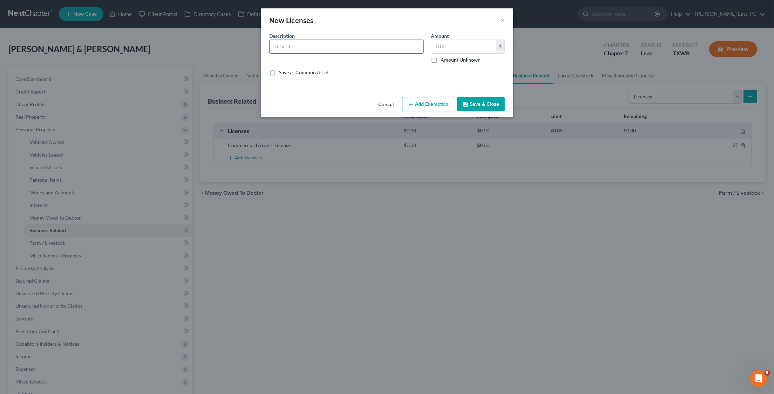
click at [302, 48] on input "text" at bounding box center [347, 46] width 154 height 13
type input "Hazmat License"
click at [475, 102] on button "Save & Close" at bounding box center [481, 104] width 48 height 15
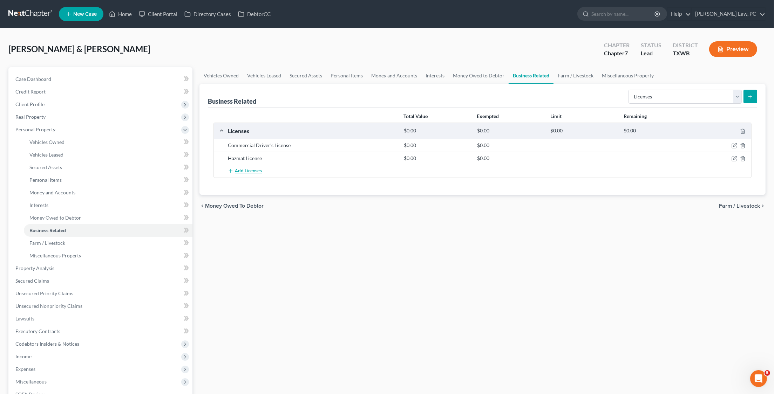
click at [247, 173] on button "Add Licenses" at bounding box center [245, 171] width 34 height 13
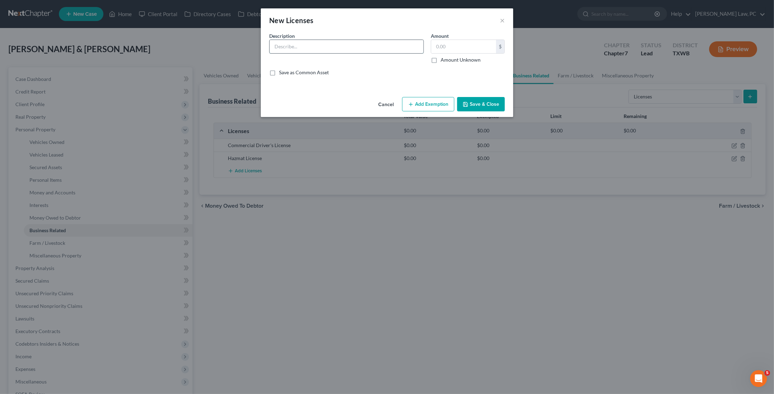
click at [382, 48] on input "text" at bounding box center [347, 46] width 154 height 13
type input "Airport Security Clearance"
click at [483, 109] on button "Save & Close" at bounding box center [481, 104] width 48 height 15
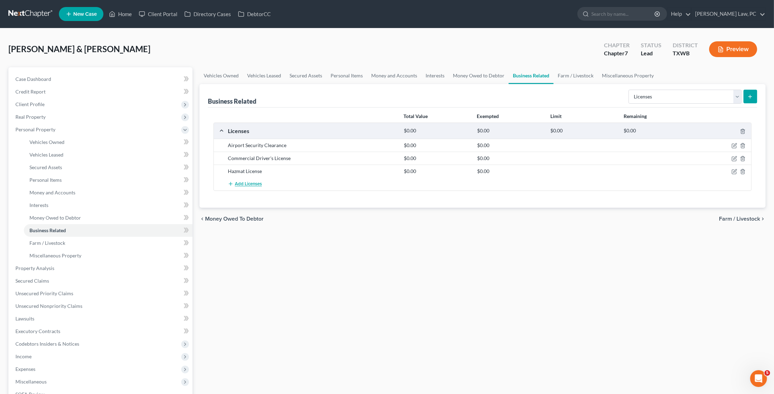
click at [248, 185] on button "Add Licenses" at bounding box center [245, 184] width 34 height 13
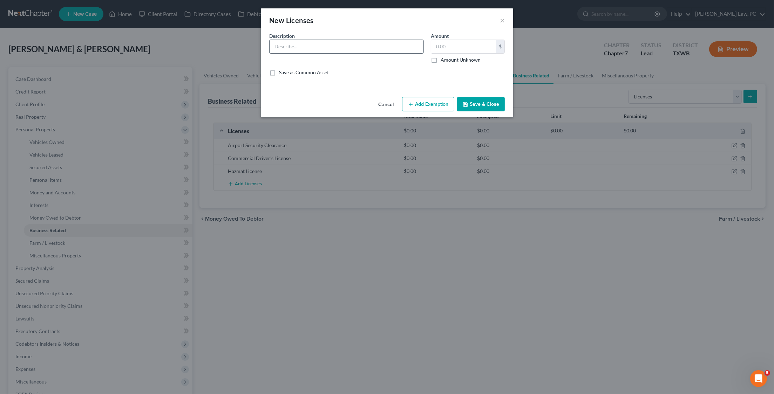
click at [315, 45] on input "text" at bounding box center [347, 46] width 154 height 13
type input "Department of Defense License"
click at [479, 105] on button "Save & Close" at bounding box center [481, 104] width 48 height 15
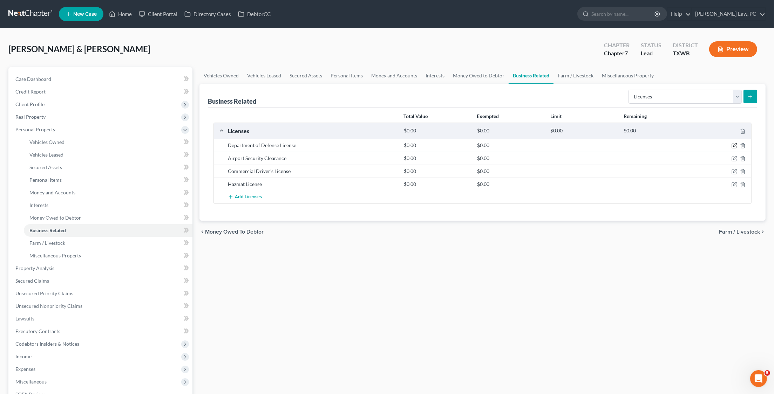
click at [734, 147] on icon "button" at bounding box center [735, 146] width 6 height 6
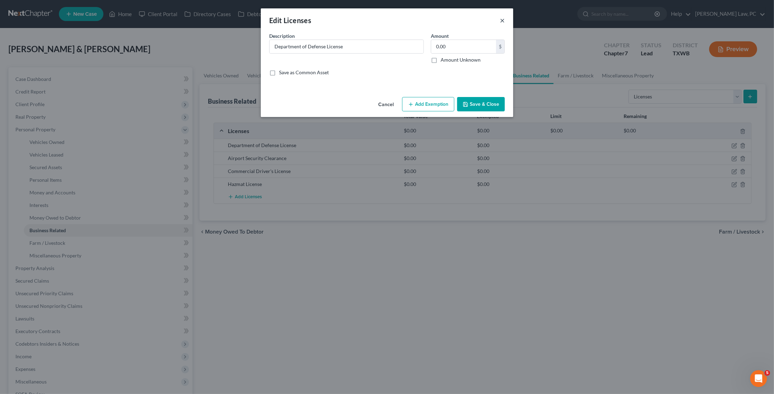
click at [503, 22] on button "×" at bounding box center [502, 20] width 5 height 8
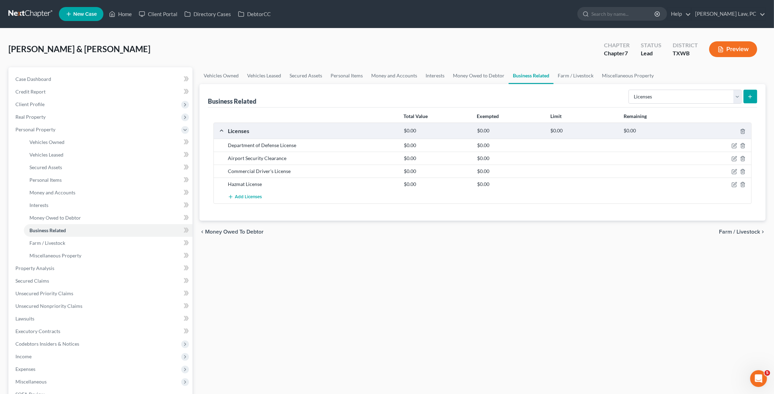
click at [282, 158] on div "Airport Security Clearance" at bounding box center [312, 158] width 176 height 7
click at [734, 157] on icon "button" at bounding box center [735, 159] width 6 height 6
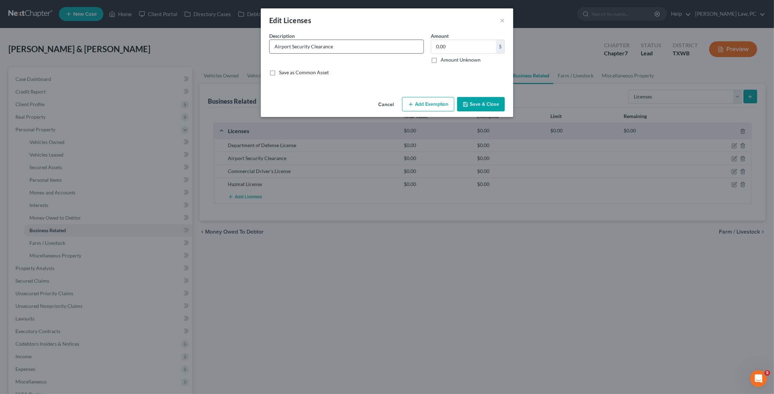
click at [342, 48] on input "Airport Security Clearance" at bounding box center [347, 46] width 154 height 13
type input "Airport Security Clearance License"
click at [478, 99] on button "Save & Close" at bounding box center [481, 104] width 48 height 15
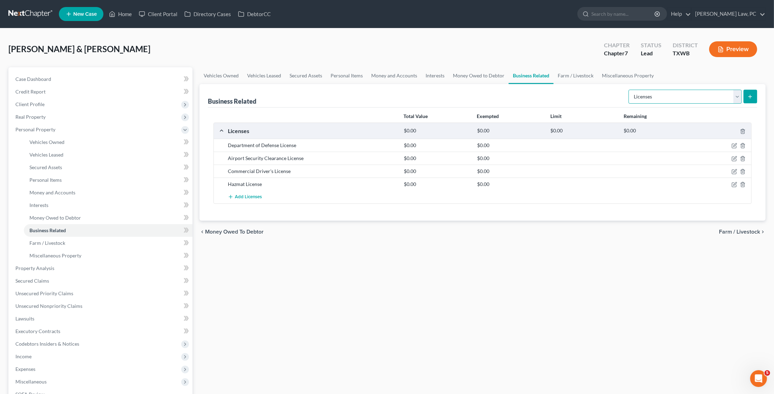
select select "office_equipment"
click at [87, 176] on link "Personal Items" at bounding box center [108, 180] width 169 height 13
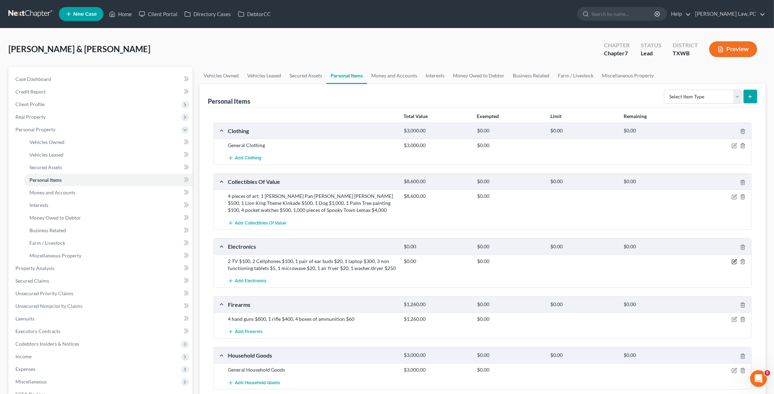
click at [734, 260] on icon "button" at bounding box center [735, 262] width 6 height 6
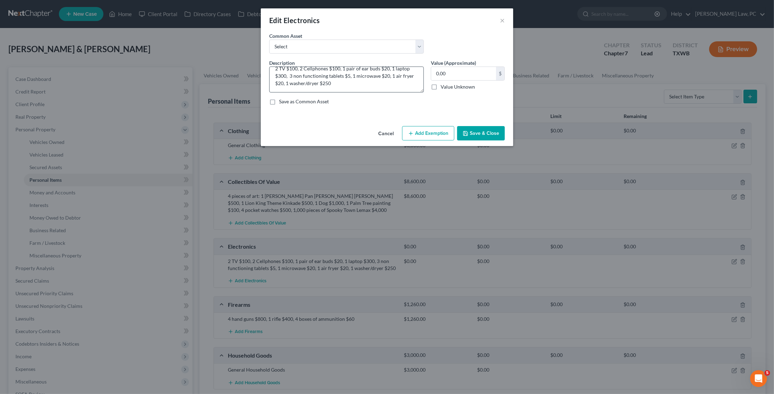
scroll to position [7, 0]
click at [339, 81] on textarea "2 TV $100, 2 Cellphones $100, 1 pair of ear buds $20, 1 laptop $300, 3 non func…" at bounding box center [346, 80] width 155 height 26
type textarea "2 TV $100, 2 Cellphones $100, 1 pair of ear buds $20, 1 laptop $300, 3 non func…"
click at [485, 131] on button "Save & Close" at bounding box center [481, 133] width 48 height 15
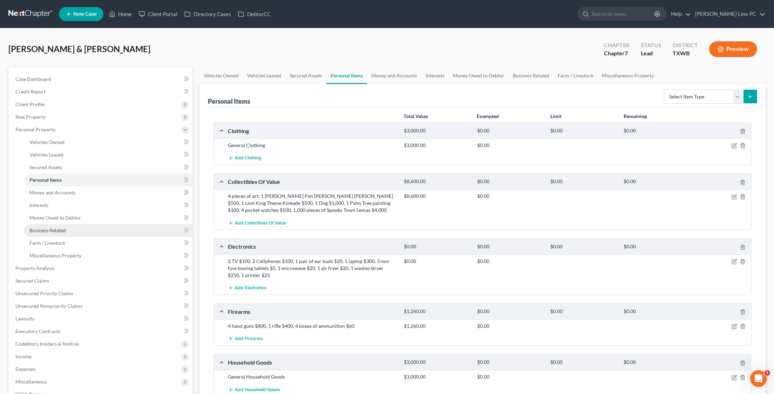
click at [62, 228] on span "Business Related" at bounding box center [47, 231] width 36 height 6
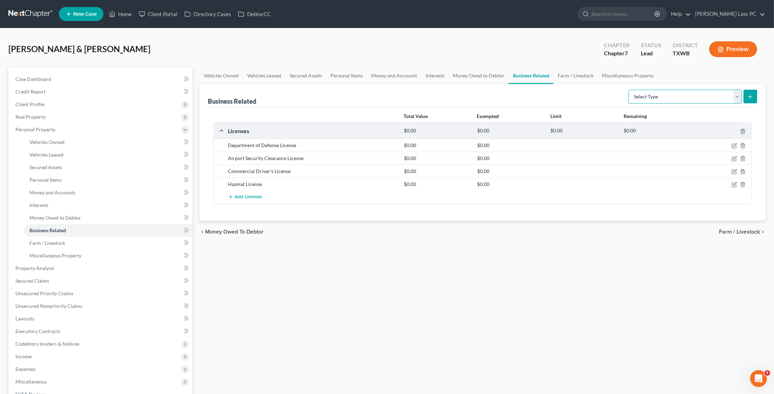
select select "office_equipment"
click at [748, 93] on button "submit" at bounding box center [751, 97] width 14 height 14
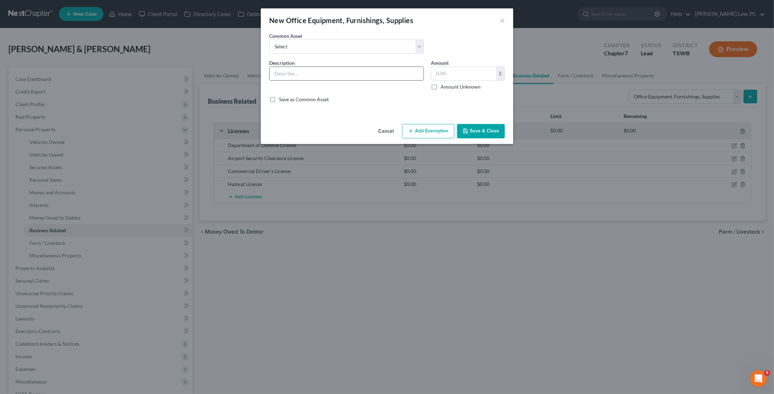
click at [353, 72] on input "text" at bounding box center [347, 73] width 154 height 13
type input "Printer"
click at [454, 73] on input "text" at bounding box center [463, 73] width 65 height 13
type input "25"
click at [486, 132] on button "Save & Close" at bounding box center [481, 131] width 48 height 15
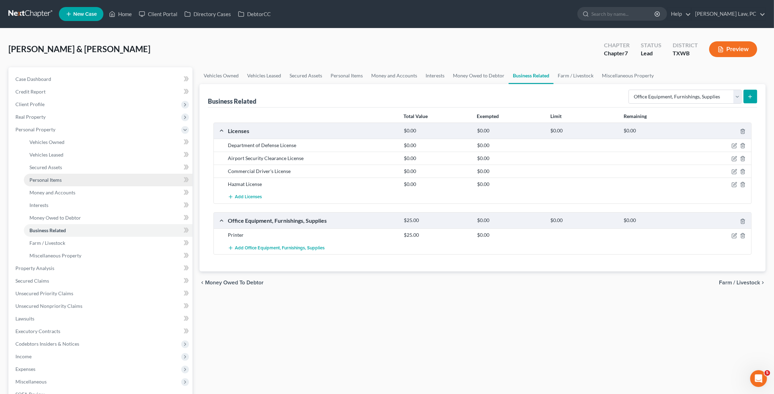
click at [46, 177] on span "Personal Items" at bounding box center [45, 180] width 32 height 6
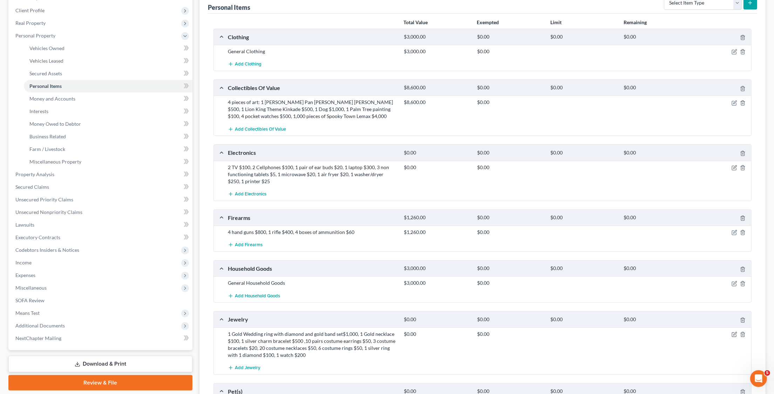
scroll to position [95, 0]
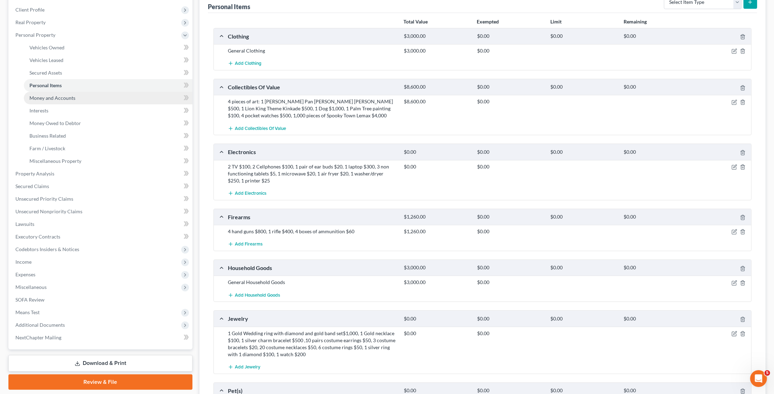
click at [115, 95] on link "Money and Accounts" at bounding box center [108, 98] width 169 height 13
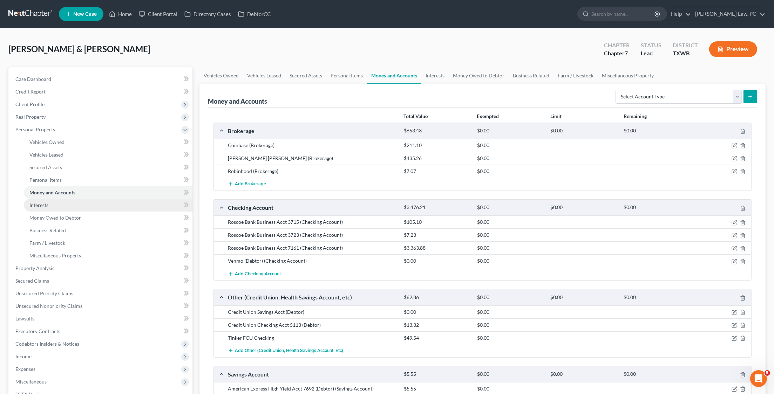
click at [66, 205] on link "Interests" at bounding box center [108, 205] width 169 height 13
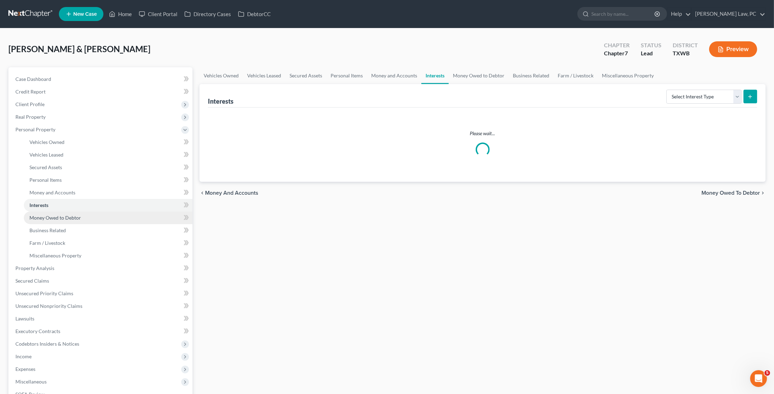
click at [65, 215] on span "Money Owed to Debtor" at bounding box center [55, 218] width 52 height 6
click at [62, 218] on link "Money Owed to Debtor" at bounding box center [108, 218] width 169 height 13
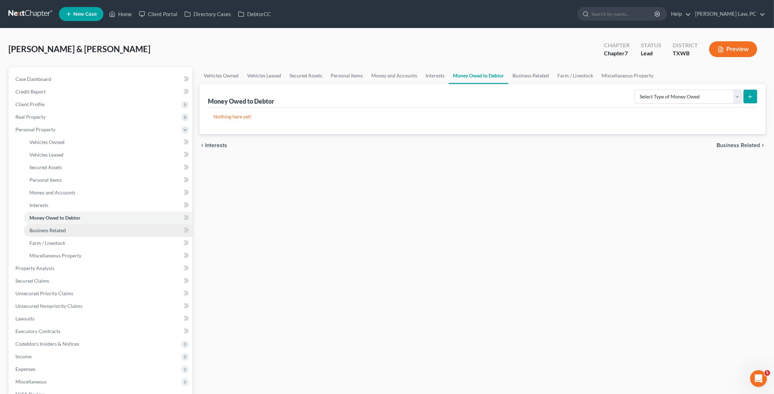
click at [59, 228] on span "Business Related" at bounding box center [47, 231] width 36 height 6
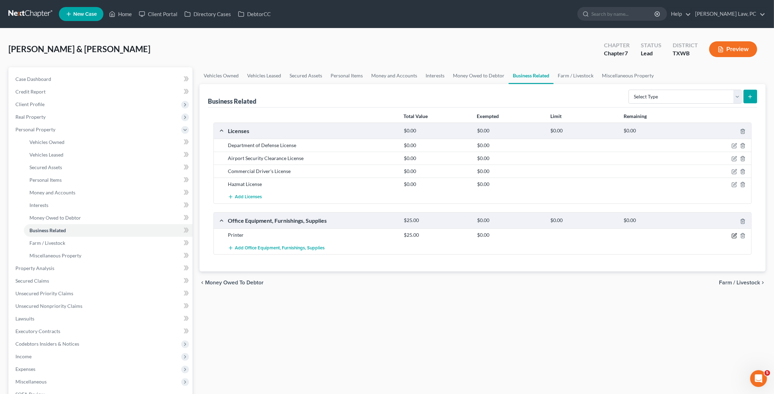
click at [735, 235] on icon "button" at bounding box center [735, 236] width 6 height 6
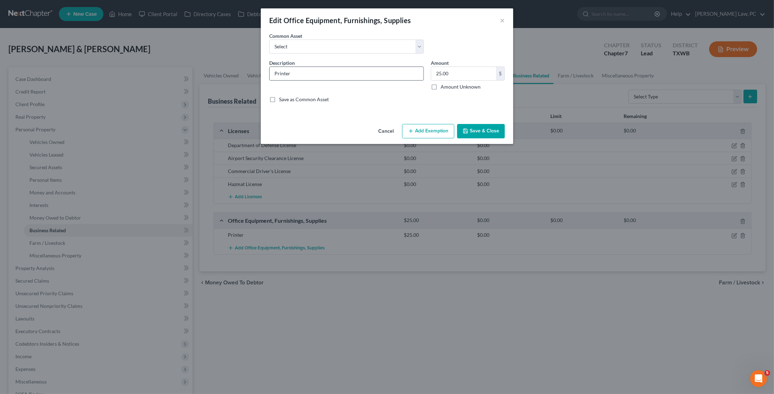
click at [296, 73] on input "Printer" at bounding box center [347, 73] width 154 height 13
click at [334, 74] on input "Printer, file cabinet," at bounding box center [347, 73] width 154 height 13
type input "Printer, file cabinet"
click at [461, 73] on input "25.00" at bounding box center [463, 73] width 65 height 13
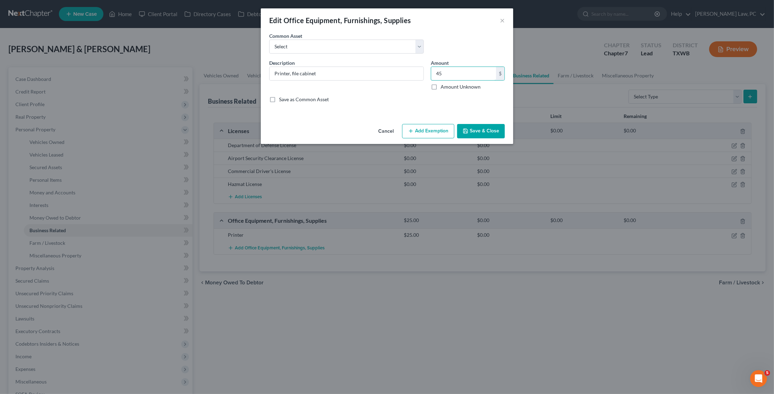
type input "45"
click at [480, 134] on button "Save & Close" at bounding box center [481, 131] width 48 height 15
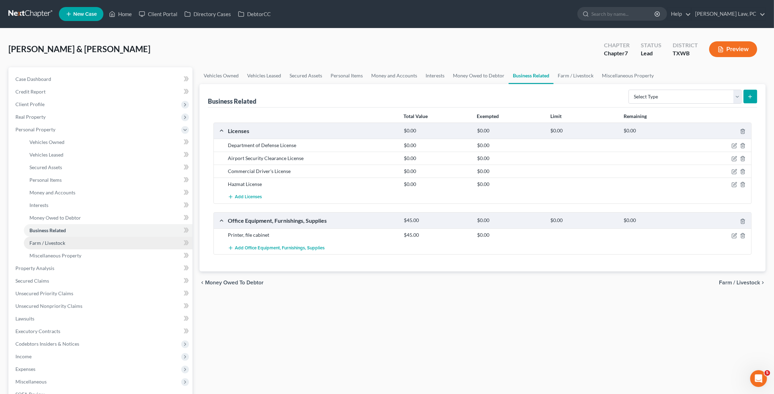
click at [67, 237] on link "Farm / Livestock" at bounding box center [108, 243] width 169 height 13
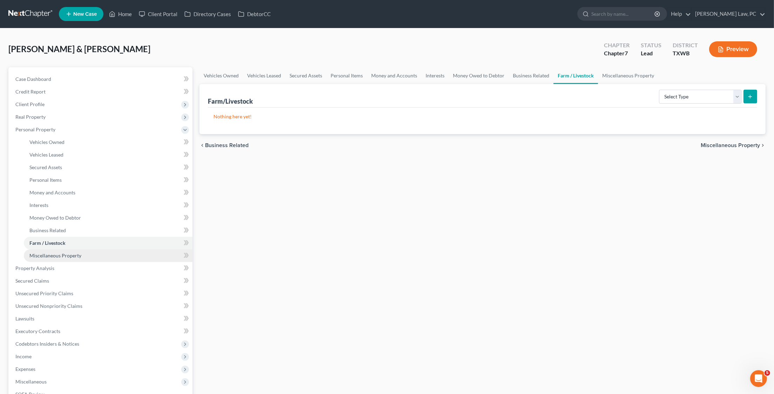
click at [67, 253] on span "Miscellaneous Property" at bounding box center [55, 256] width 52 height 6
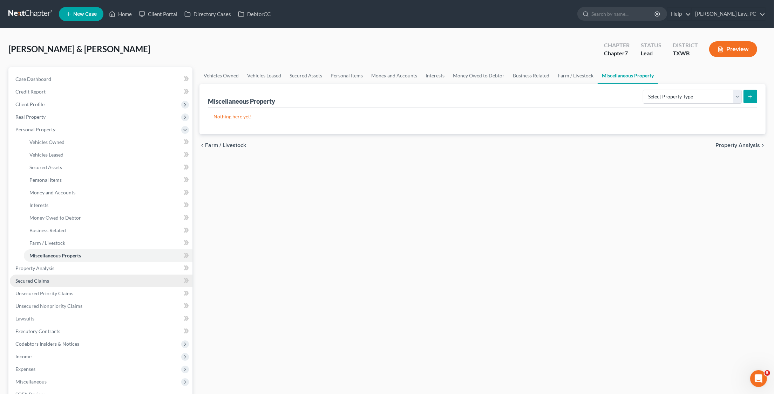
click at [55, 275] on link "Secured Claims" at bounding box center [101, 281] width 183 height 13
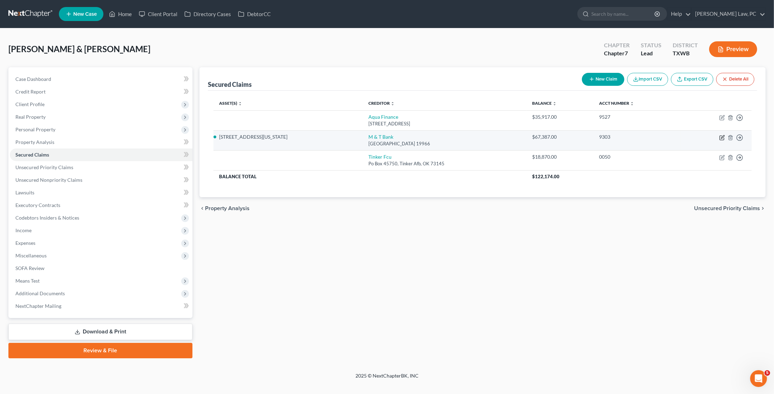
click at [721, 138] on icon "button" at bounding box center [722, 138] width 6 height 6
select select "7"
select select "2"
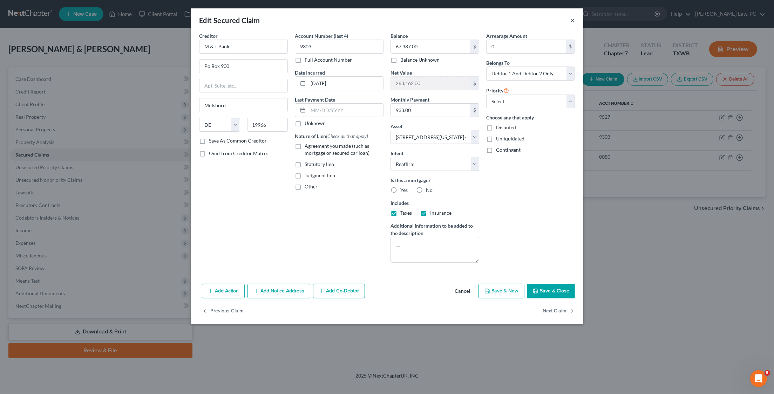
click at [572, 19] on button "×" at bounding box center [572, 20] width 5 height 8
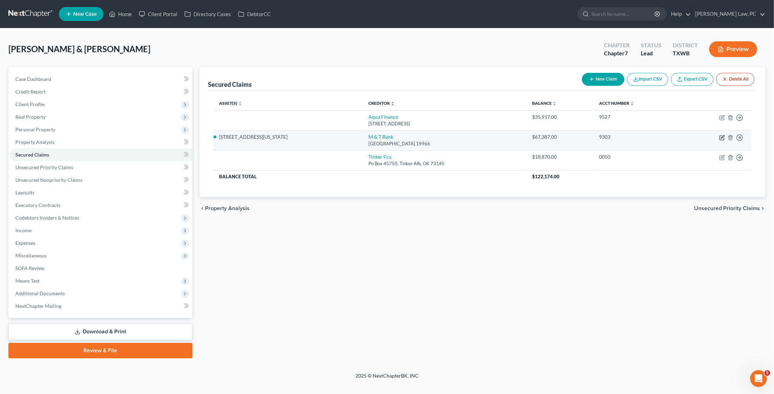
click at [722, 137] on icon "button" at bounding box center [722, 138] width 6 height 6
select select "7"
select select "2"
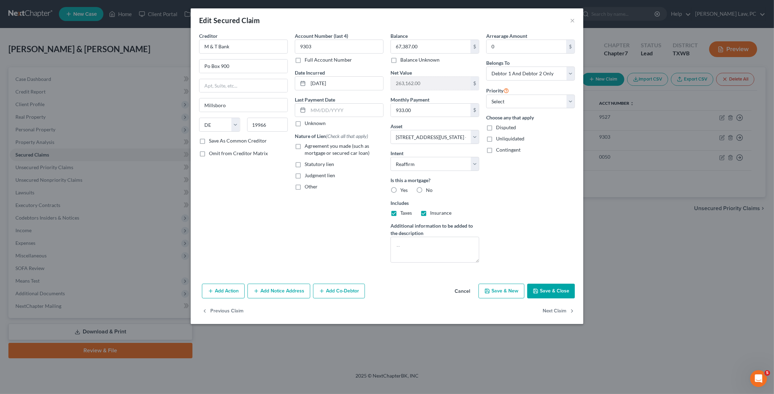
click at [305, 143] on label "Agreement you made (such as mortgage or secured car loan)" at bounding box center [344, 150] width 79 height 14
click at [307, 143] on input "Agreement you made (such as mortgage or secured car loan)" at bounding box center [309, 145] width 5 height 5
checkbox input "true"
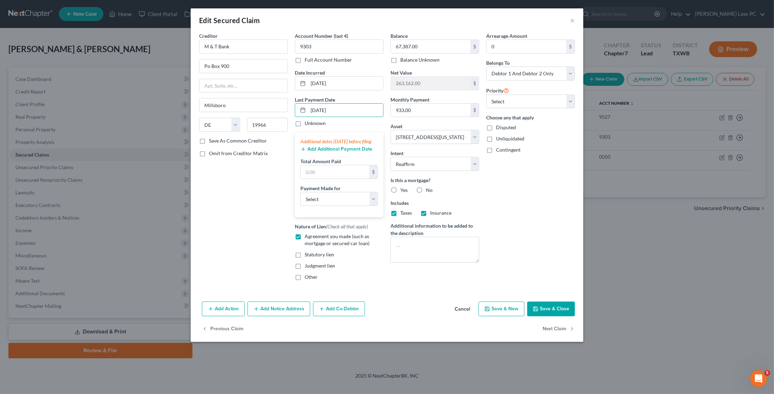
type input "09/16/2025"
click at [337, 152] on button "Add Additional Payment Date" at bounding box center [336, 150] width 72 height 6
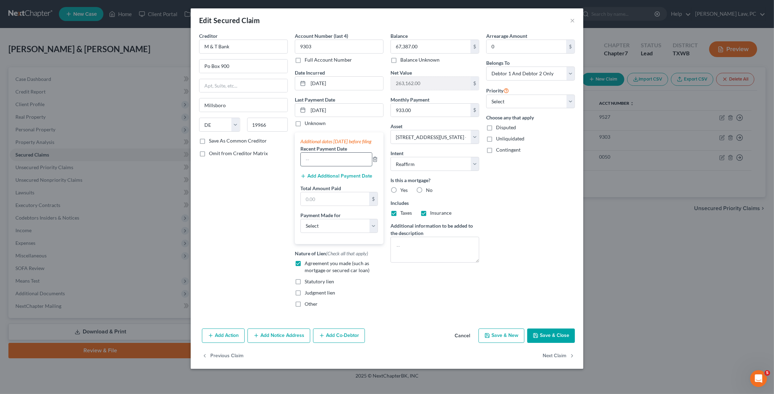
click at [331, 165] on input "text" at bounding box center [336, 159] width 71 height 13
type input "08/16/2025"
click at [317, 179] on button "Add Additional Payment Date" at bounding box center [336, 177] width 72 height 6
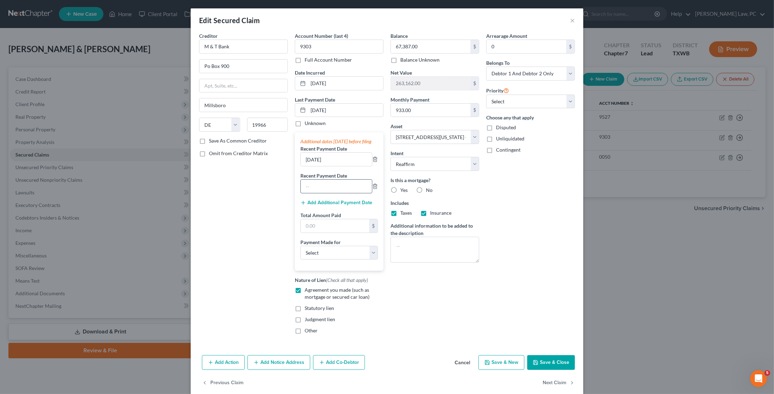
click at [326, 188] on input "text" at bounding box center [336, 186] width 71 height 13
type input "07/16/2025"
click at [400, 187] on label "Yes" at bounding box center [403, 190] width 7 height 7
click at [403, 187] on input "Yes" at bounding box center [405, 189] width 5 height 5
radio input "true"
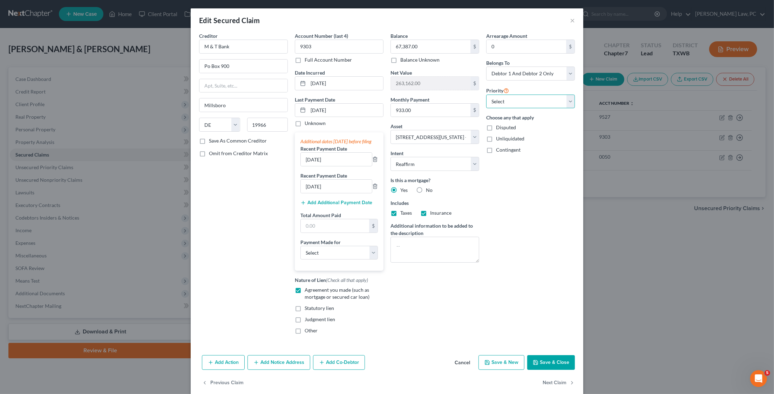
select select "0"
click at [555, 361] on button "Save & Close" at bounding box center [551, 363] width 48 height 15
select select
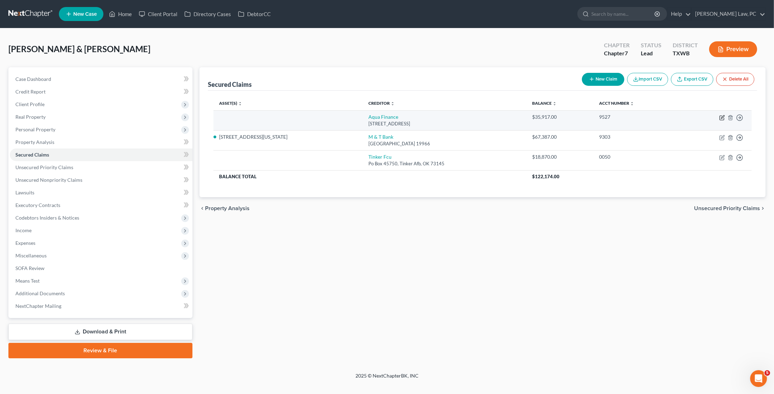
click at [720, 117] on icon "button" at bounding box center [722, 118] width 4 height 4
select select "52"
select select "0"
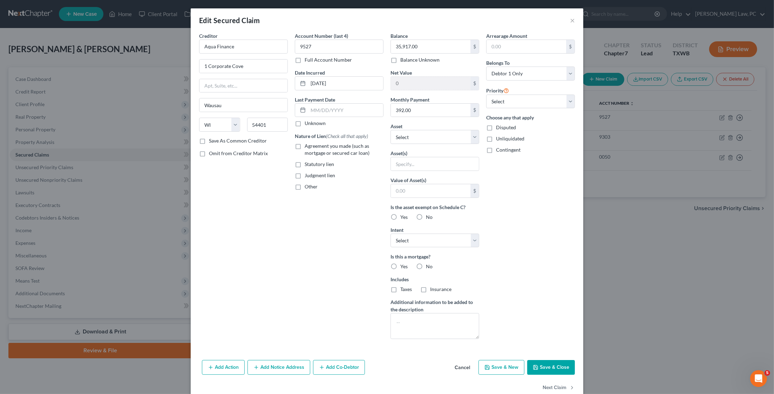
click at [305, 144] on label "Agreement you made (such as mortgage or secured car loan)" at bounding box center [344, 150] width 79 height 14
click at [307, 144] on input "Agreement you made (such as mortgage or secured car loan)" at bounding box center [309, 145] width 5 height 5
checkbox input "true"
select select "1"
select select "2"
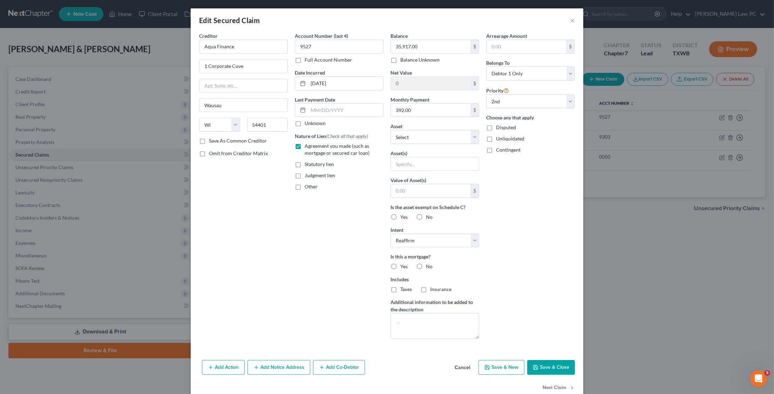
click at [426, 263] on label "No" at bounding box center [429, 266] width 7 height 7
click at [429, 263] on input "No" at bounding box center [431, 265] width 5 height 5
radio input "true"
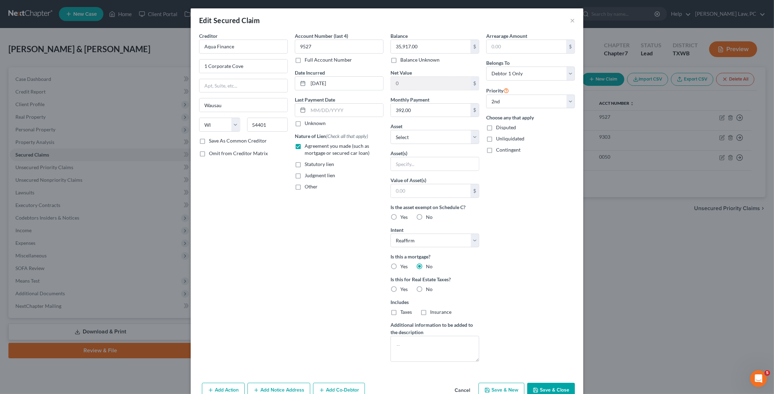
click at [426, 286] on label "No" at bounding box center [429, 289] width 7 height 7
click at [429, 286] on input "No" at bounding box center [431, 288] width 5 height 5
radio input "true"
drag, startPoint x: 324, startPoint y: 109, endPoint x: 303, endPoint y: 109, distance: 21.0
click at [303, 109] on div "09/" at bounding box center [339, 110] width 89 height 14
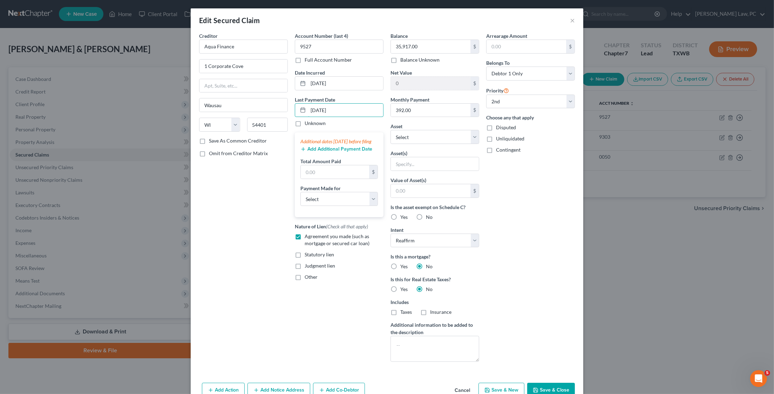
type input "10/09/2025"
click at [320, 151] on button "Add Additional Payment Date" at bounding box center [336, 150] width 72 height 6
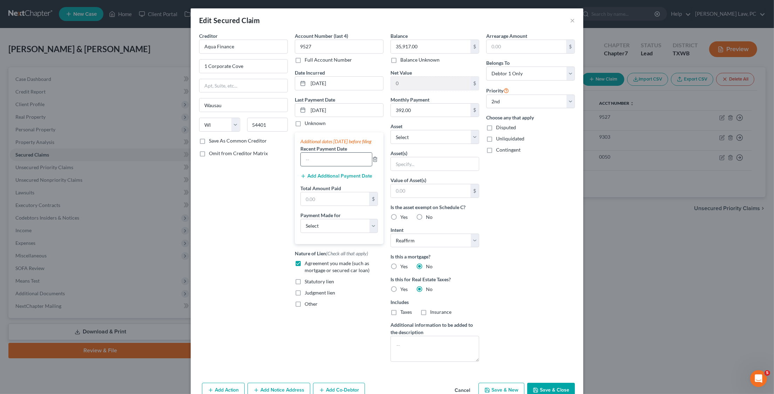
click at [320, 164] on input "text" at bounding box center [336, 159] width 71 height 13
type input "08/13/2025"
click at [326, 179] on button "Add Additional Payment Date" at bounding box center [336, 177] width 72 height 6
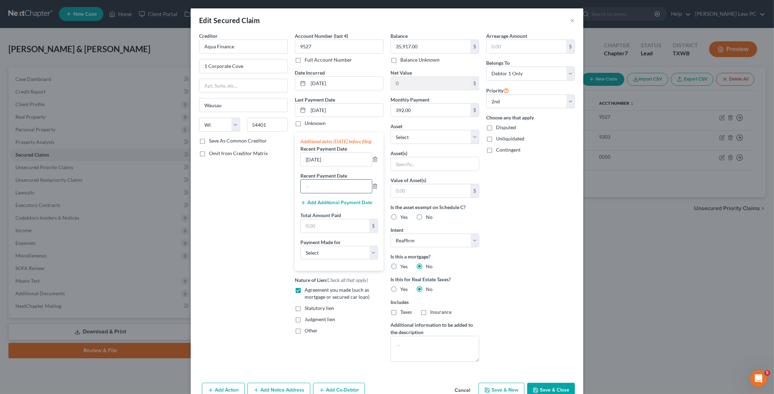
click at [322, 190] on input "text" at bounding box center [336, 186] width 71 height 13
type input "07/30/2025"
click at [557, 383] on button "Save & Close" at bounding box center [551, 390] width 48 height 15
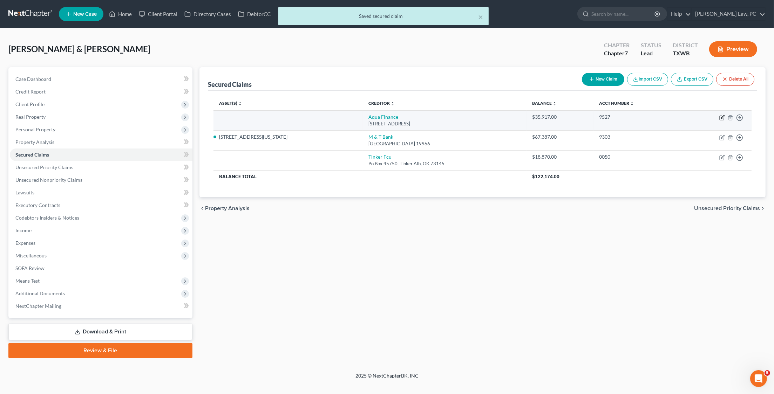
click at [721, 119] on icon "button" at bounding box center [722, 118] width 6 height 6
select select "52"
select select "2"
select select "0"
select select "1"
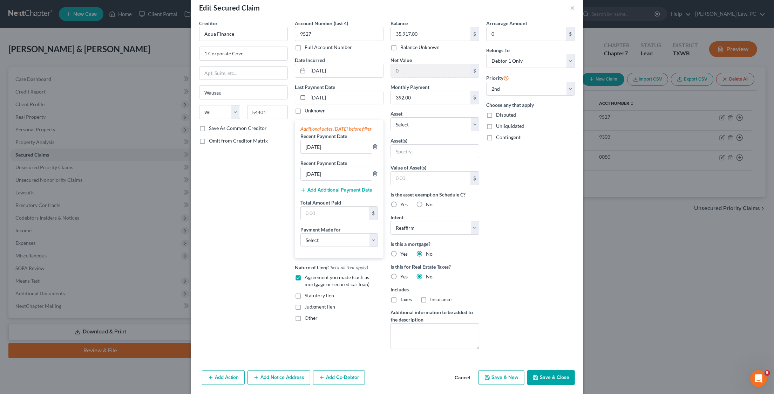
scroll to position [15, 0]
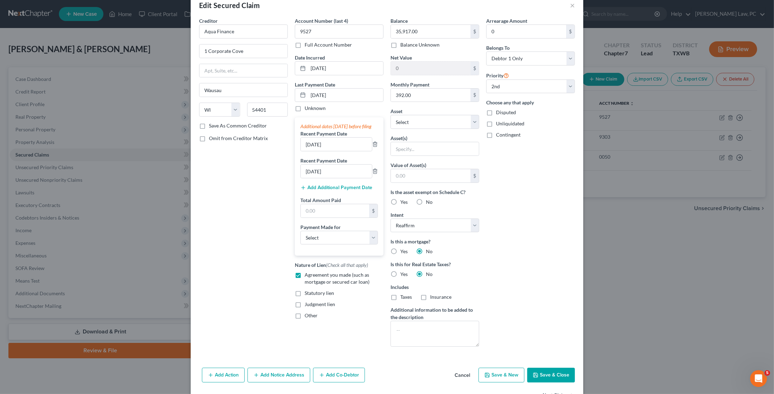
click at [557, 376] on div "Add Action Add Notice Address Add Co-Debtor Cancel Save & New Save & Close" at bounding box center [387, 376] width 393 height 23
click at [555, 368] on button "Save & Close" at bounding box center [551, 375] width 48 height 15
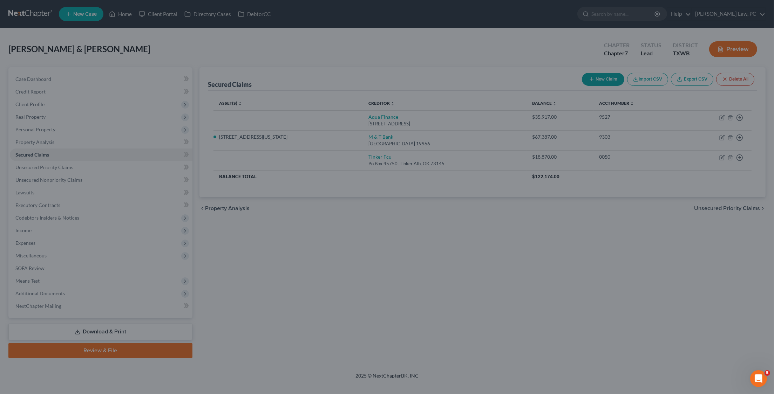
scroll to position [10, 0]
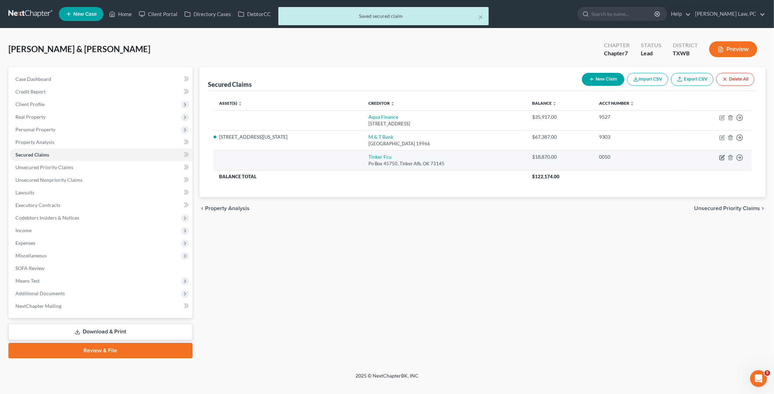
click at [722, 157] on icon "button" at bounding box center [722, 156] width 3 height 3
select select "37"
select select "0"
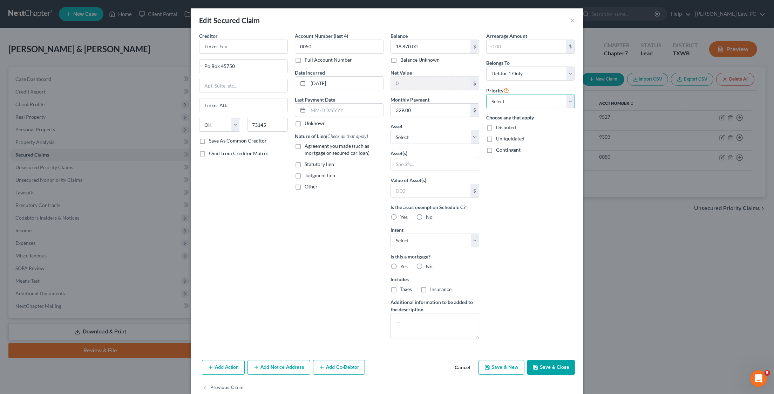
select select "2"
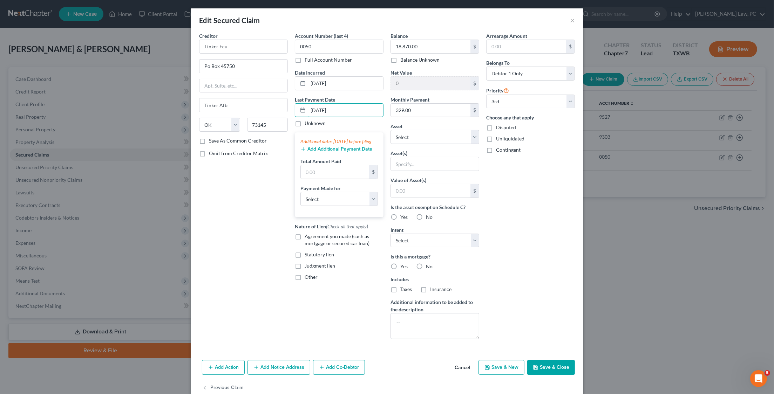
type input "10/10/2025"
click at [316, 152] on button "Add Additional Payment Date" at bounding box center [336, 150] width 72 height 6
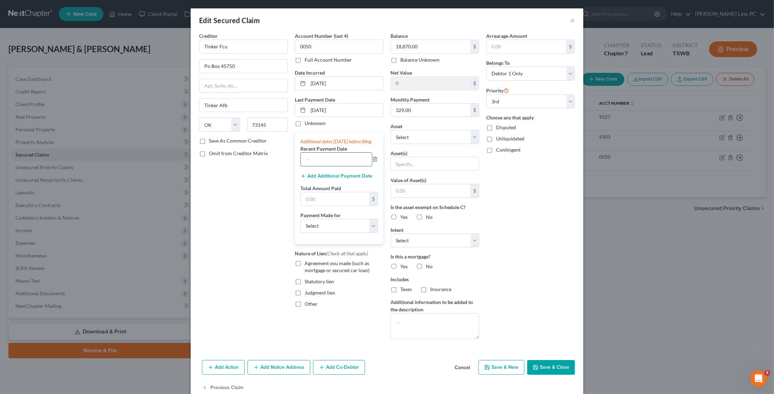
click at [338, 166] on input "text" at bounding box center [336, 159] width 71 height 13
type input "08/29/2025"
click at [331, 178] on button "Add Additional Payment Date" at bounding box center [336, 177] width 72 height 6
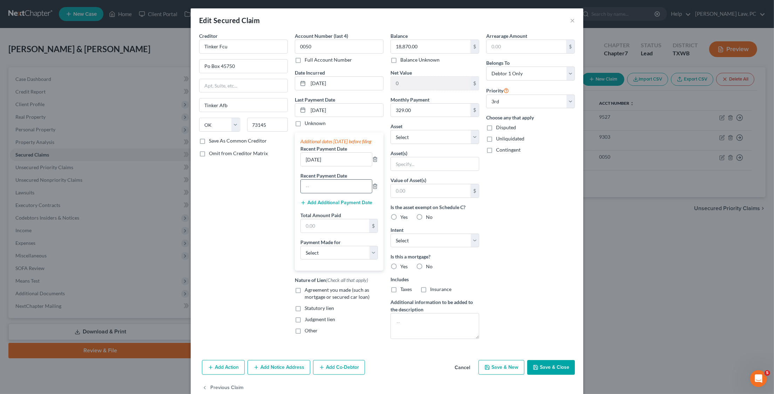
click at [326, 186] on input "text" at bounding box center [336, 186] width 71 height 13
type input "08/26/2025"
click at [426, 263] on label "No" at bounding box center [429, 266] width 7 height 7
click at [429, 263] on input "No" at bounding box center [431, 265] width 5 height 5
radio input "true"
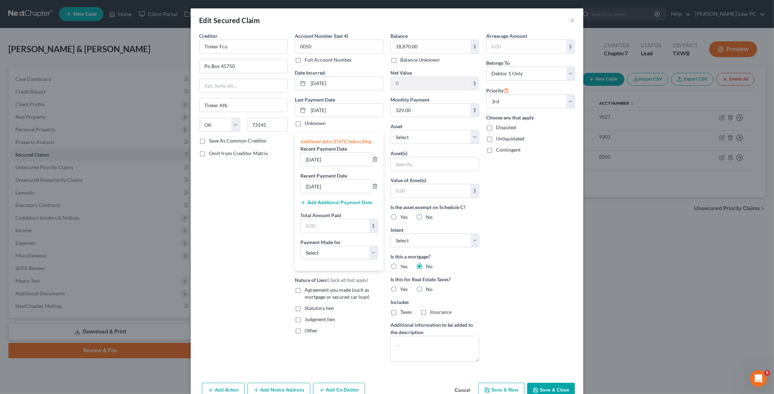
click at [426, 286] on label "No" at bounding box center [429, 289] width 7 height 7
click at [429, 286] on input "No" at bounding box center [431, 288] width 5 height 5
radio input "true"
click at [305, 288] on label "Agreement you made (such as mortgage or secured car loan)" at bounding box center [344, 294] width 79 height 14
click at [307, 288] on input "Agreement you made (such as mortgage or secured car loan)" at bounding box center [309, 289] width 5 height 5
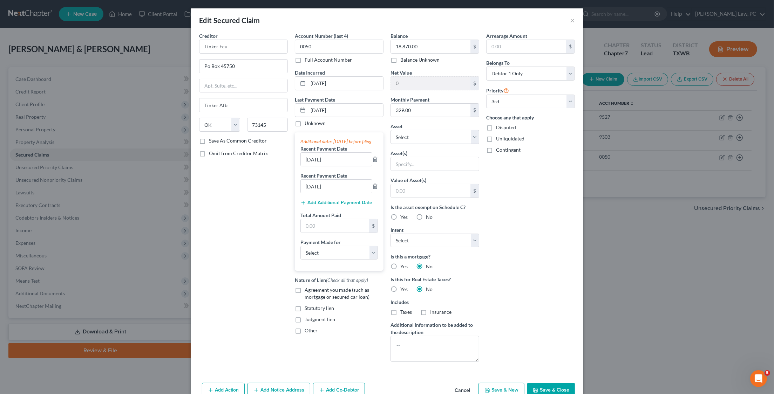
checkbox input "true"
select select "2"
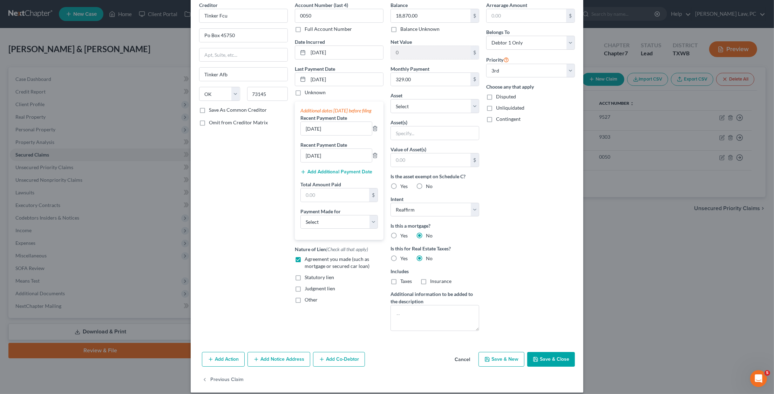
click at [552, 354] on button "Save & Close" at bounding box center [551, 359] width 48 height 15
select select "1"
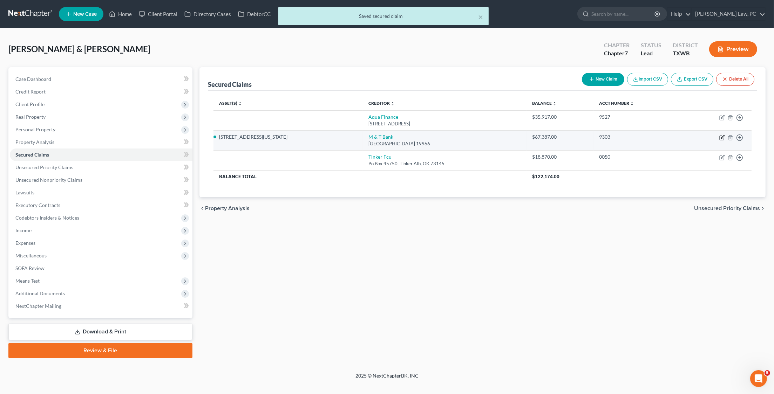
click at [722, 138] on icon "button" at bounding box center [722, 138] width 6 height 6
select select "7"
select select "2"
select select "0"
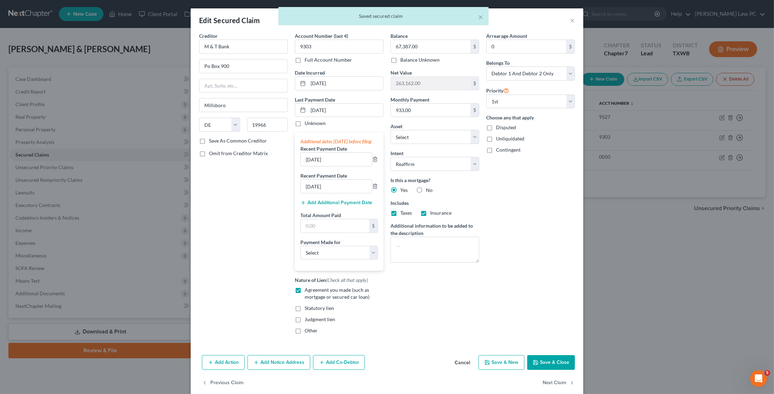
click at [571, 22] on div "× Saved secured claim" at bounding box center [383, 18] width 774 height 22
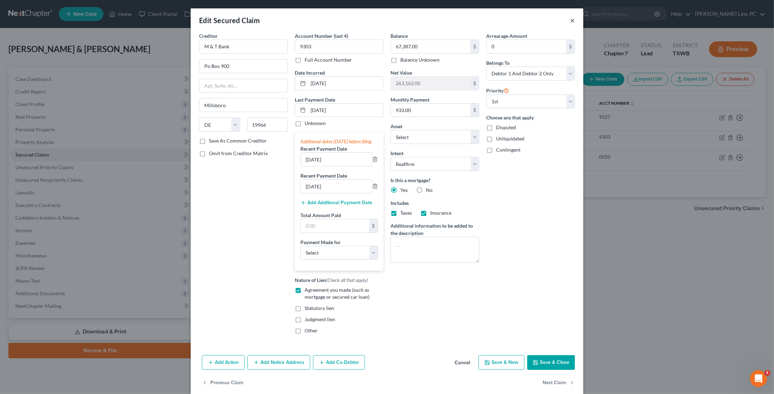
click at [571, 20] on button "×" at bounding box center [572, 20] width 5 height 8
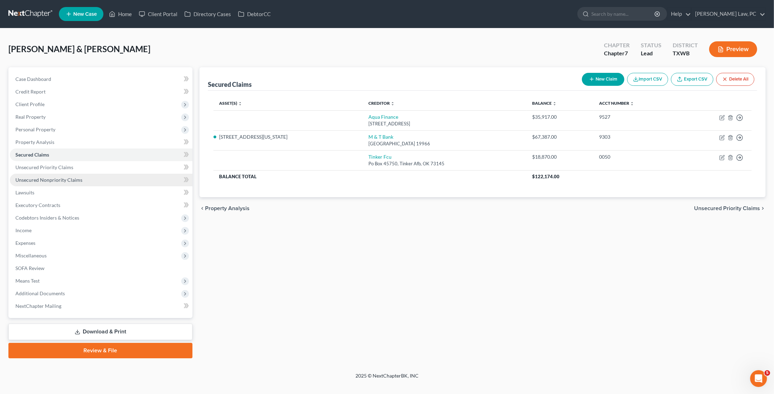
click at [80, 177] on span "Unsecured Nonpriority Claims" at bounding box center [48, 180] width 67 height 6
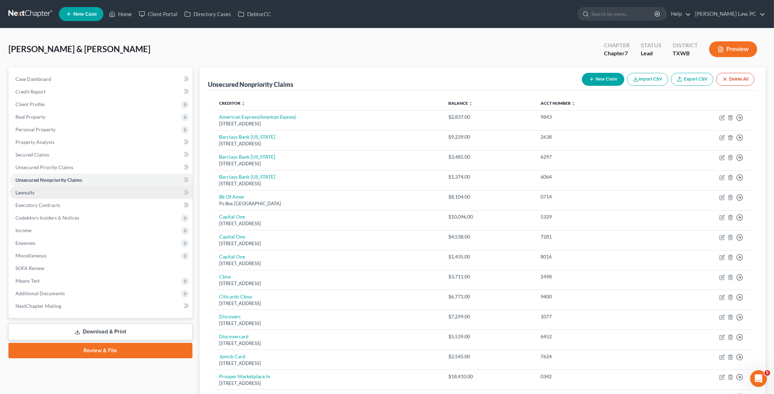
click at [73, 188] on link "Lawsuits" at bounding box center [101, 193] width 183 height 13
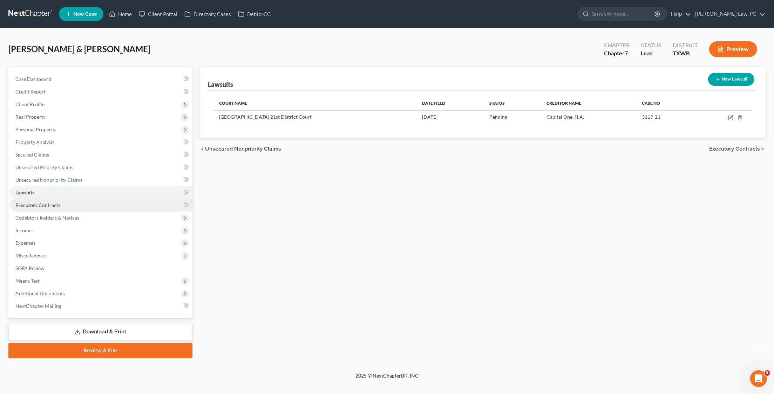
click at [122, 199] on link "Executory Contracts" at bounding box center [101, 205] width 183 height 13
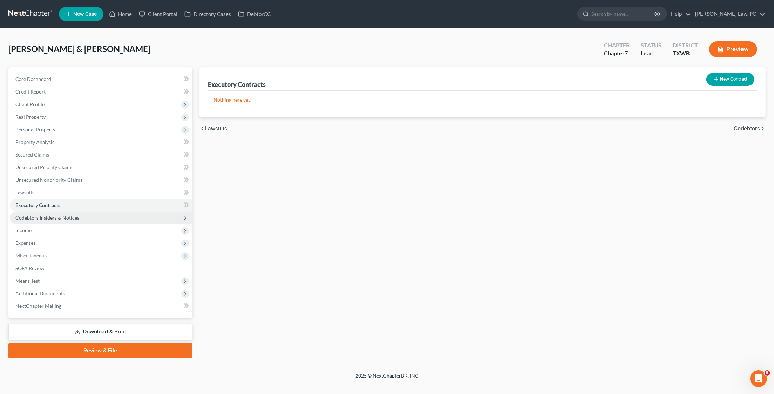
click at [79, 214] on span "Codebtors Insiders & Notices" at bounding box center [101, 218] width 183 height 13
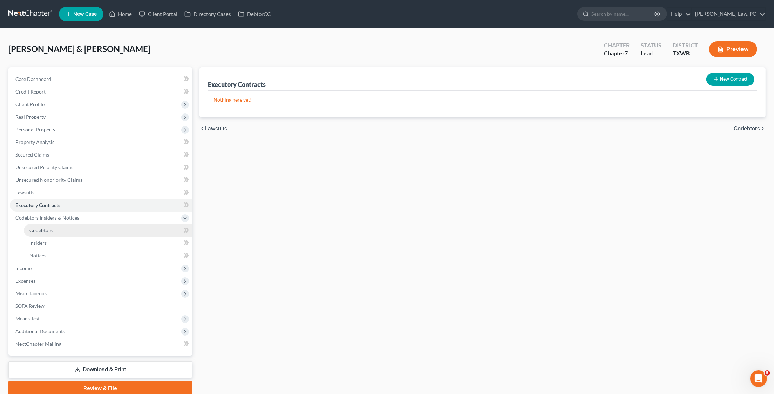
click at [78, 224] on link "Codebtors" at bounding box center [108, 230] width 169 height 13
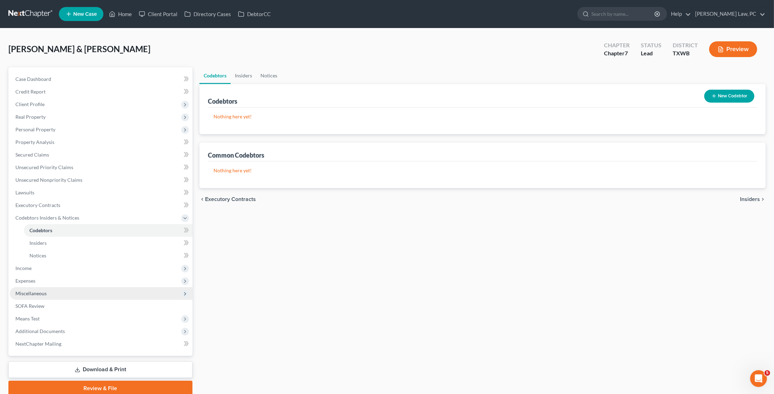
click at [35, 291] on span "Miscellaneous" at bounding box center [30, 294] width 31 height 6
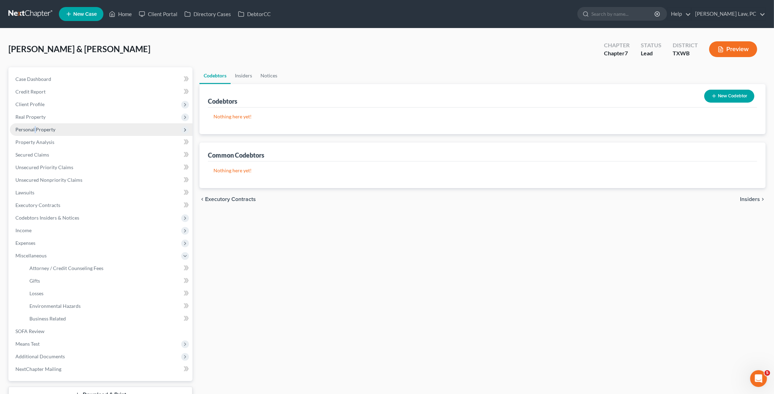
click at [34, 127] on span "Personal Property" at bounding box center [35, 130] width 40 height 6
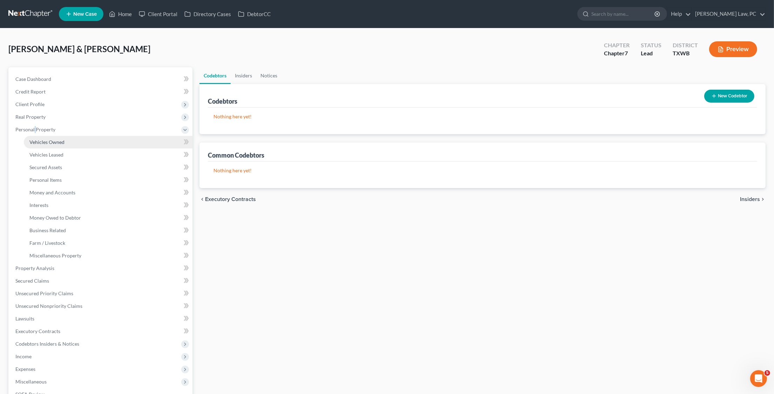
click at [69, 138] on link "Vehicles Owned" at bounding box center [108, 142] width 169 height 13
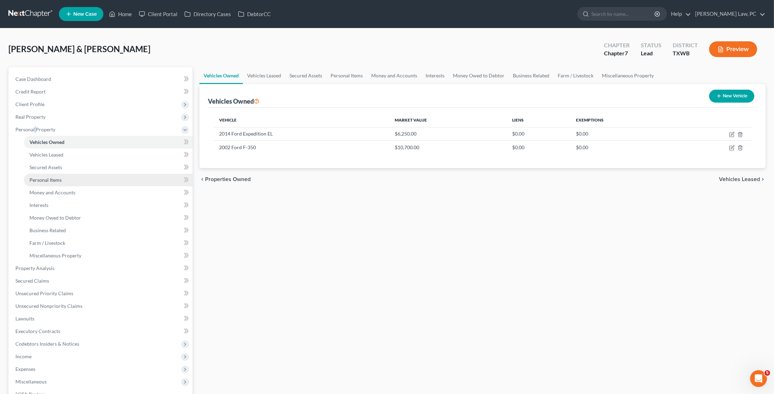
click at [45, 178] on span "Personal Items" at bounding box center [45, 180] width 32 height 6
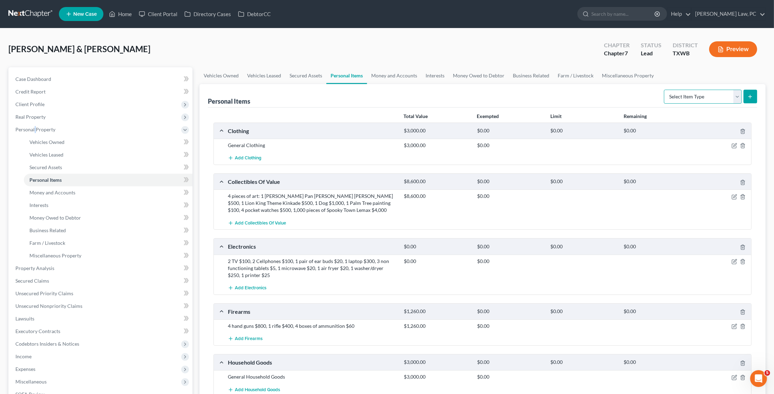
select select "other"
click at [747, 99] on button "submit" at bounding box center [751, 97] width 14 height 14
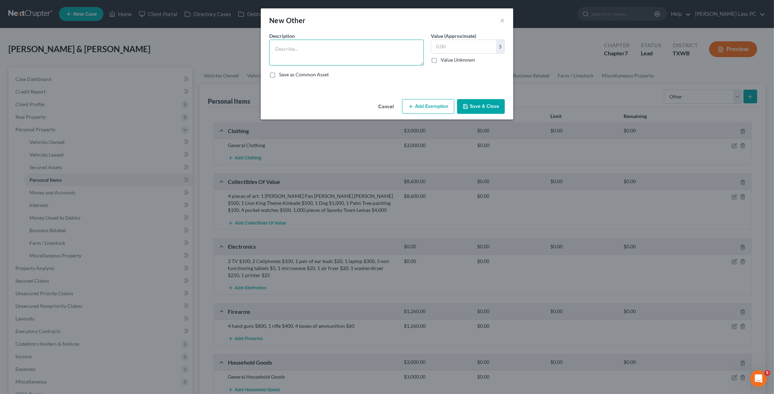
click at [370, 47] on textarea at bounding box center [346, 53] width 155 height 26
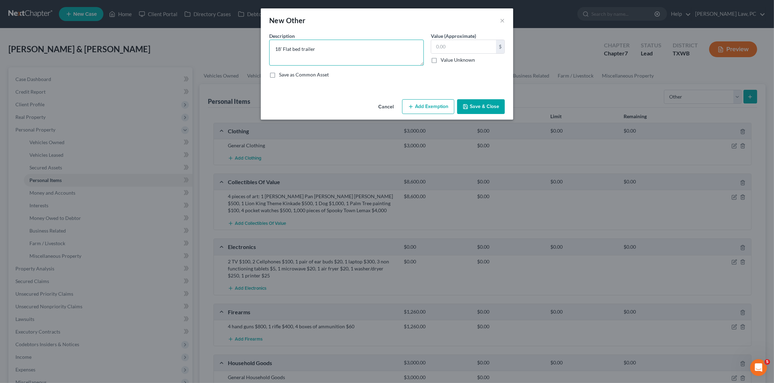
type textarea "18' Flat bed trailer"
click at [404, 0] on div "New Other × An exemption set must first be selected from the Filing Information…" at bounding box center [387, 191] width 774 height 383
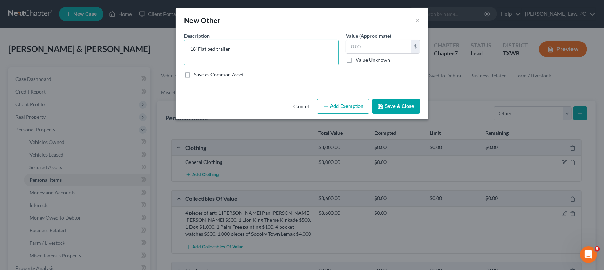
click at [269, 50] on textarea "18' Flat bed trailer" at bounding box center [261, 53] width 155 height 26
click at [352, 111] on button "Add Exemption" at bounding box center [343, 106] width 52 height 15
select select "2"
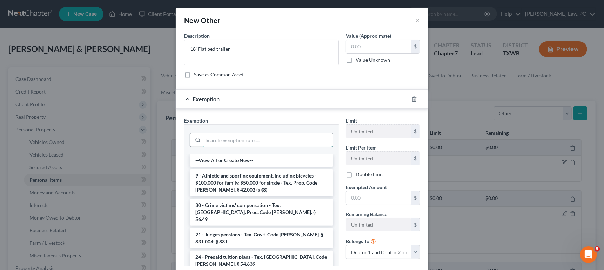
click at [286, 140] on input "search" at bounding box center [268, 140] width 130 height 13
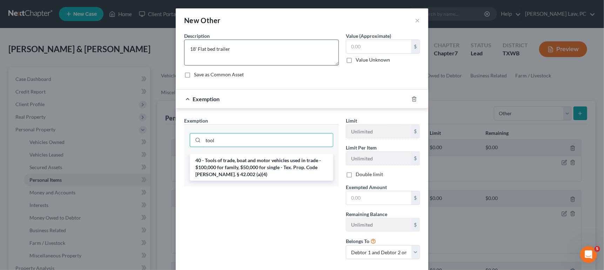
type input "tool"
click at [245, 46] on textarea "18' Flat bed trailer" at bounding box center [261, 53] width 155 height 26
click at [417, 21] on button "×" at bounding box center [417, 20] width 5 height 8
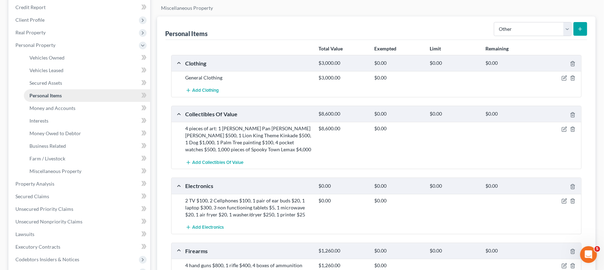
scroll to position [85, 0]
click at [52, 143] on span "Business Related" at bounding box center [47, 146] width 36 height 6
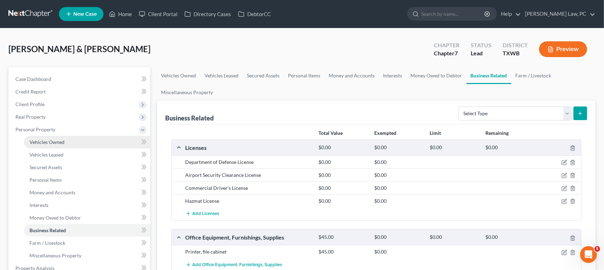
click at [62, 139] on span "Vehicles Owned" at bounding box center [46, 142] width 35 height 6
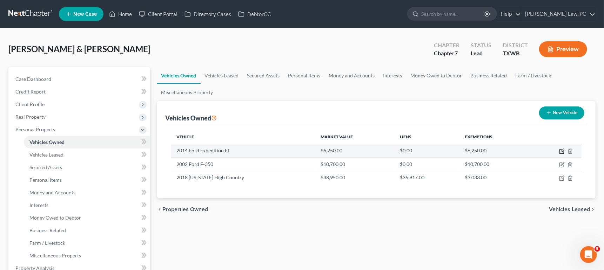
click at [560, 150] on icon "button" at bounding box center [562, 152] width 6 height 6
select select "0"
select select "12"
select select "3"
select select "2"
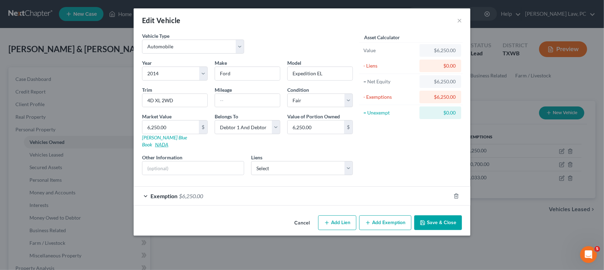
click at [168, 142] on link "NADA" at bounding box center [161, 145] width 13 height 6
click at [458, 21] on button "×" at bounding box center [459, 20] width 5 height 8
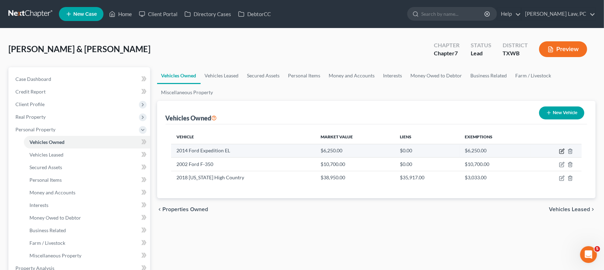
click at [560, 149] on icon "button" at bounding box center [562, 152] width 6 height 6
select select "0"
select select "12"
select select "3"
select select "2"
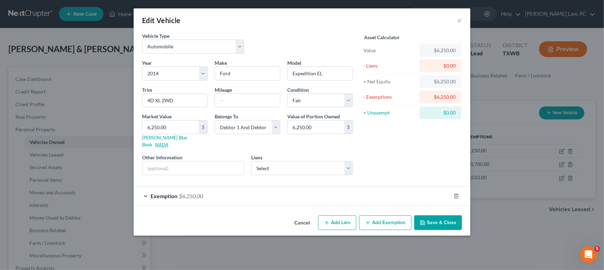
click at [168, 142] on link "NADA" at bounding box center [161, 145] width 13 height 6
click at [459, 20] on button "×" at bounding box center [459, 20] width 5 height 8
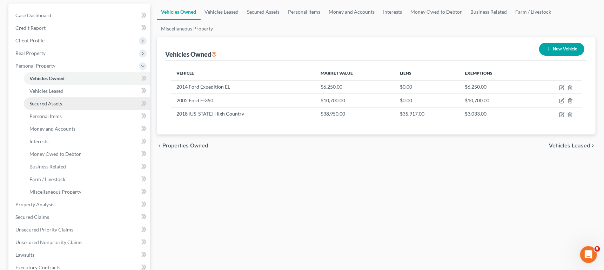
scroll to position [67, 0]
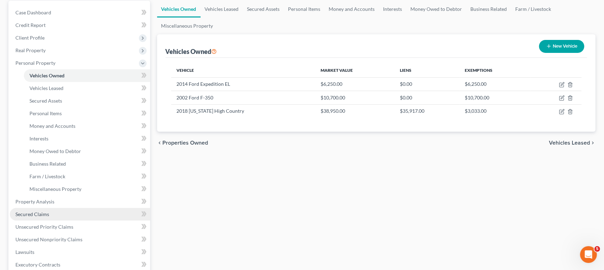
click at [39, 211] on span "Secured Claims" at bounding box center [32, 214] width 34 height 6
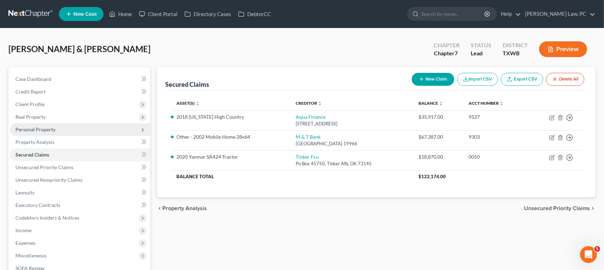
click at [36, 127] on span "Personal Property" at bounding box center [35, 130] width 40 height 6
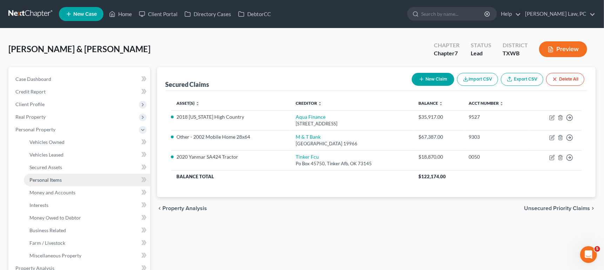
click at [59, 177] on span "Personal Items" at bounding box center [45, 180] width 32 height 6
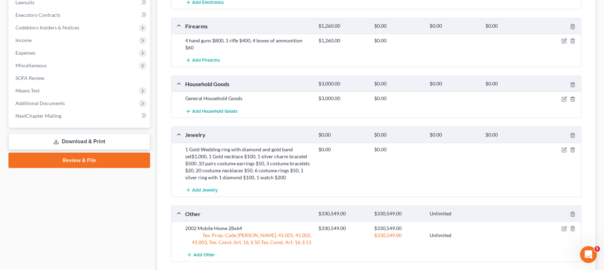
scroll to position [340, 0]
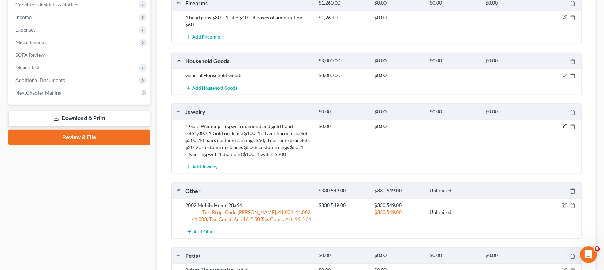
click at [565, 124] on icon "button" at bounding box center [564, 127] width 6 height 6
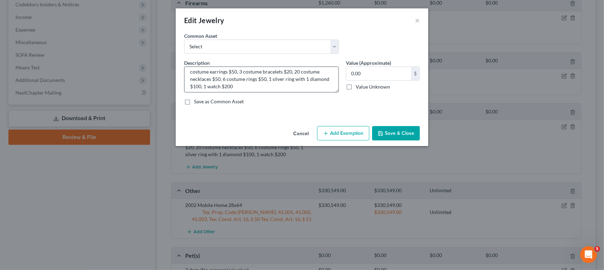
scroll to position [21, 0]
click at [376, 76] on input "0.00" at bounding box center [378, 73] width 65 height 13
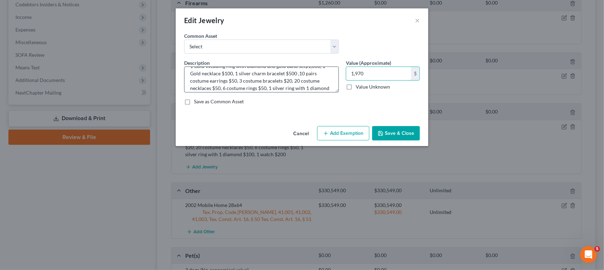
scroll to position [2, 0]
click at [375, 71] on input "1,970" at bounding box center [378, 73] width 65 height 13
type input "2,070"
click at [398, 133] on button "Save & Close" at bounding box center [396, 133] width 48 height 15
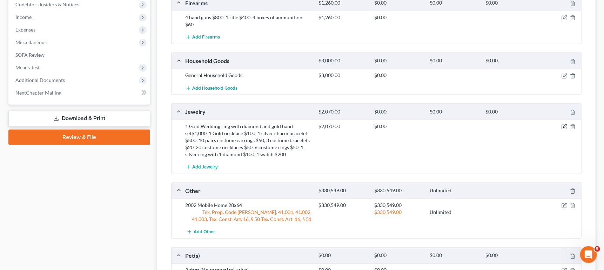
click at [564, 124] on icon "button" at bounding box center [564, 127] width 6 height 6
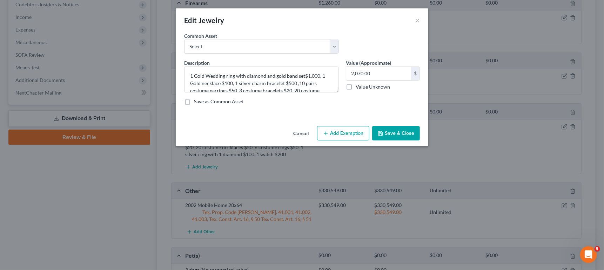
click at [344, 134] on button "Add Exemption" at bounding box center [343, 133] width 52 height 15
select select "2"
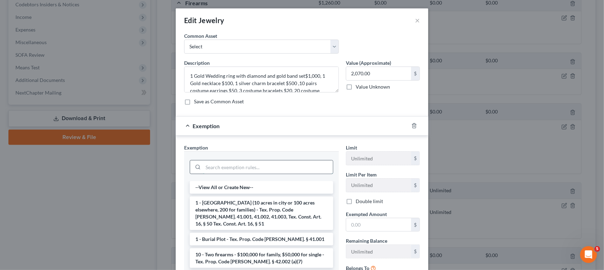
click at [294, 167] on input "search" at bounding box center [268, 167] width 130 height 13
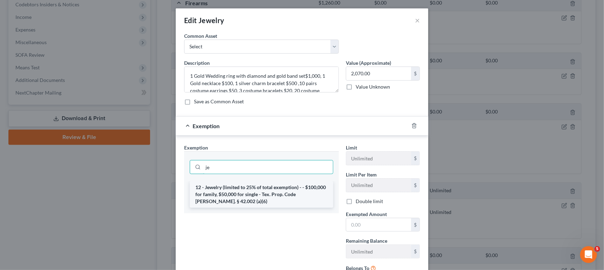
type input "je"
click at [256, 184] on li "12 - Jewelry (limited to 25% of total exemption) - - $100,000 for family, $50,0…" at bounding box center [261, 194] width 143 height 27
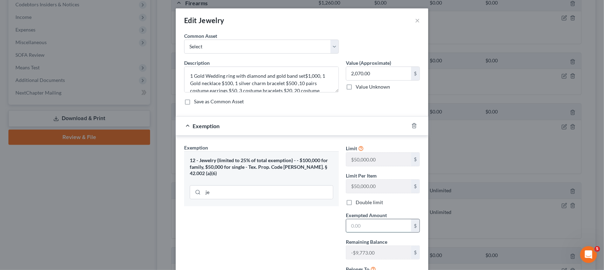
click at [367, 225] on input "text" at bounding box center [378, 225] width 65 height 13
type input "2,070"
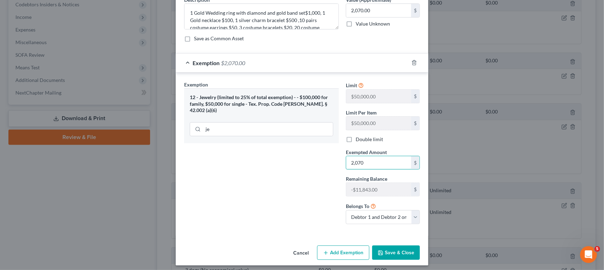
scroll to position [62, 0]
click at [394, 251] on button "Save & Close" at bounding box center [396, 253] width 48 height 15
